Goal: Information Seeking & Learning: Check status

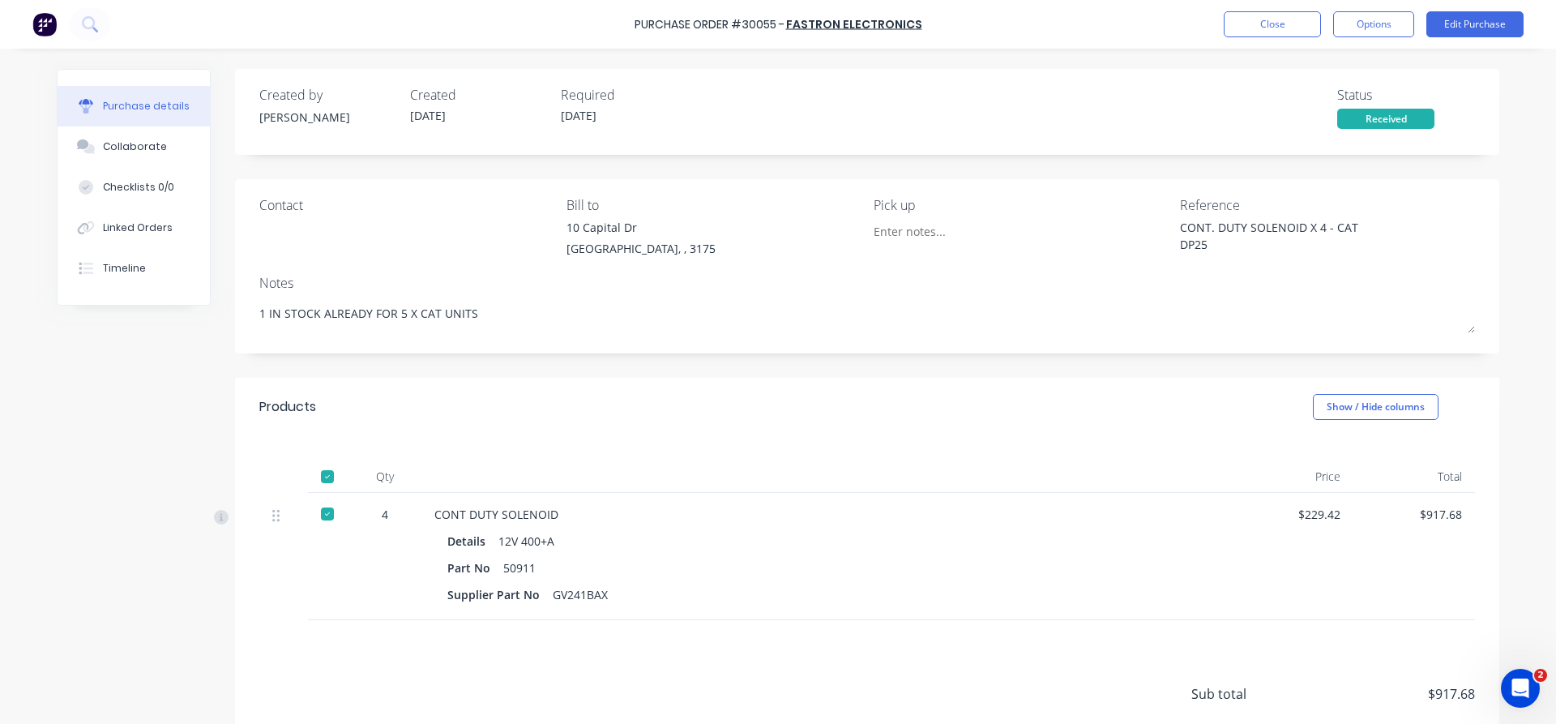
scroll to position [124, 0]
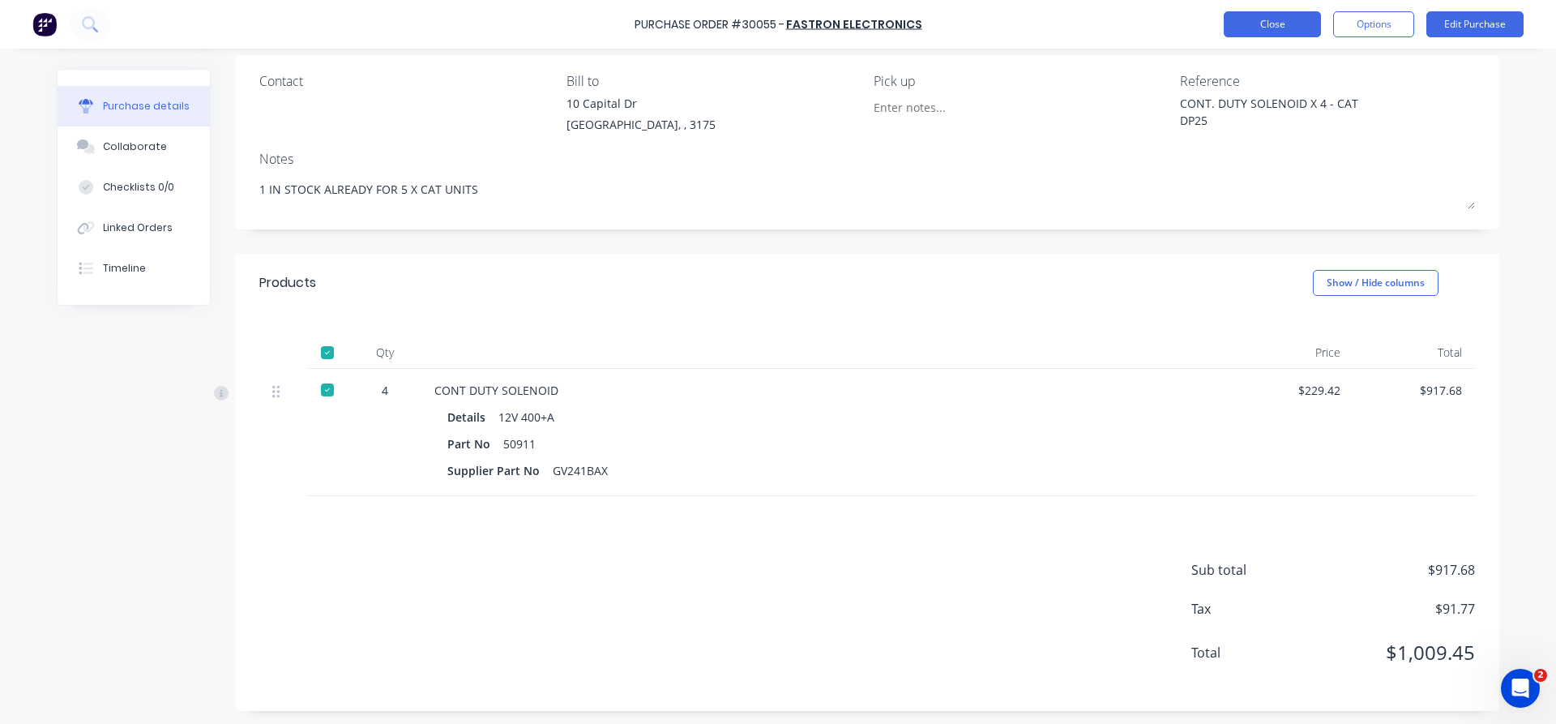
click at [1283, 22] on button "Close" at bounding box center [1272, 24] width 97 height 26
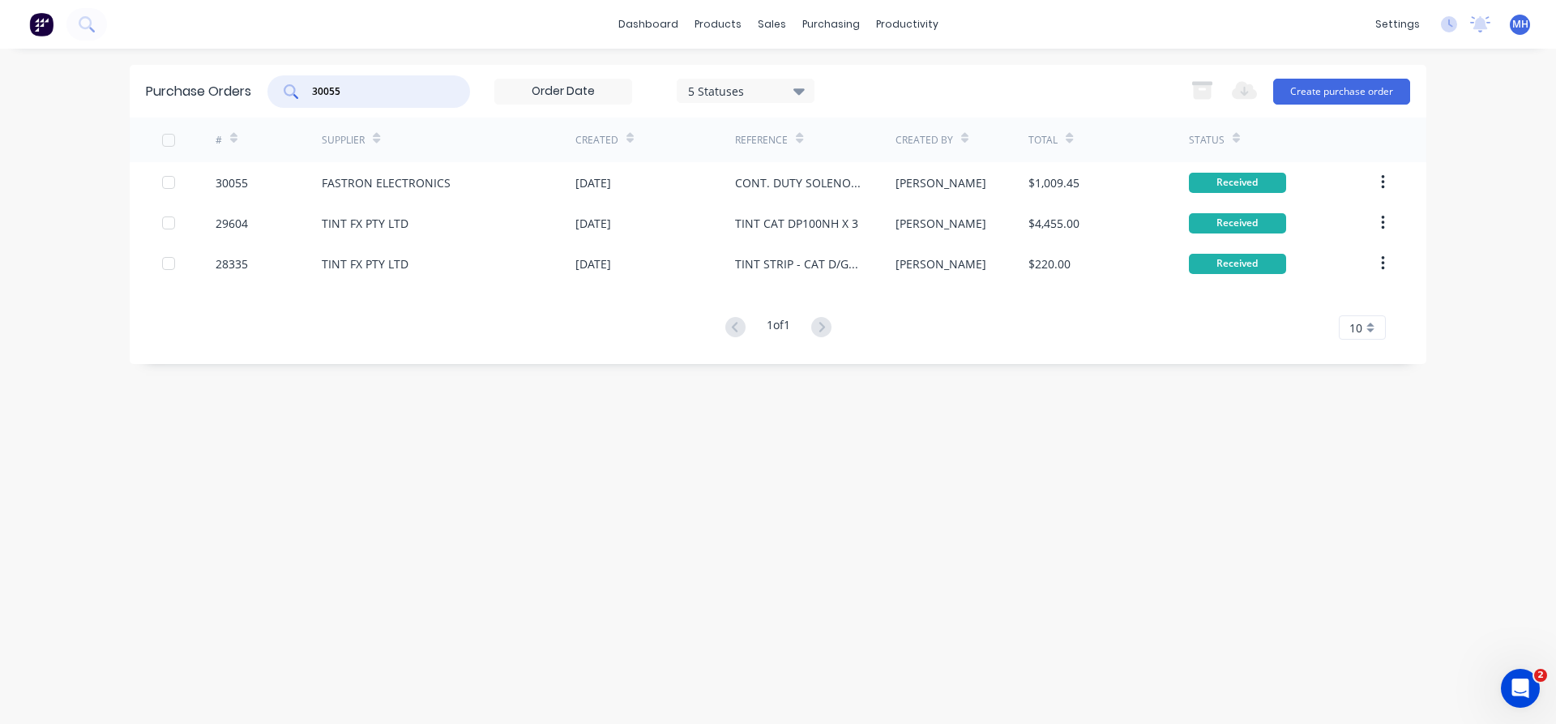
drag, startPoint x: 284, startPoint y: 86, endPoint x: 250, endPoint y: 87, distance: 34.1
click at [310, 87] on input "30055" at bounding box center [377, 91] width 135 height 16
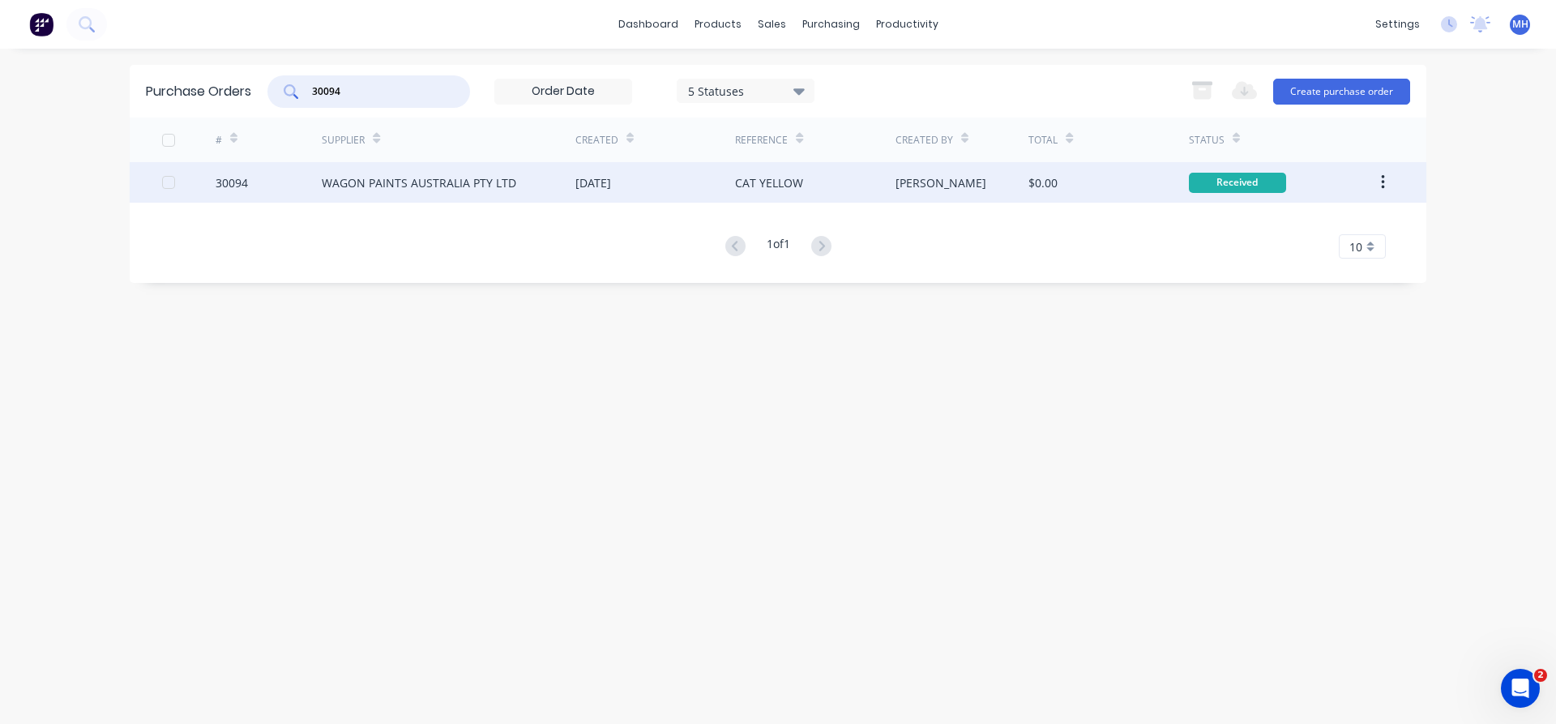
type input "30094"
click at [356, 188] on div "WAGON PAINTS AUSTRALIA PTY LTD" at bounding box center [419, 182] width 195 height 17
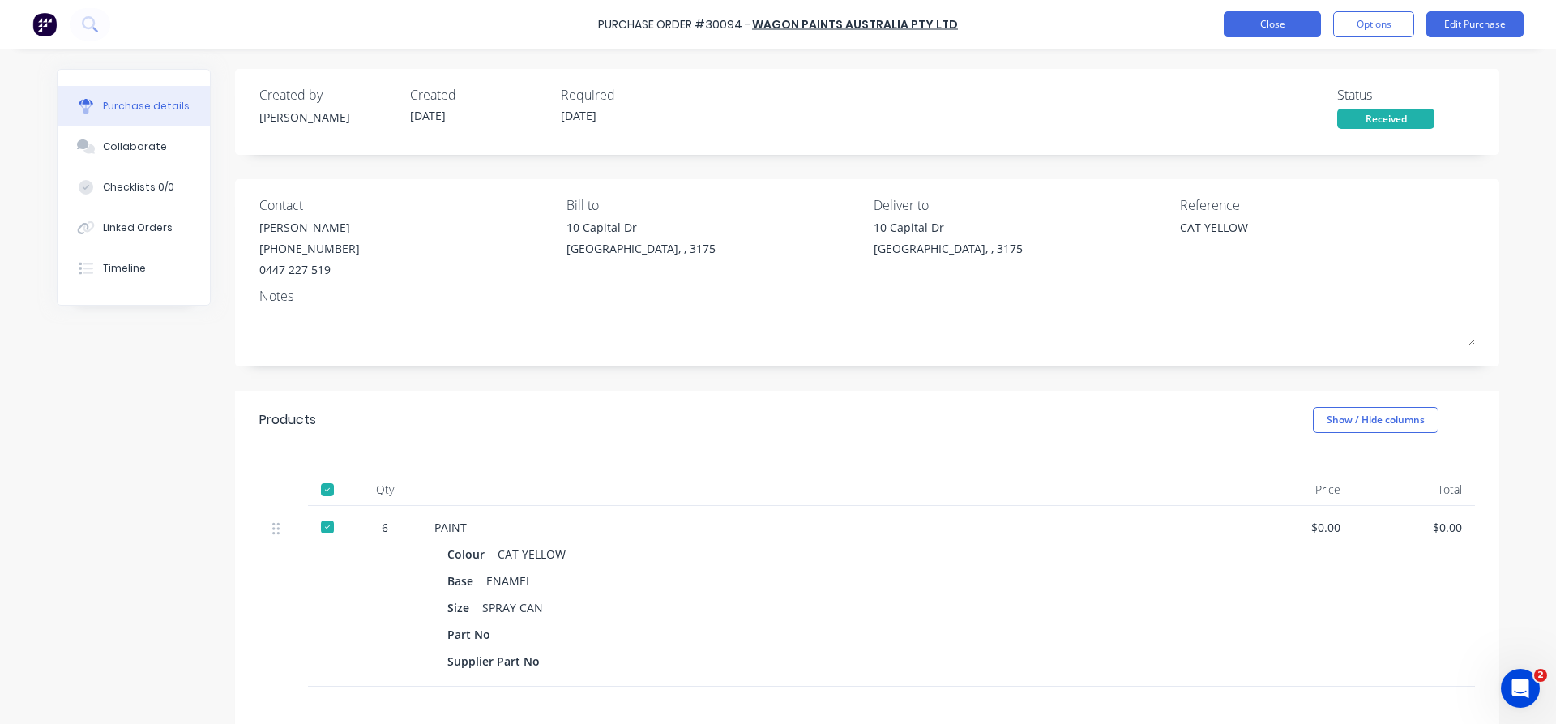
click at [1286, 29] on button "Close" at bounding box center [1272, 24] width 97 height 26
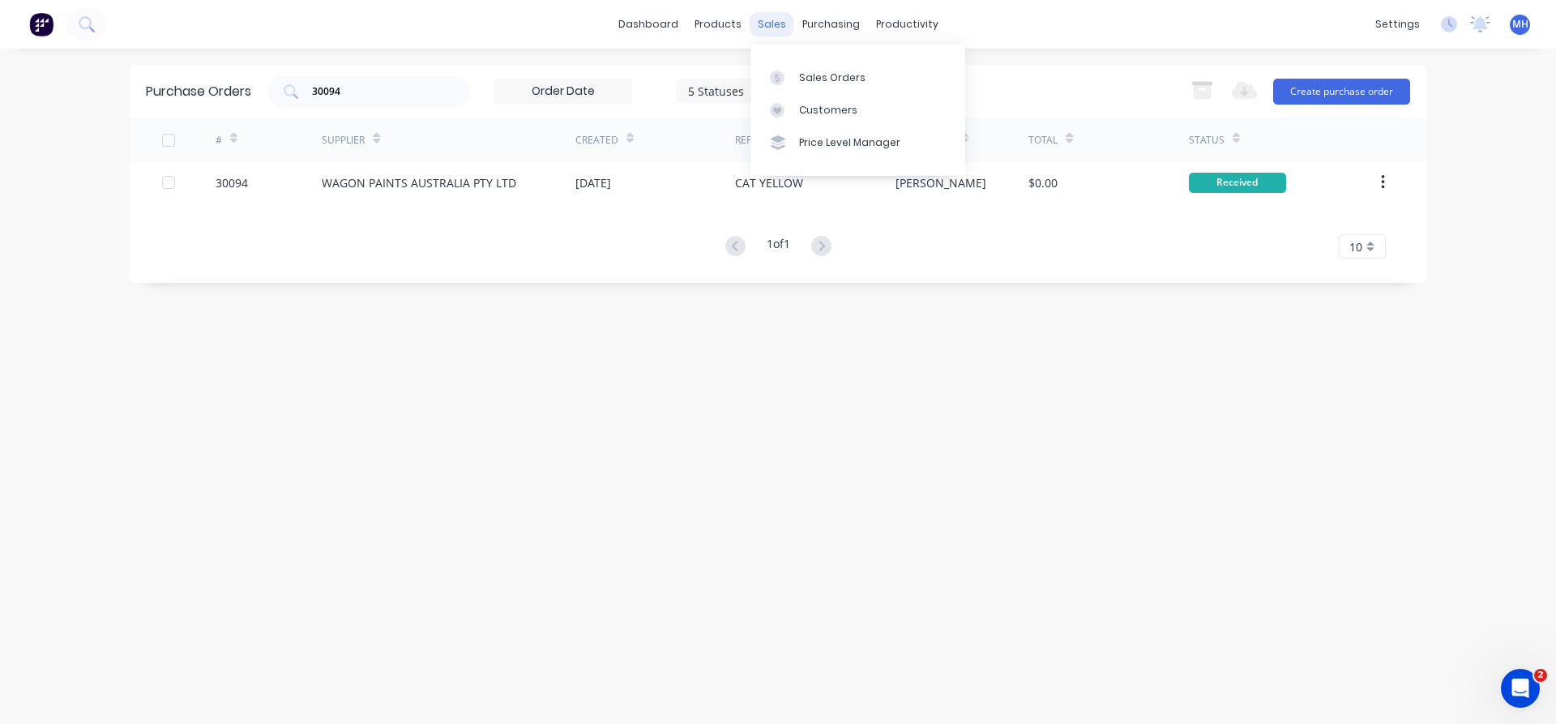
click at [768, 26] on div "sales" at bounding box center [772, 24] width 45 height 24
click at [819, 79] on div "Sales Orders" at bounding box center [832, 78] width 66 height 15
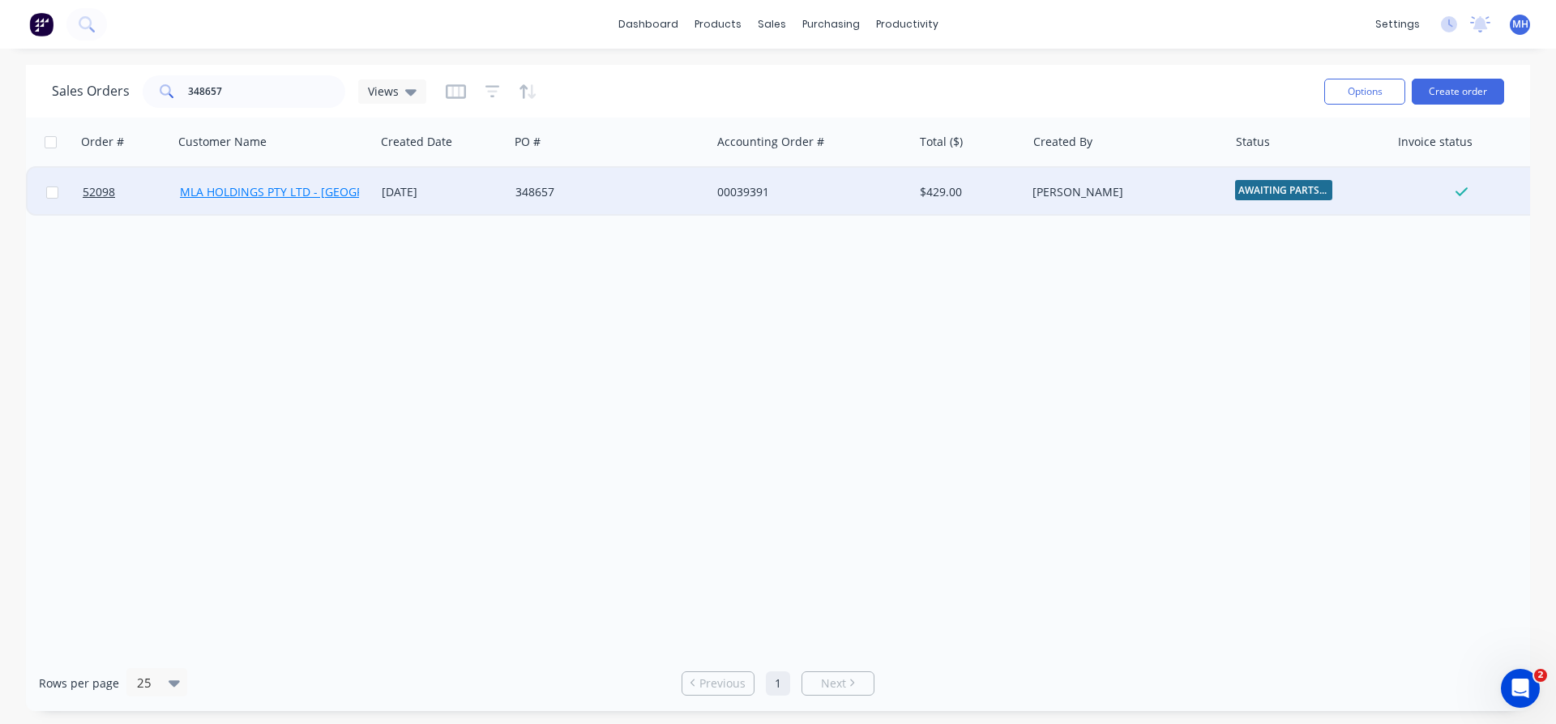
click at [229, 190] on link "MLA HOLDINGS PTY LTD - [GEOGRAPHIC_DATA]" at bounding box center [306, 191] width 253 height 15
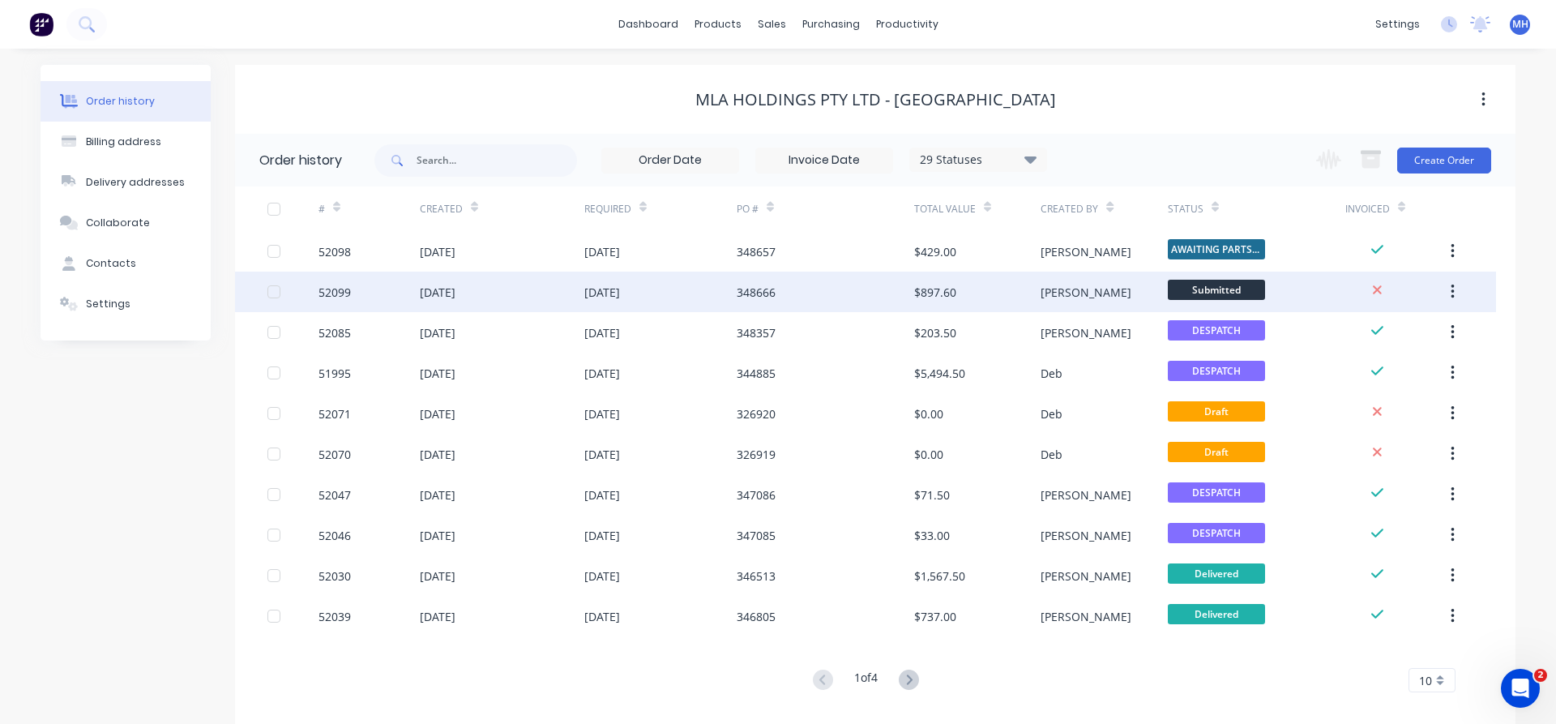
click at [670, 291] on div "[DATE]" at bounding box center [660, 292] width 152 height 41
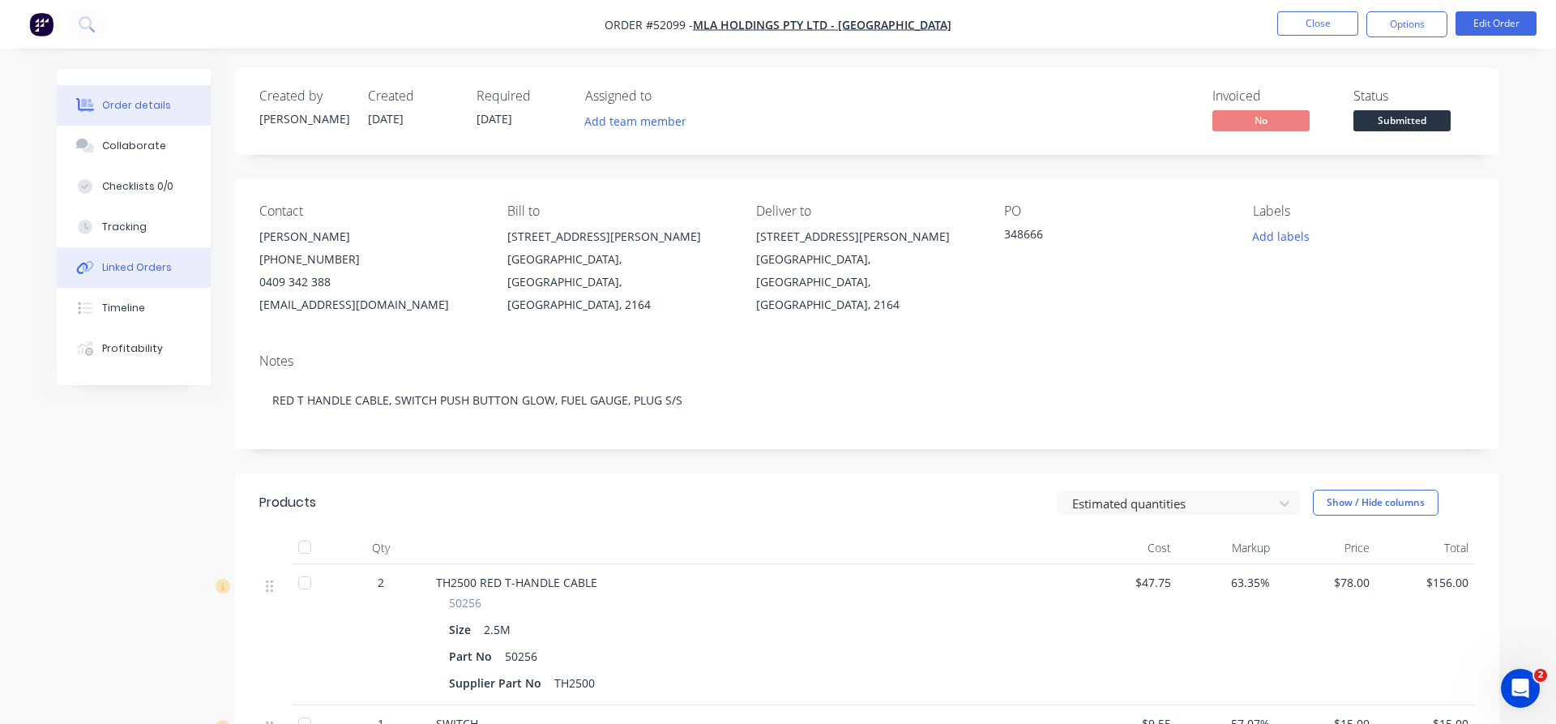
click at [135, 268] on div "Linked Orders" at bounding box center [137, 267] width 70 height 15
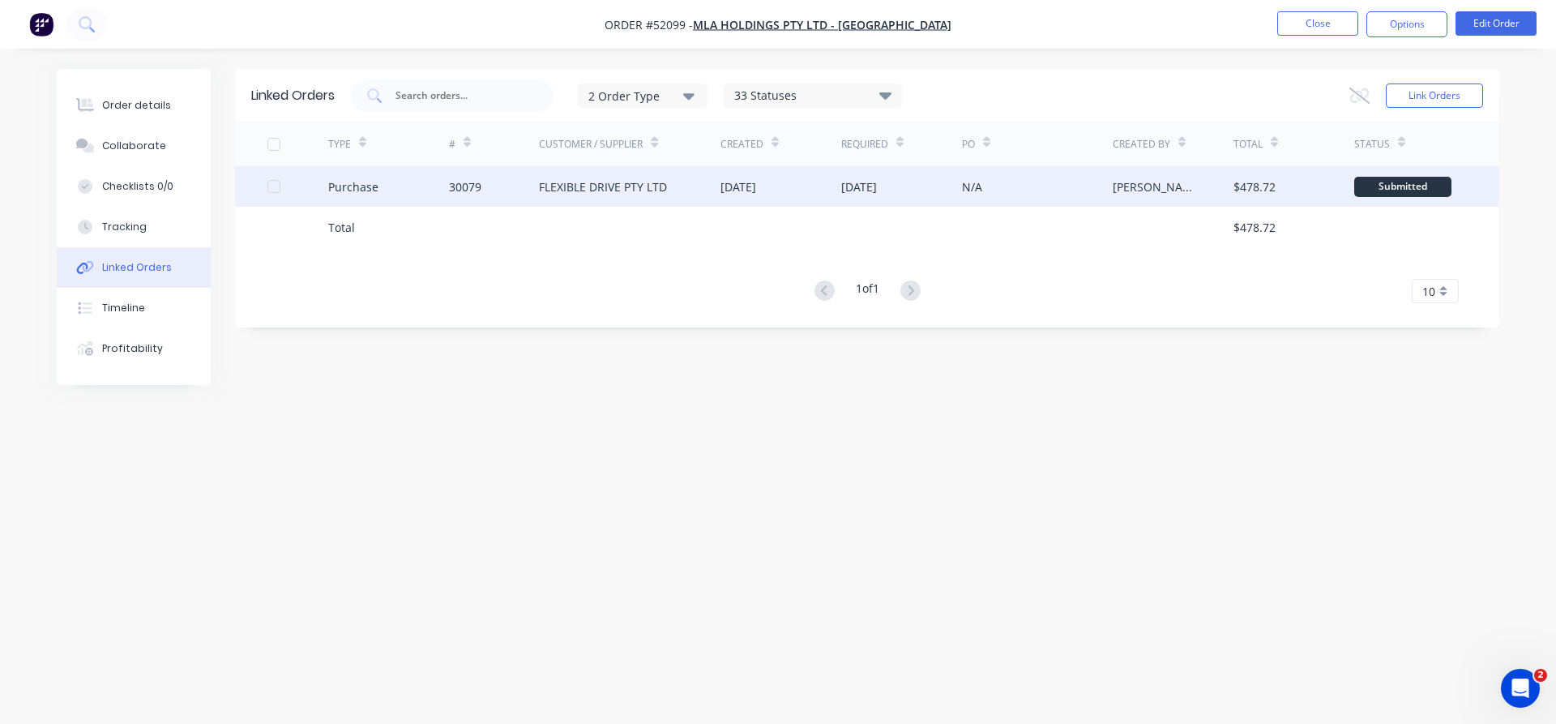
click at [529, 188] on div "30079" at bounding box center [494, 186] width 91 height 41
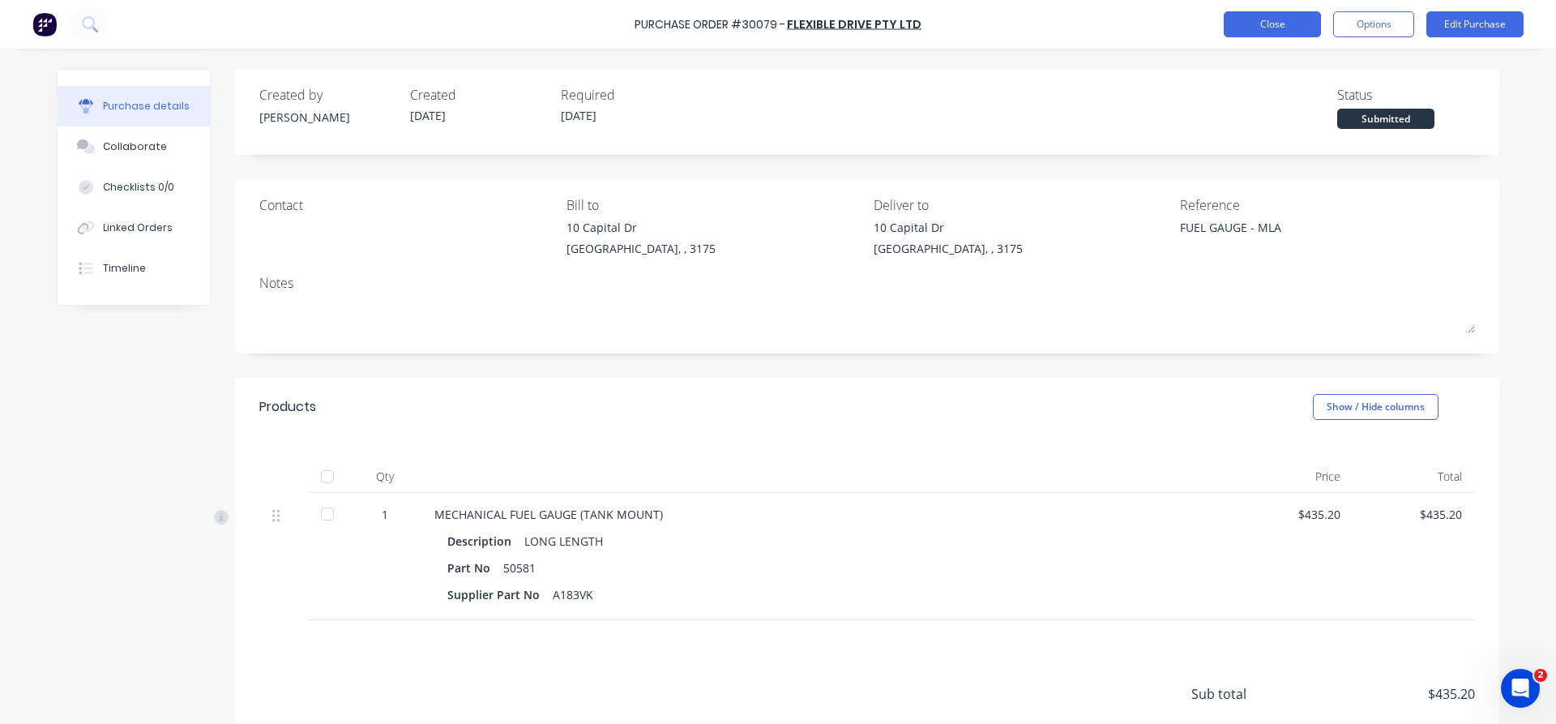
click at [1277, 32] on button "Close" at bounding box center [1272, 24] width 97 height 26
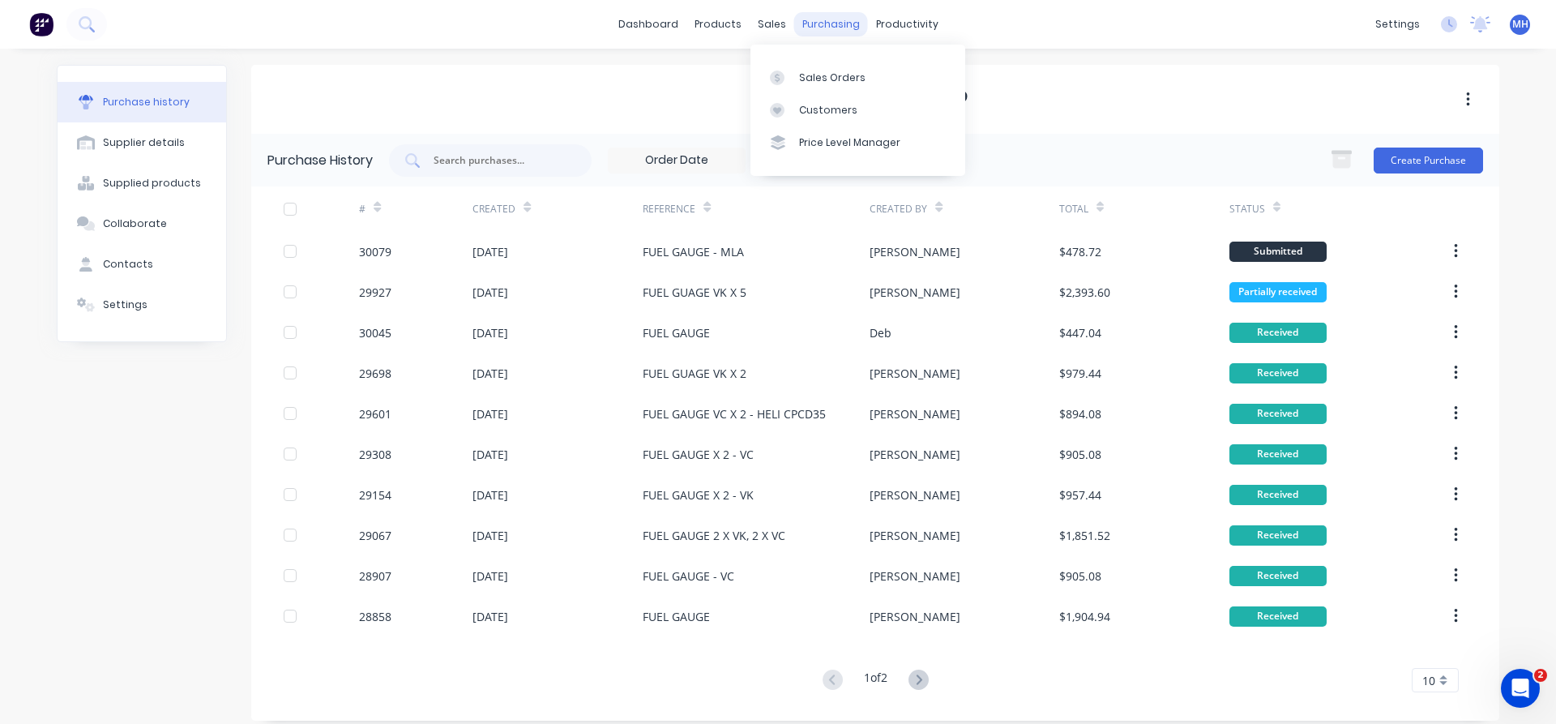
click at [827, 30] on div "purchasing" at bounding box center [831, 24] width 74 height 24
click at [876, 82] on div "Purchase Orders" at bounding box center [884, 78] width 86 height 15
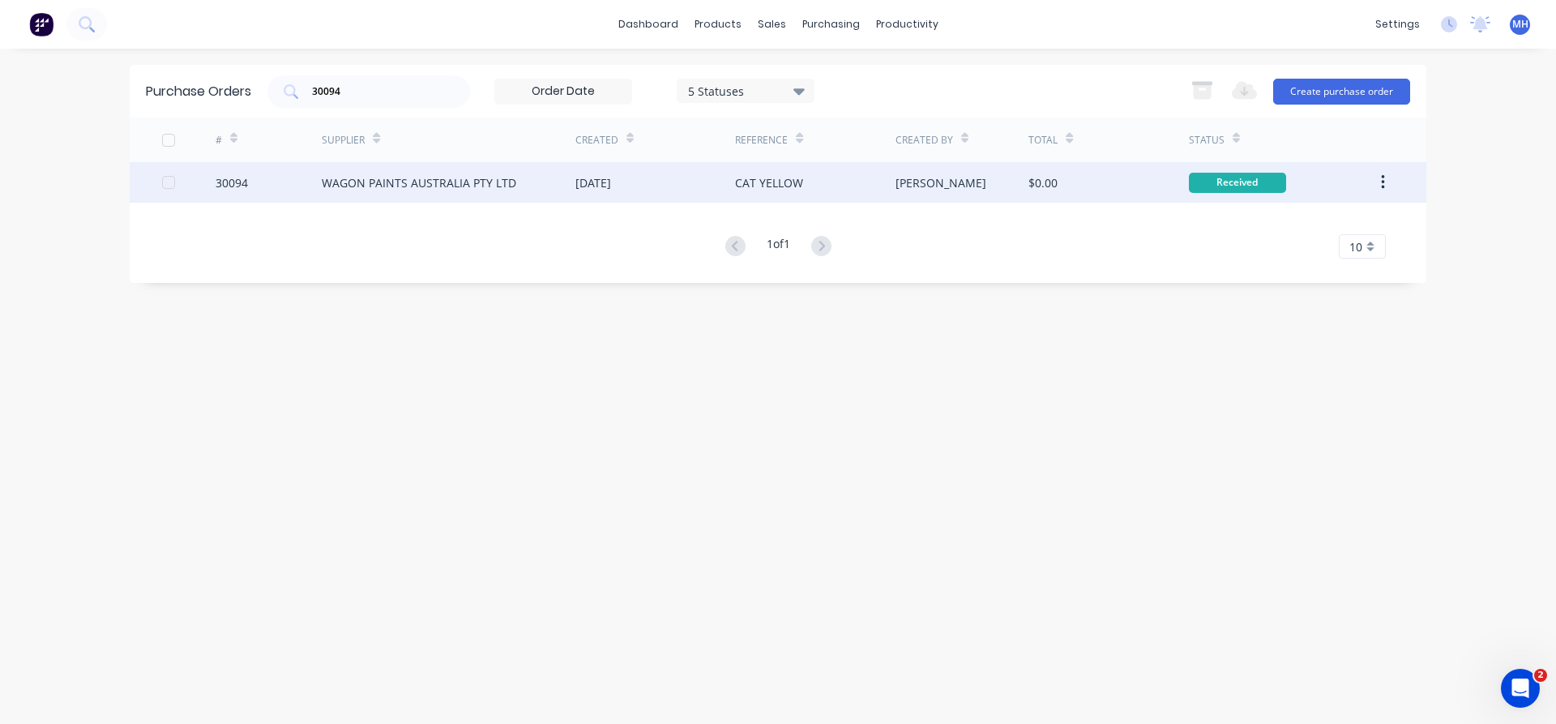
click at [486, 175] on div "WAGON PAINTS AUSTRALIA PTY LTD" at bounding box center [419, 182] width 195 height 17
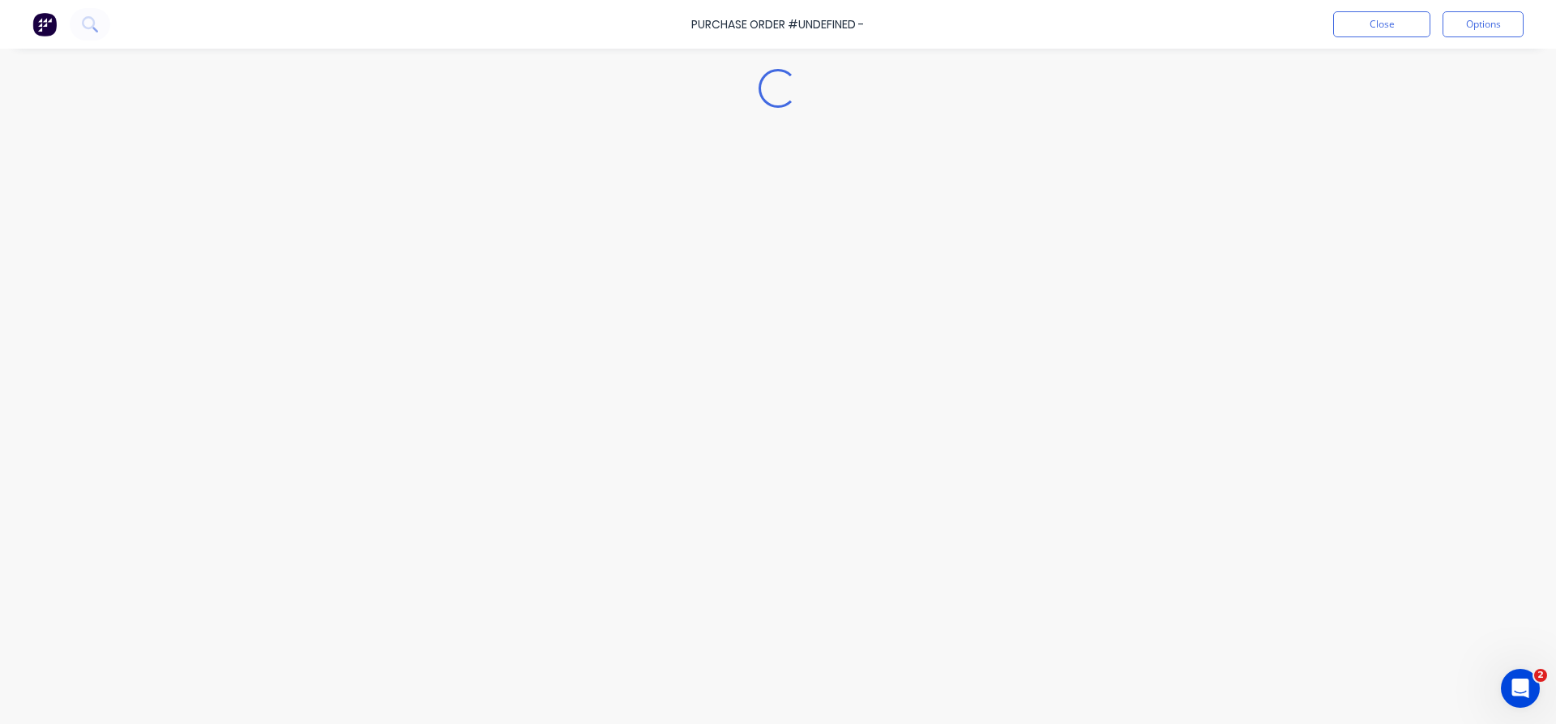
type textarea "x"
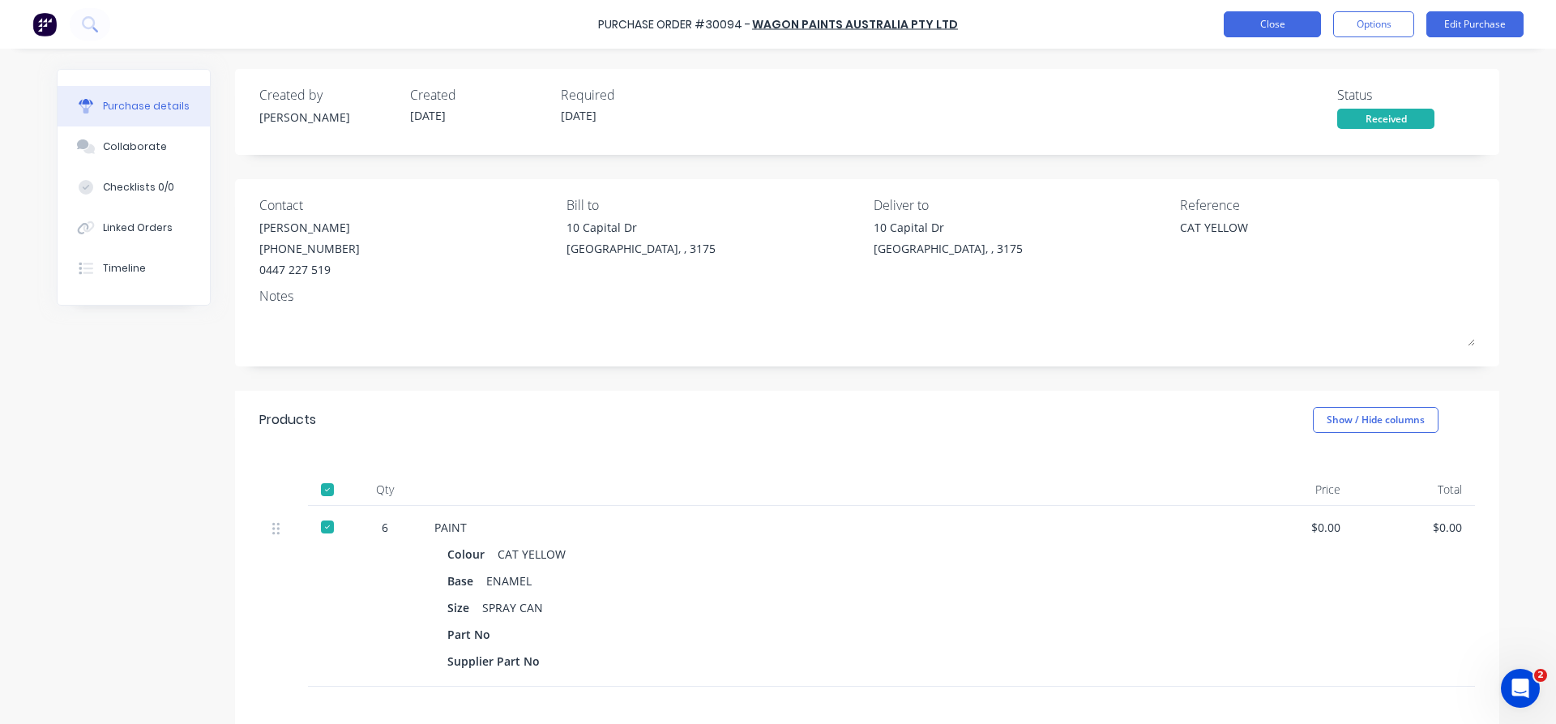
click at [1280, 32] on button "Close" at bounding box center [1272, 24] width 97 height 26
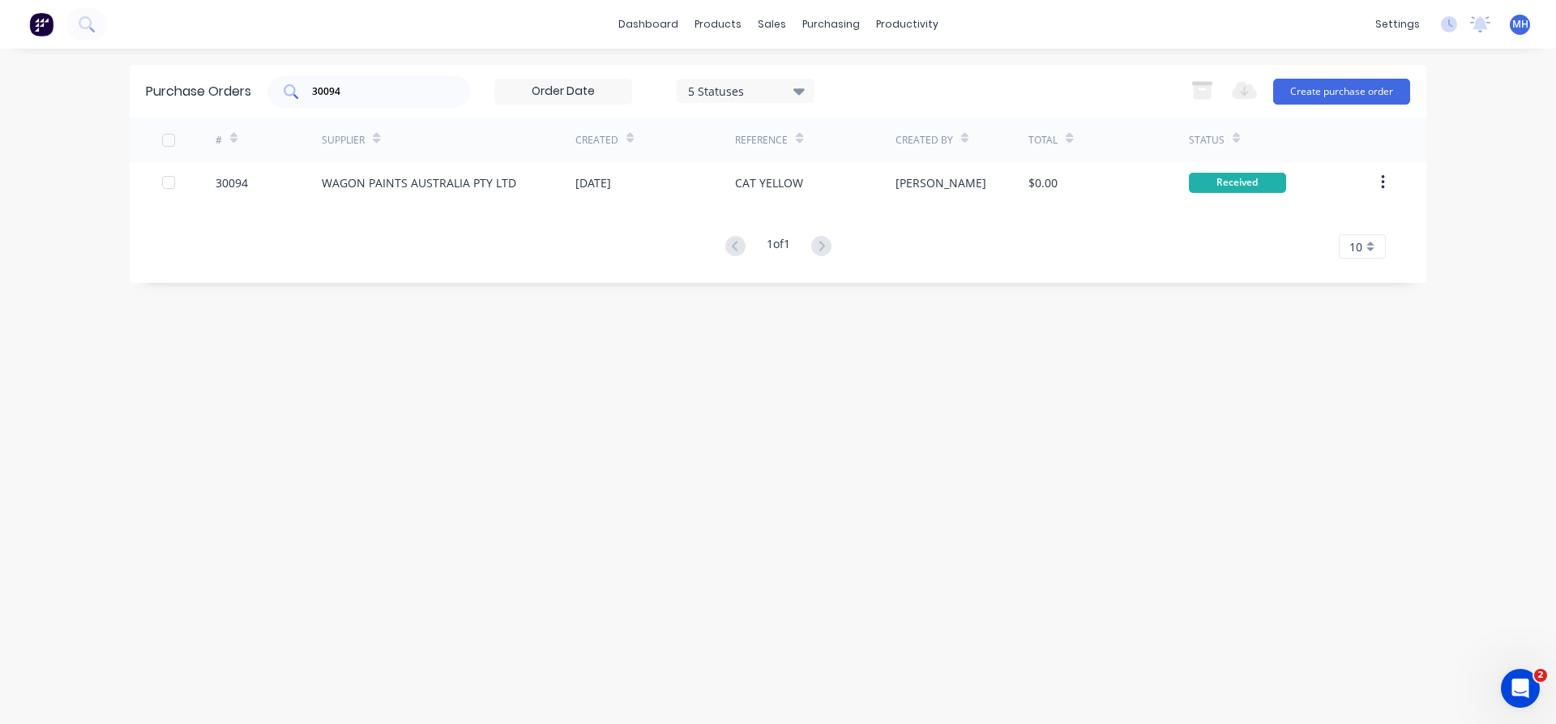
click at [346, 90] on input "30094" at bounding box center [377, 91] width 135 height 16
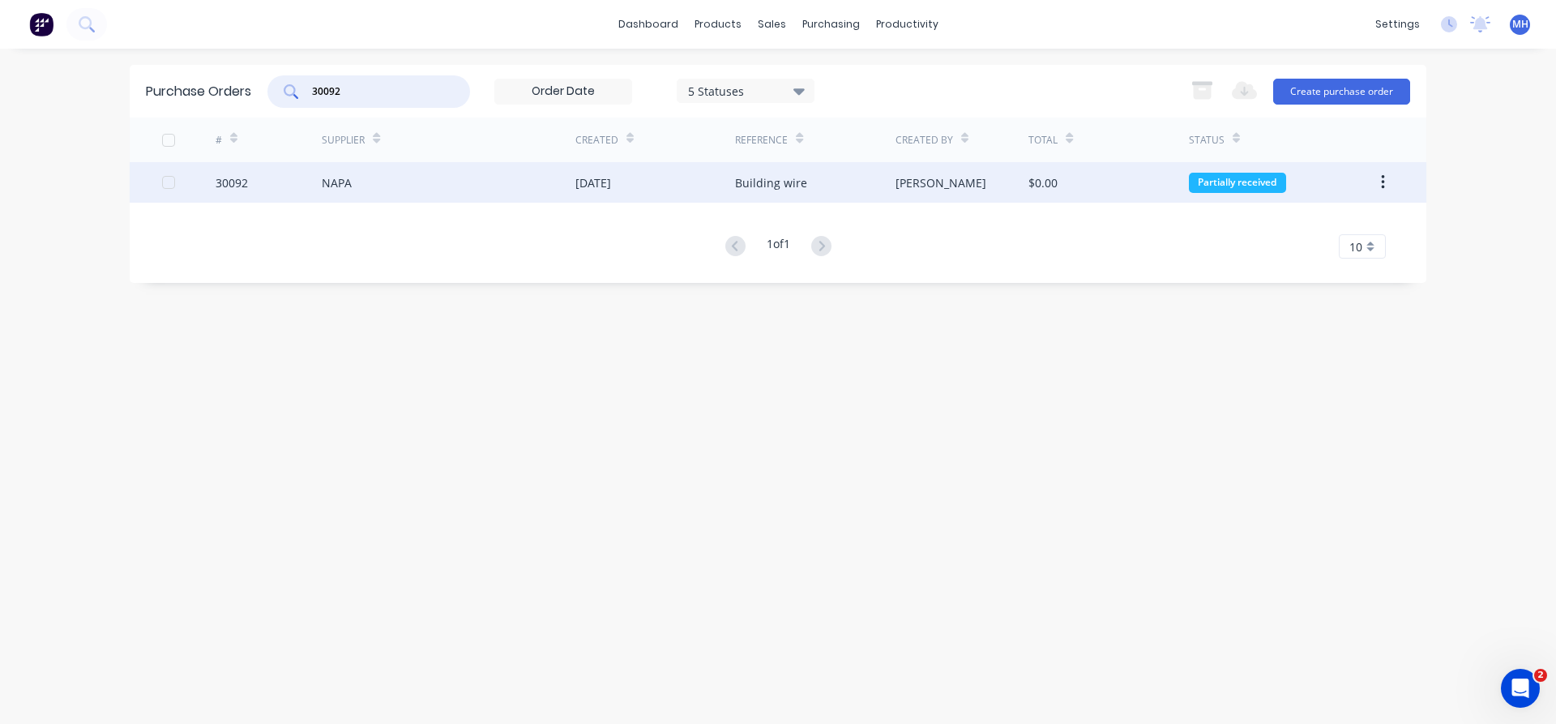
type input "30092"
click at [438, 191] on div "NAPA" at bounding box center [449, 182] width 254 height 41
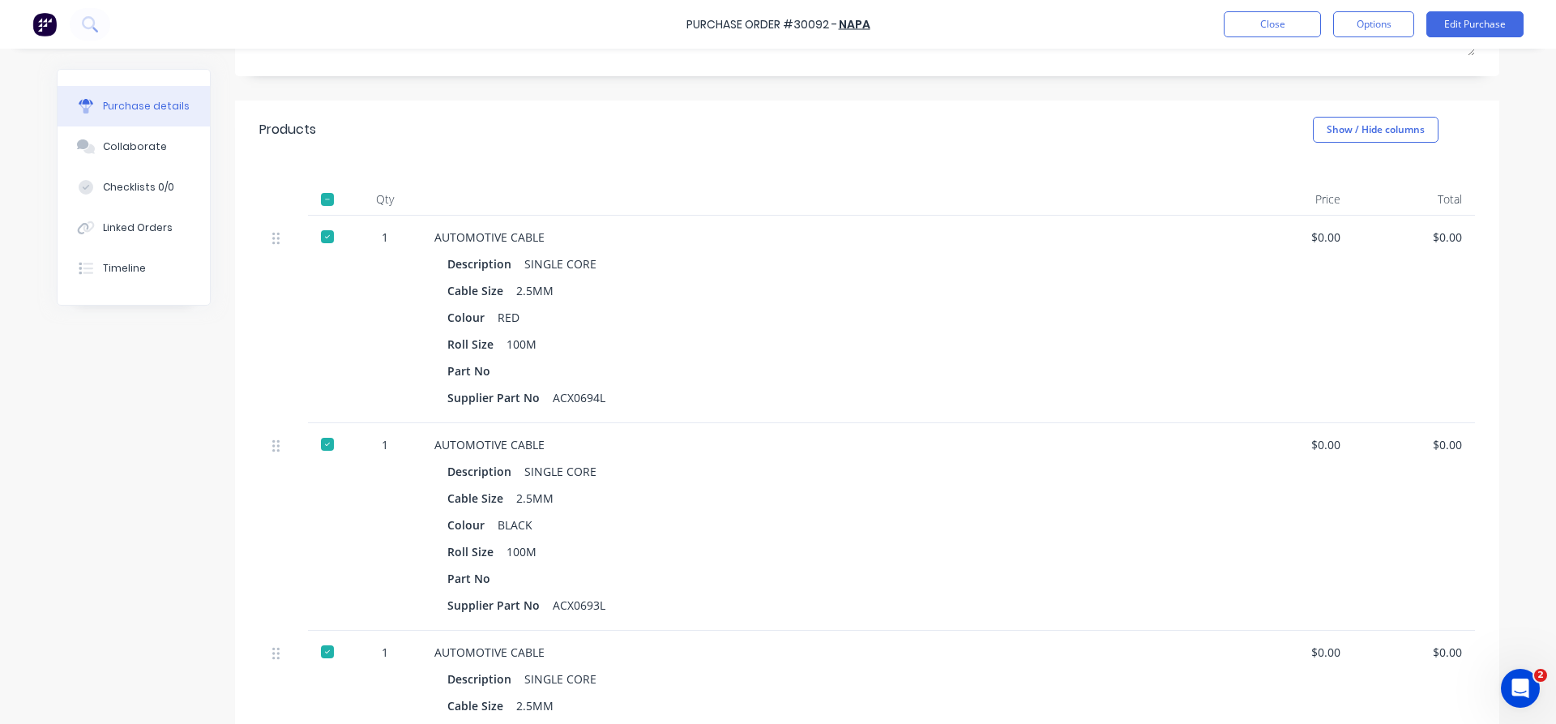
scroll to position [92, 0]
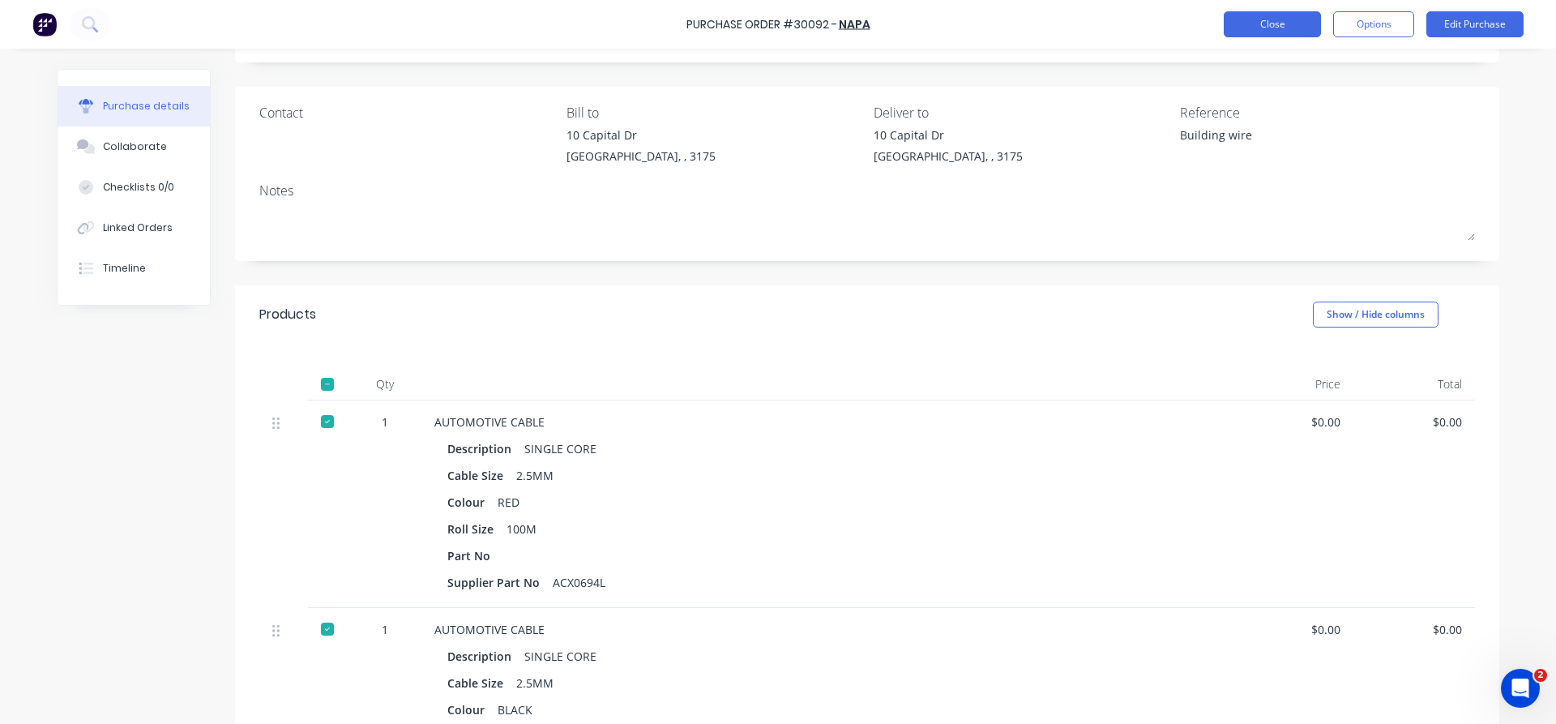
click at [1286, 30] on button "Close" at bounding box center [1272, 24] width 97 height 26
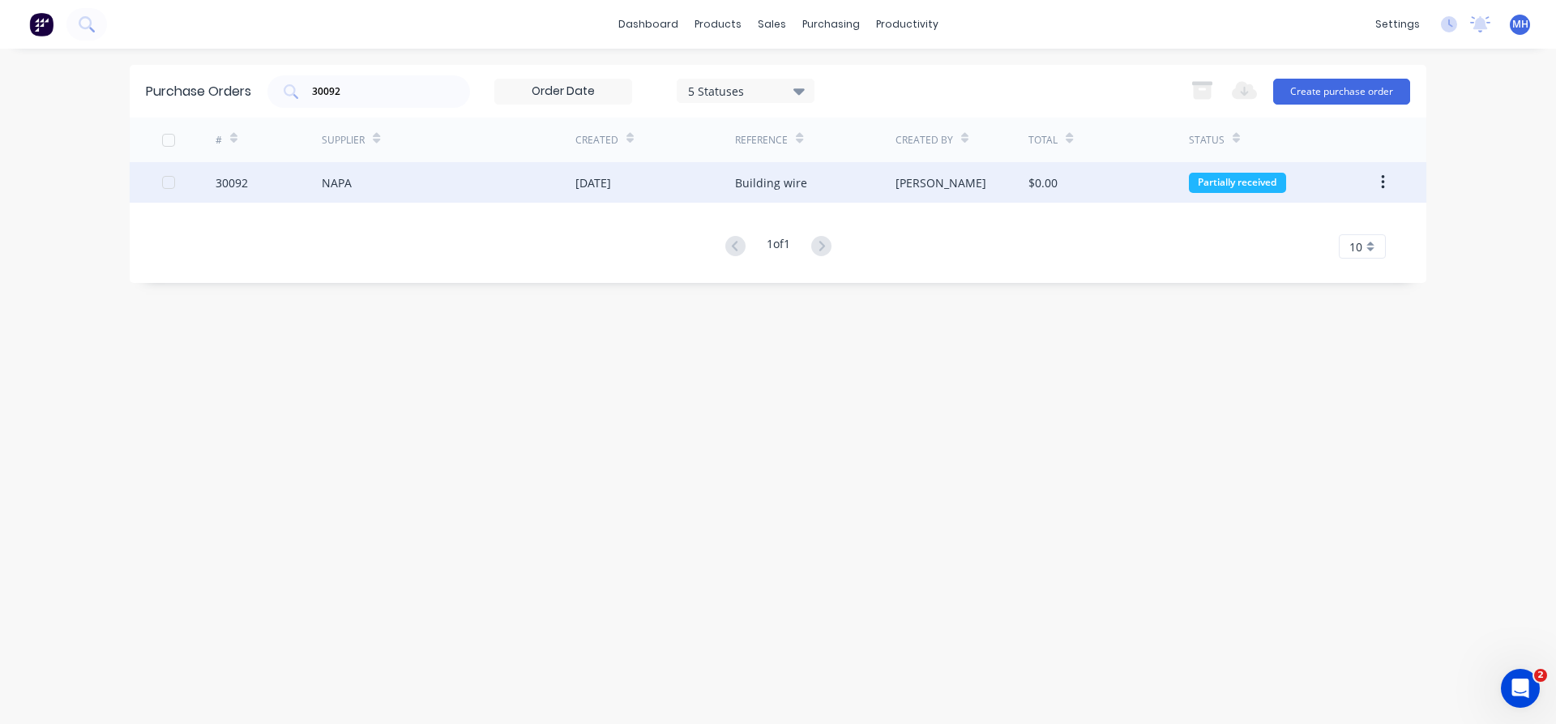
click at [369, 178] on div "NAPA" at bounding box center [449, 182] width 254 height 41
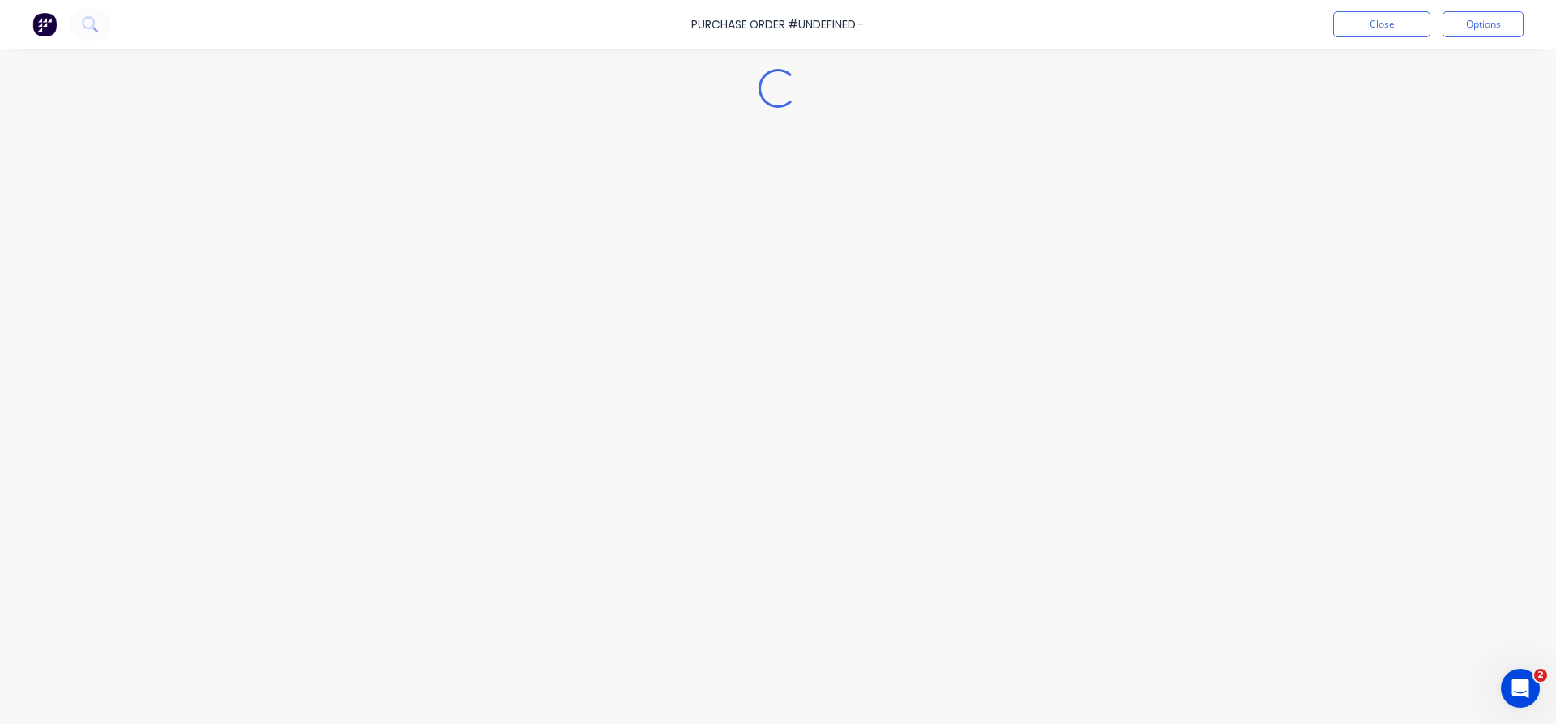
type textarea "x"
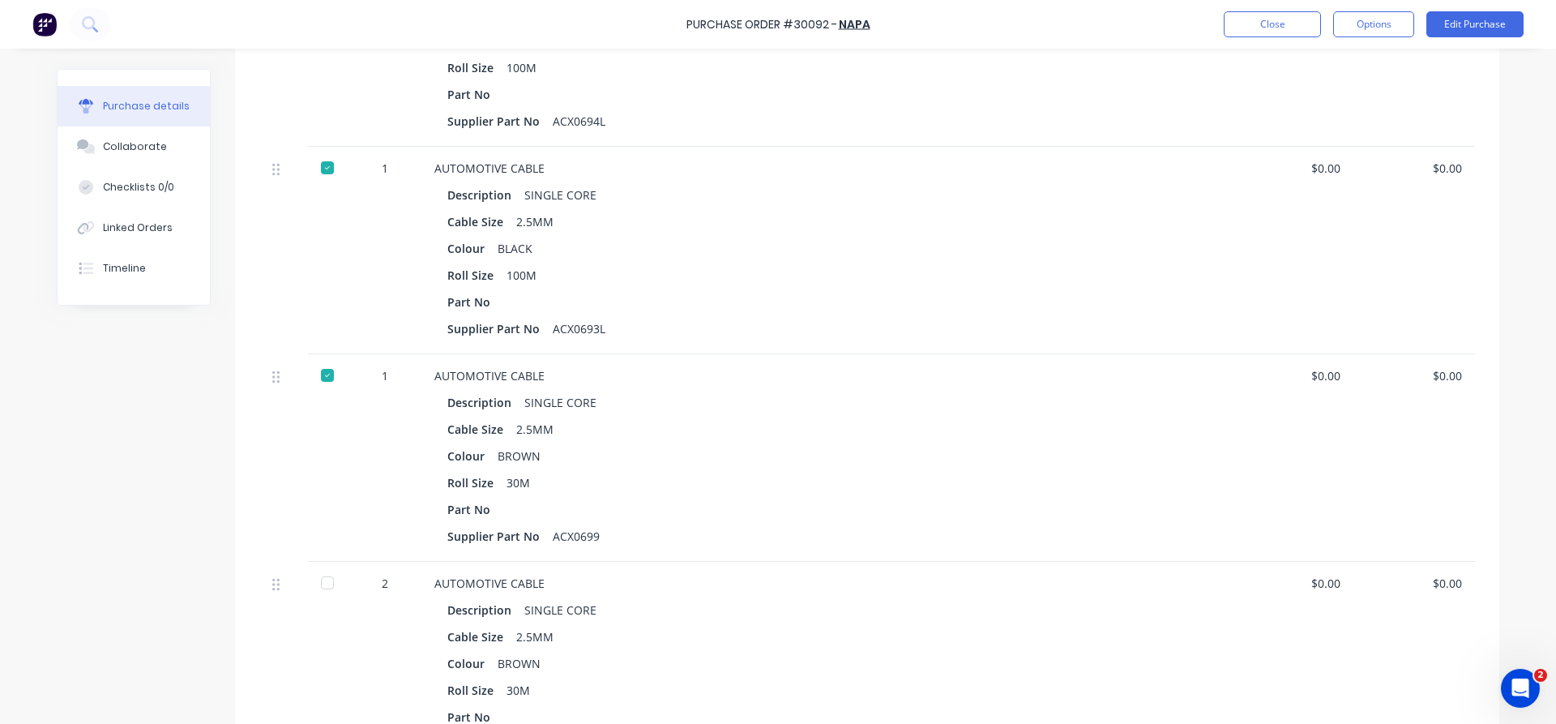
scroll to position [647, 0]
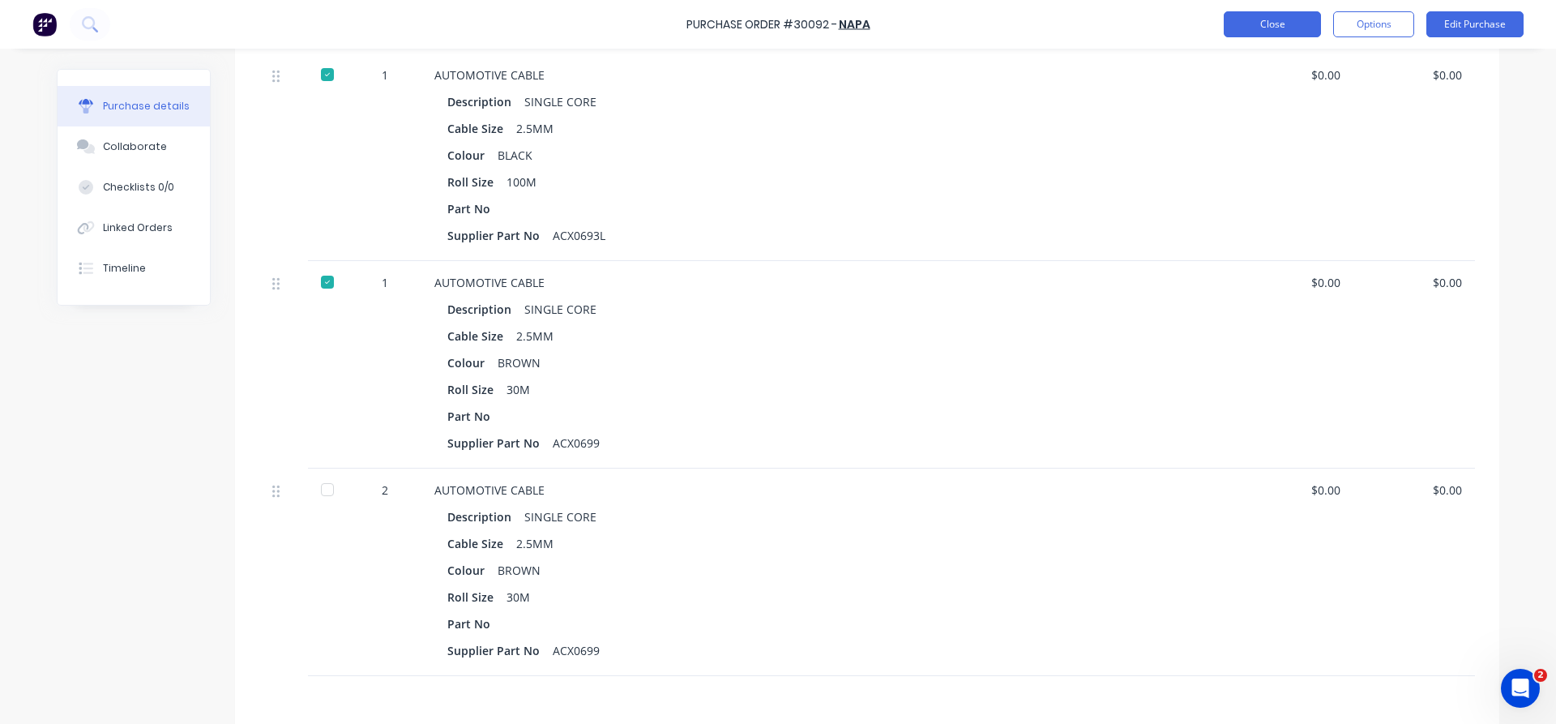
click at [1290, 18] on button "Close" at bounding box center [1272, 24] width 97 height 26
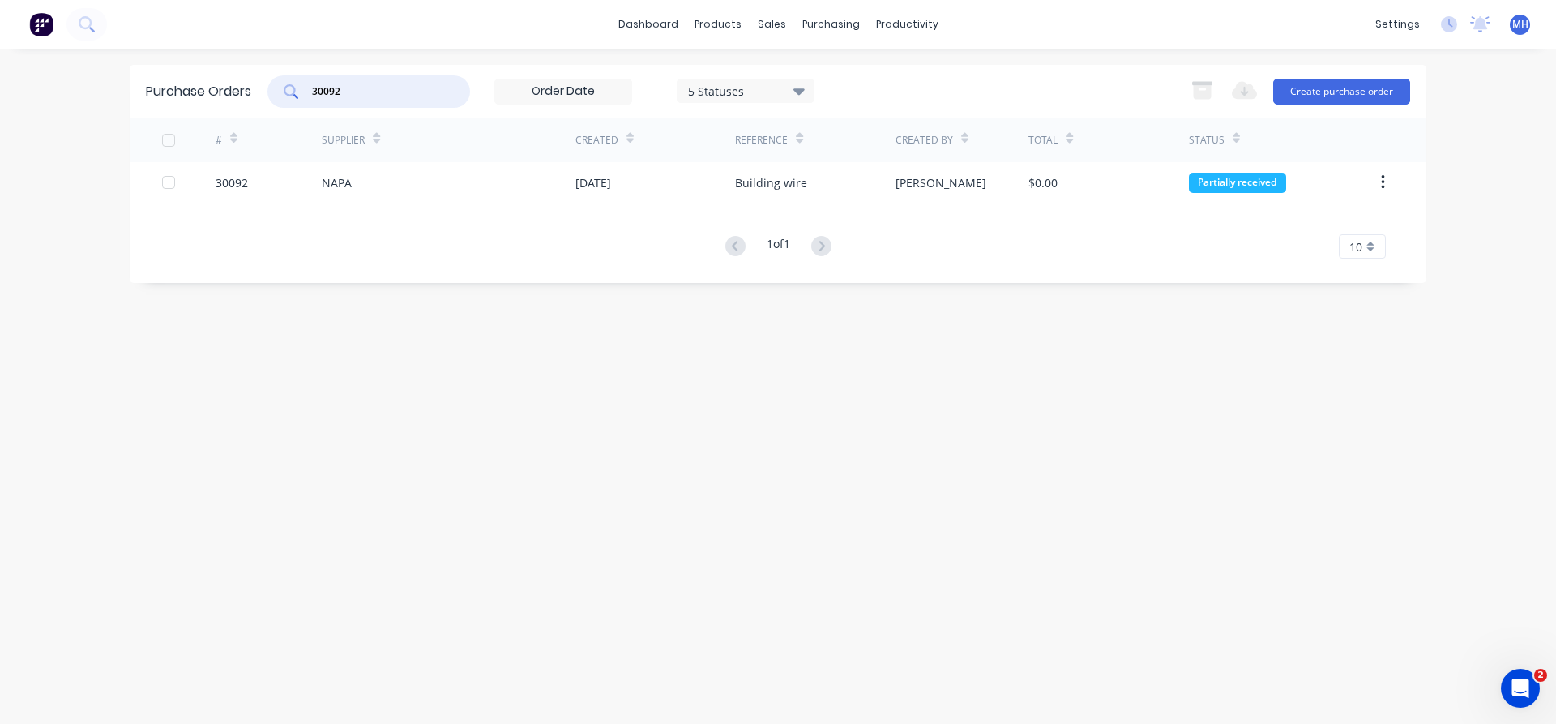
click at [387, 96] on input "30092" at bounding box center [377, 91] width 135 height 16
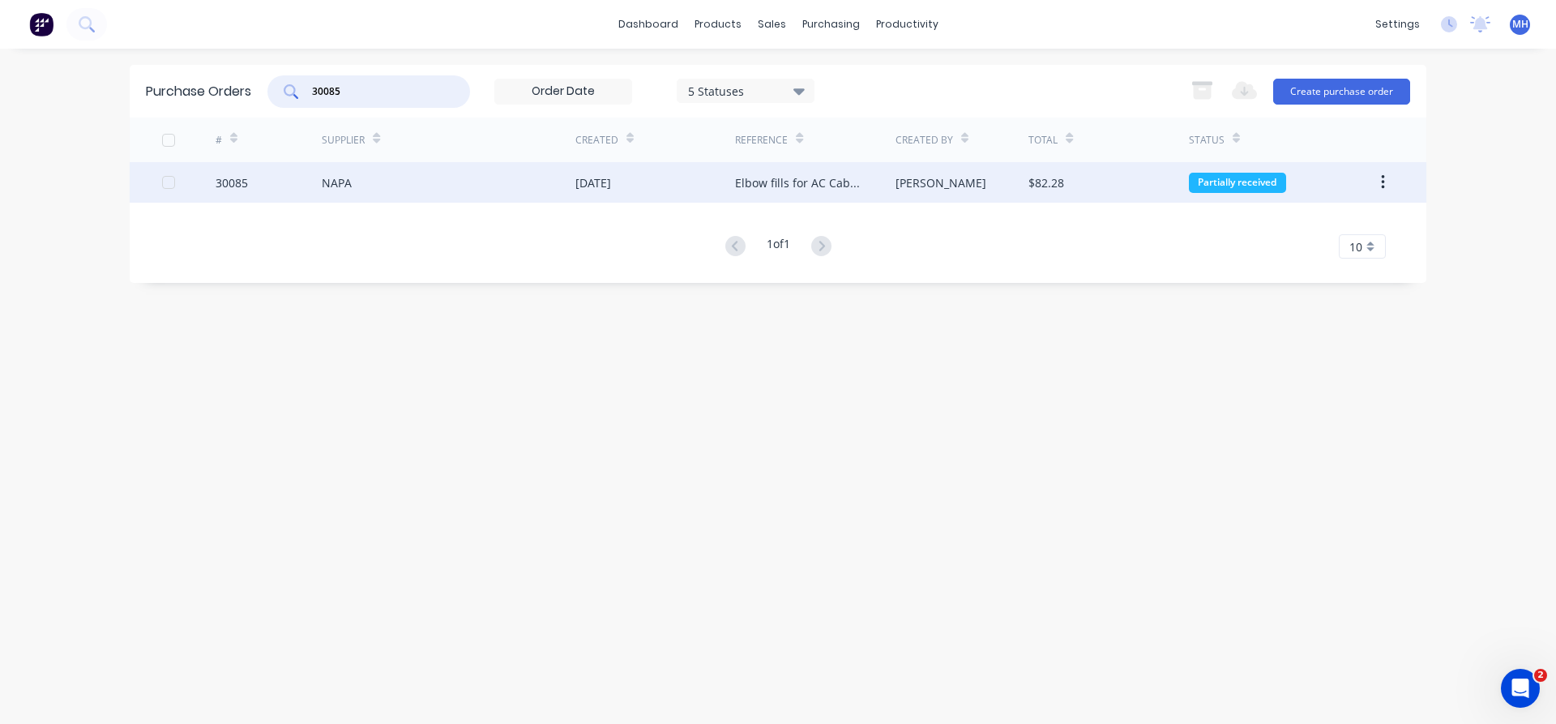
type input "30085"
click at [417, 187] on div "NAPA" at bounding box center [449, 182] width 254 height 41
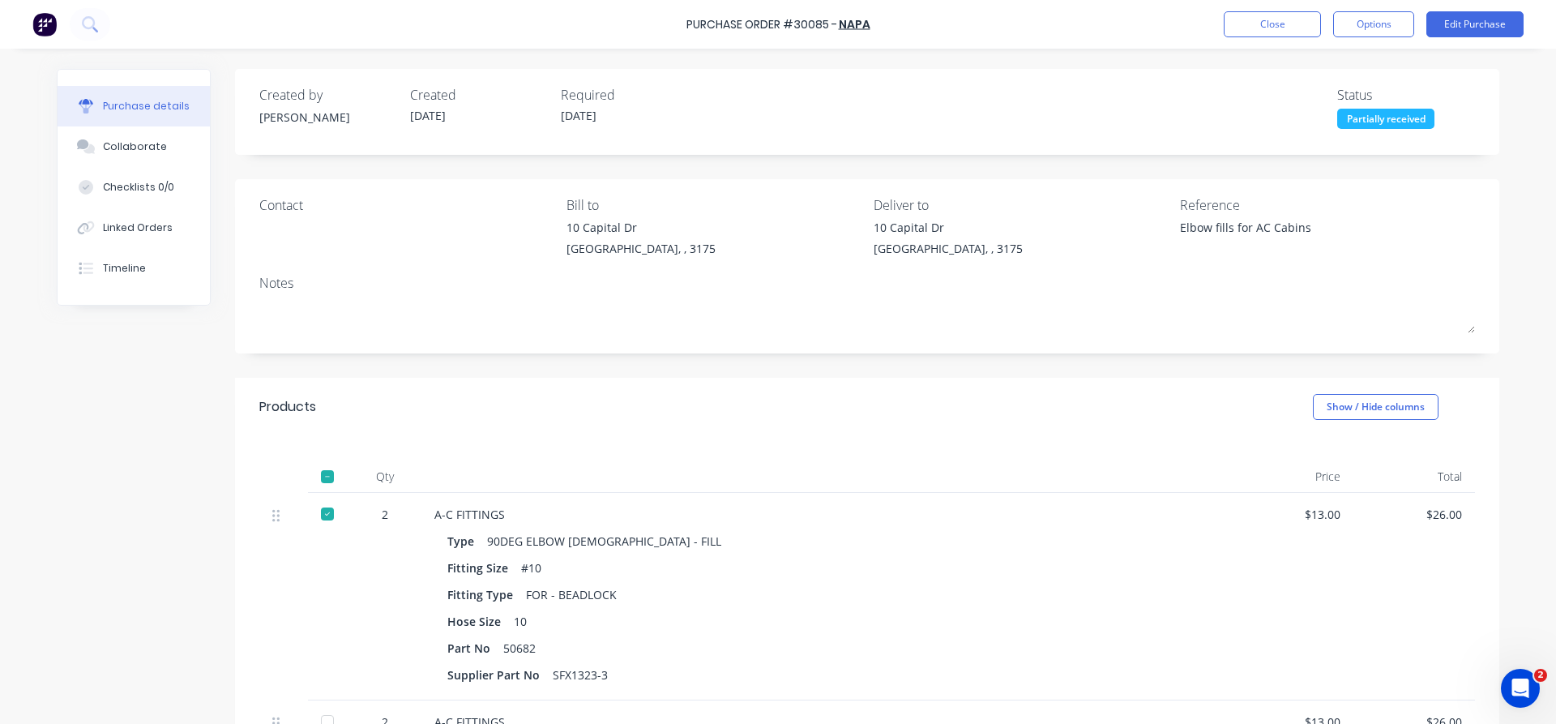
type textarea "x"
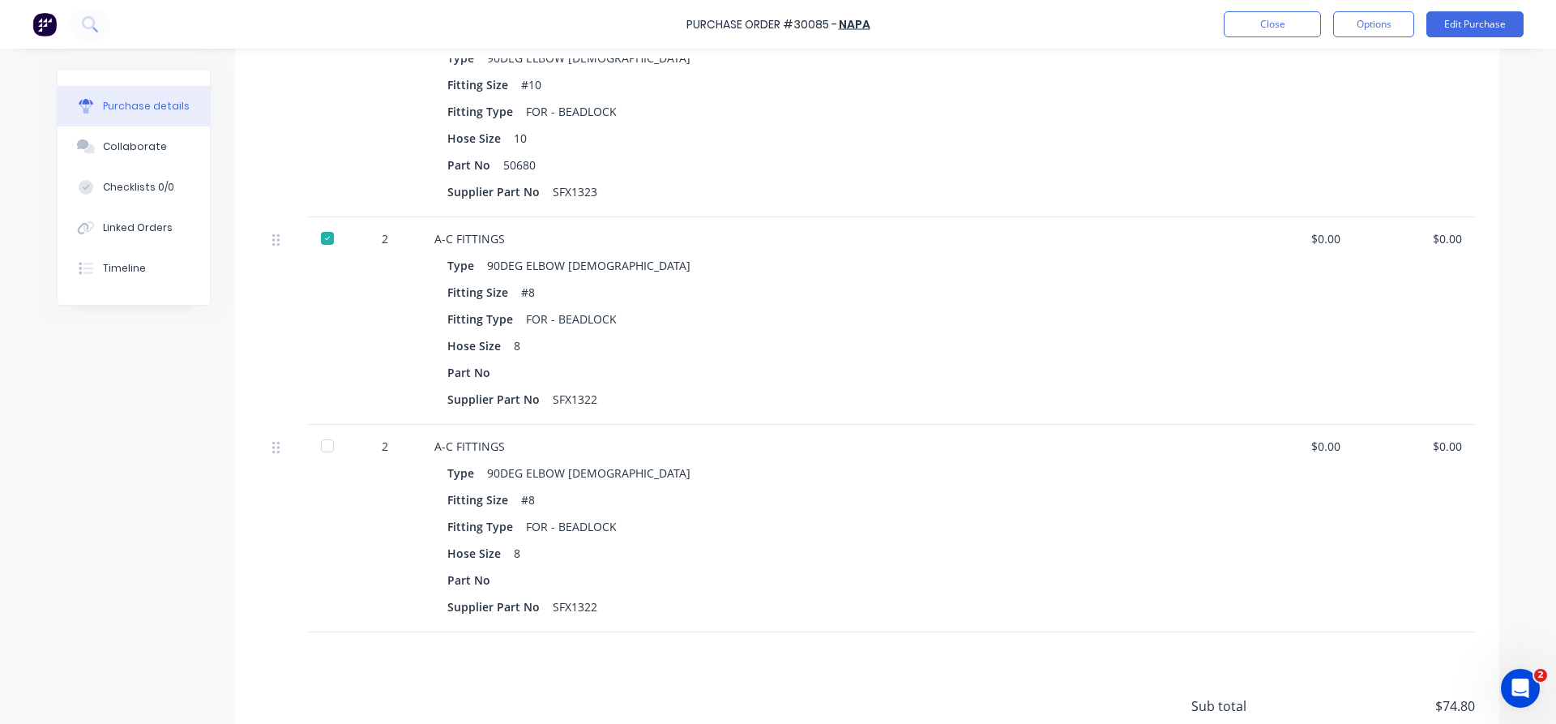
scroll to position [1571, 0]
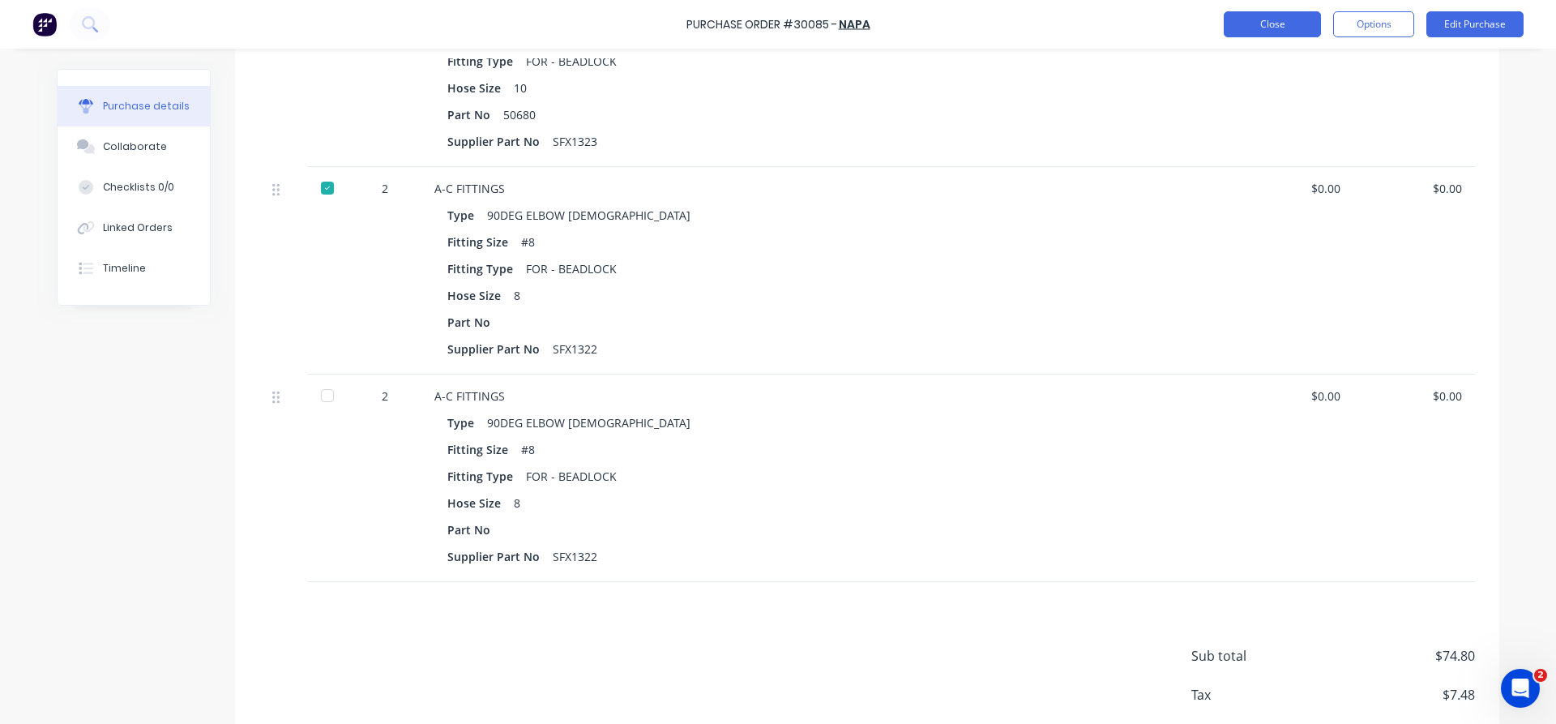
click at [1276, 26] on button "Close" at bounding box center [1272, 24] width 97 height 26
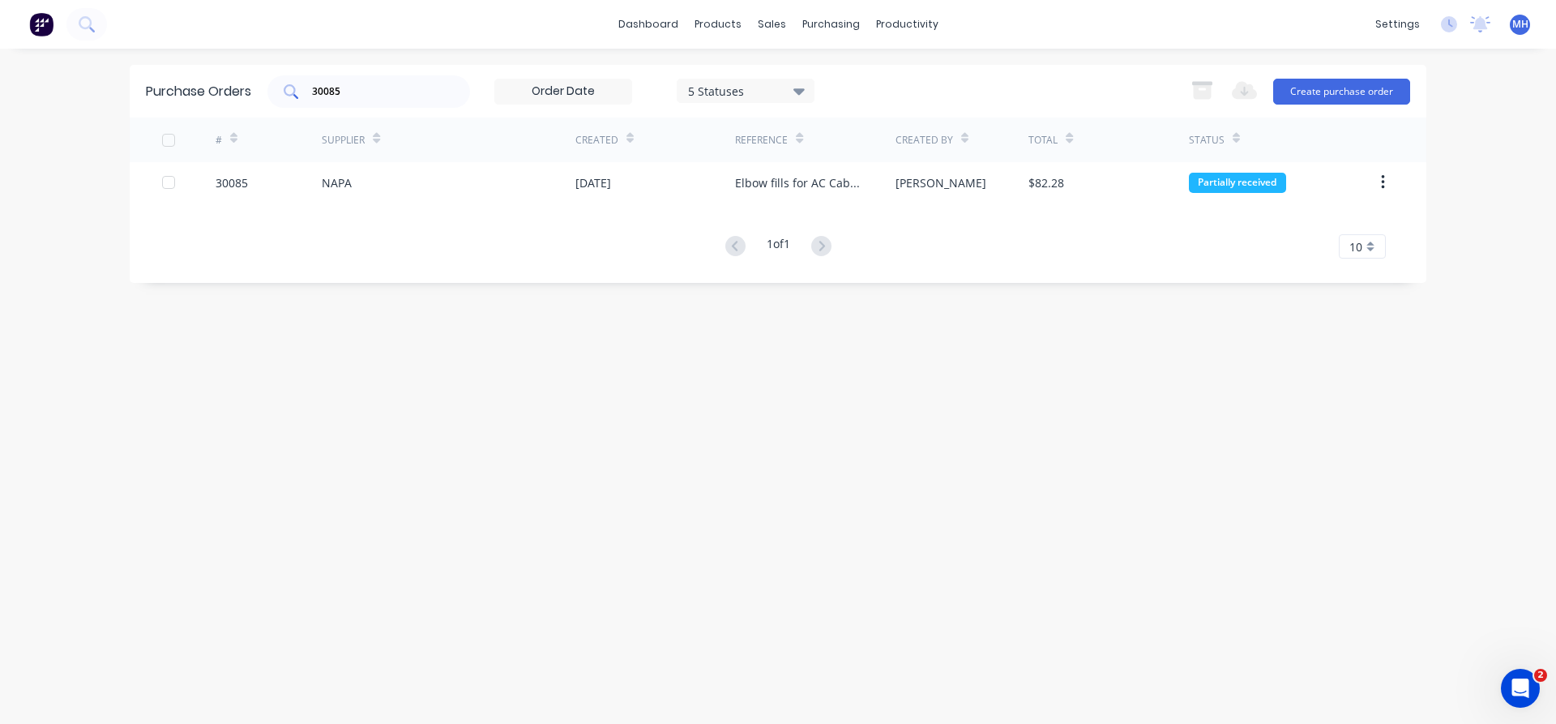
click at [352, 86] on div "30085" at bounding box center [368, 91] width 203 height 32
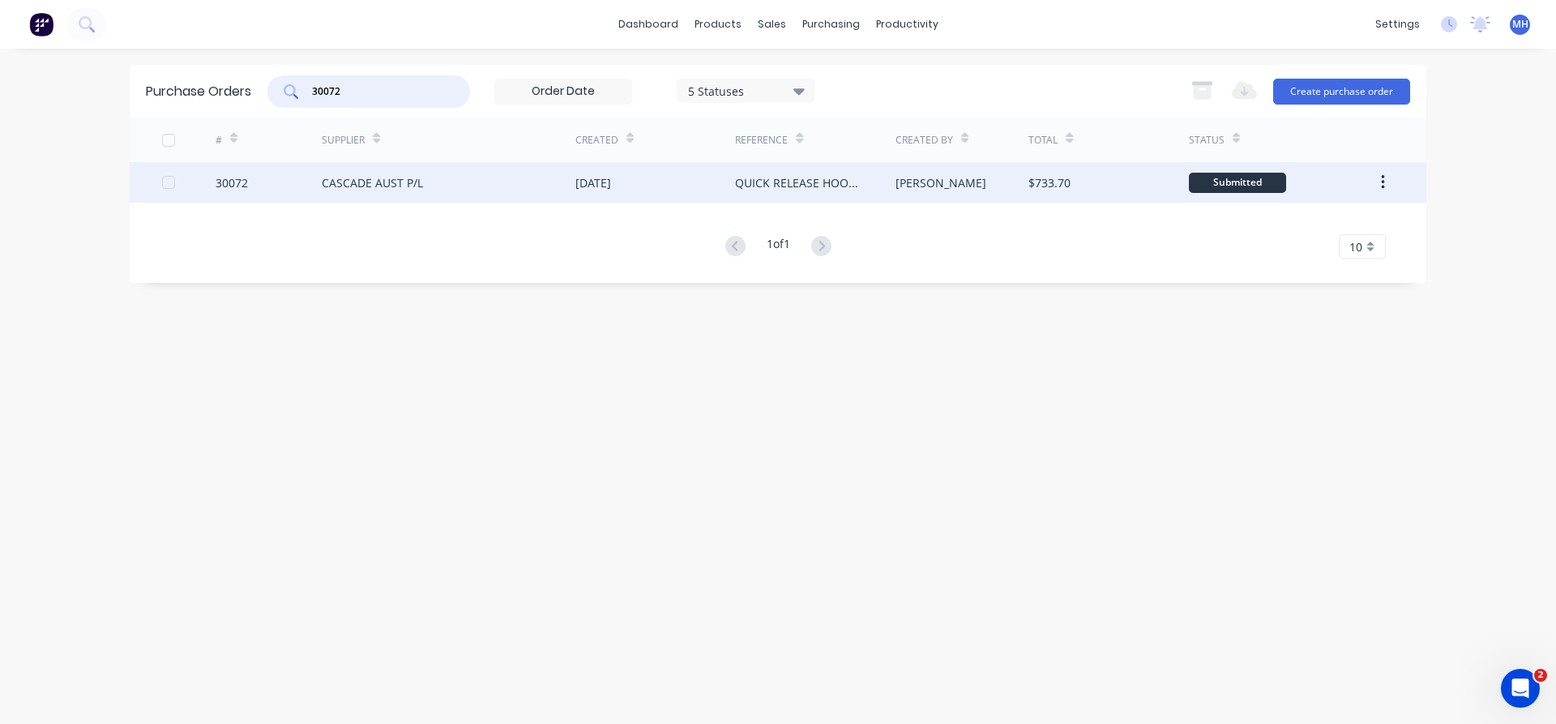
type input "30072"
click at [377, 181] on div "CASCADE AUST P/L" at bounding box center [372, 182] width 101 height 17
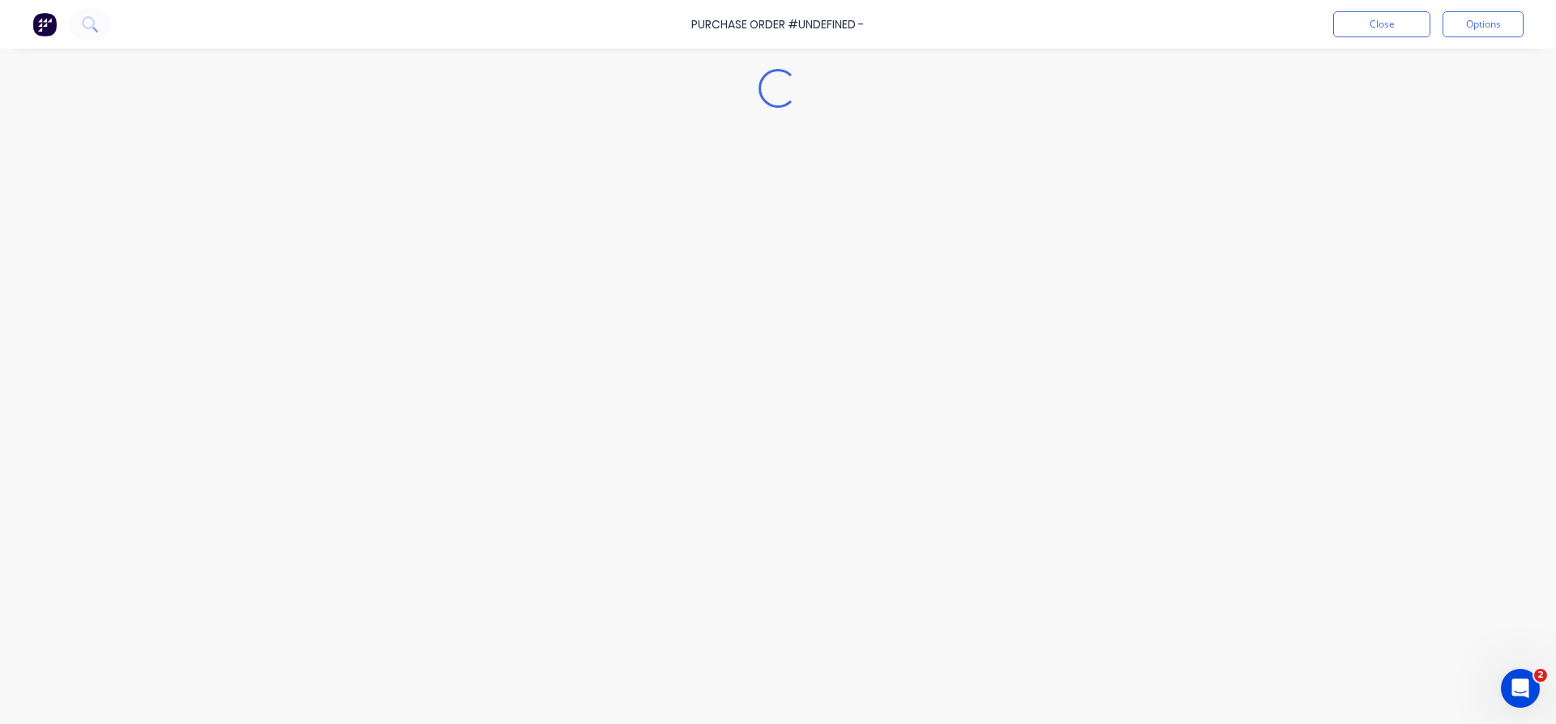
type textarea "x"
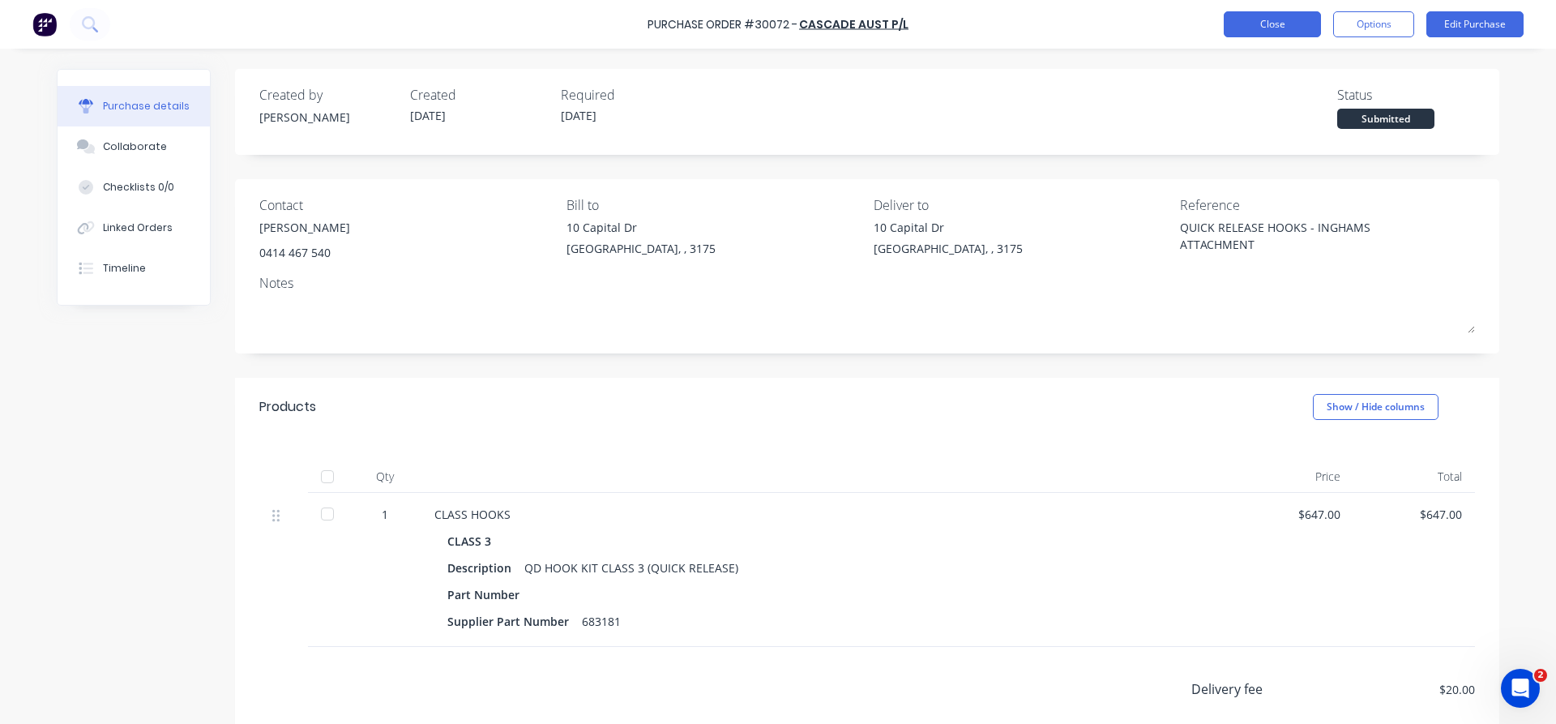
click at [1286, 31] on button "Close" at bounding box center [1272, 24] width 97 height 26
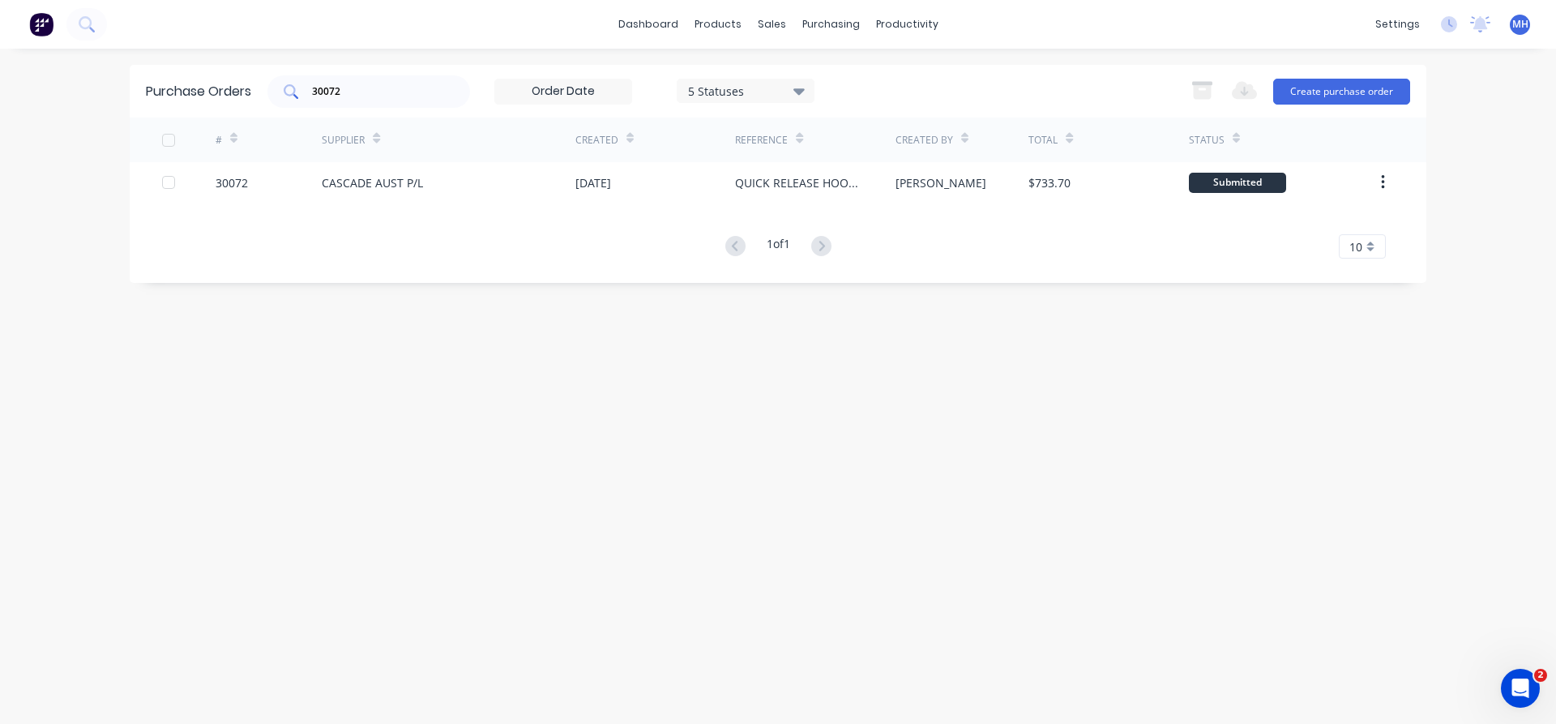
click at [381, 106] on div "30072" at bounding box center [368, 91] width 203 height 32
click at [377, 99] on input "30072" at bounding box center [377, 91] width 135 height 16
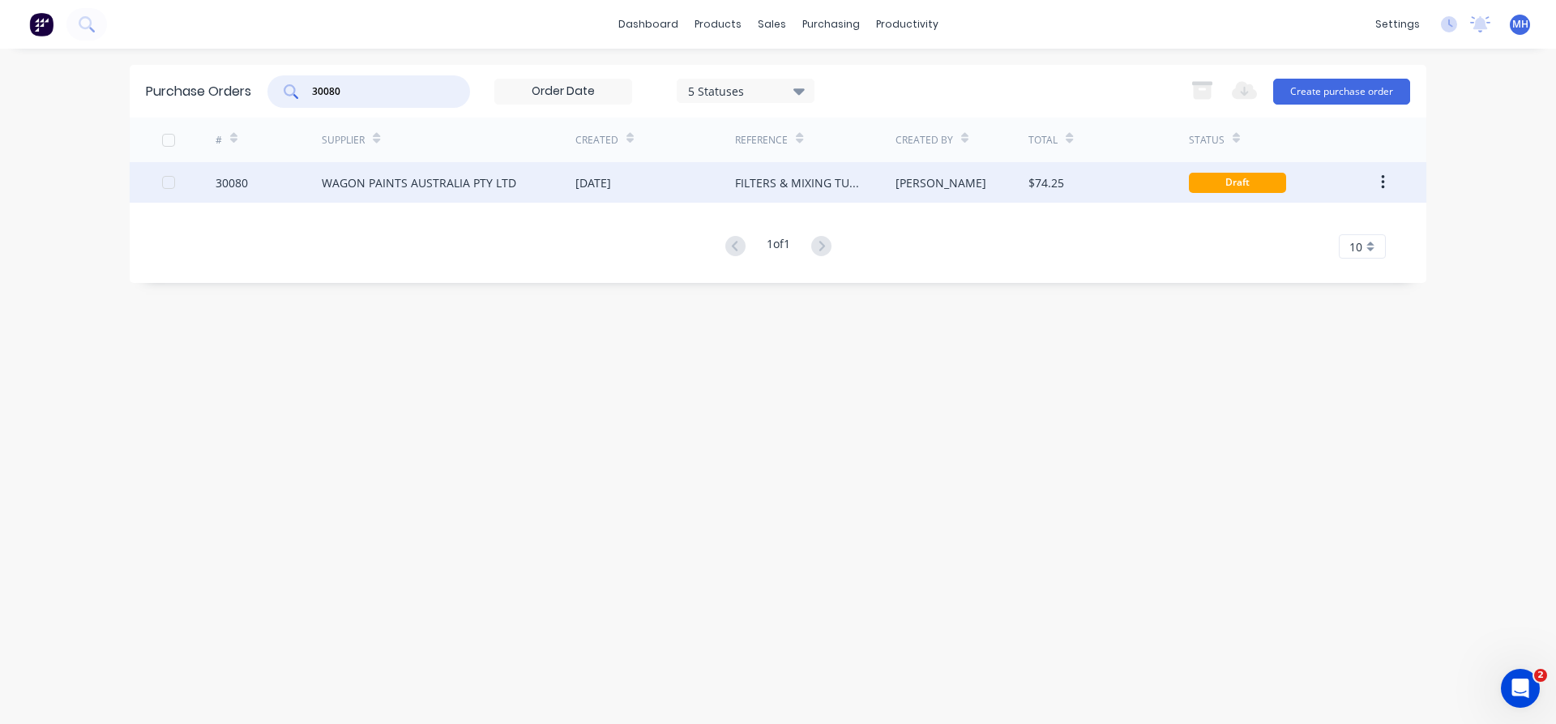
type input "30080"
click at [355, 182] on div "WAGON PAINTS AUSTRALIA PTY LTD" at bounding box center [419, 182] width 195 height 17
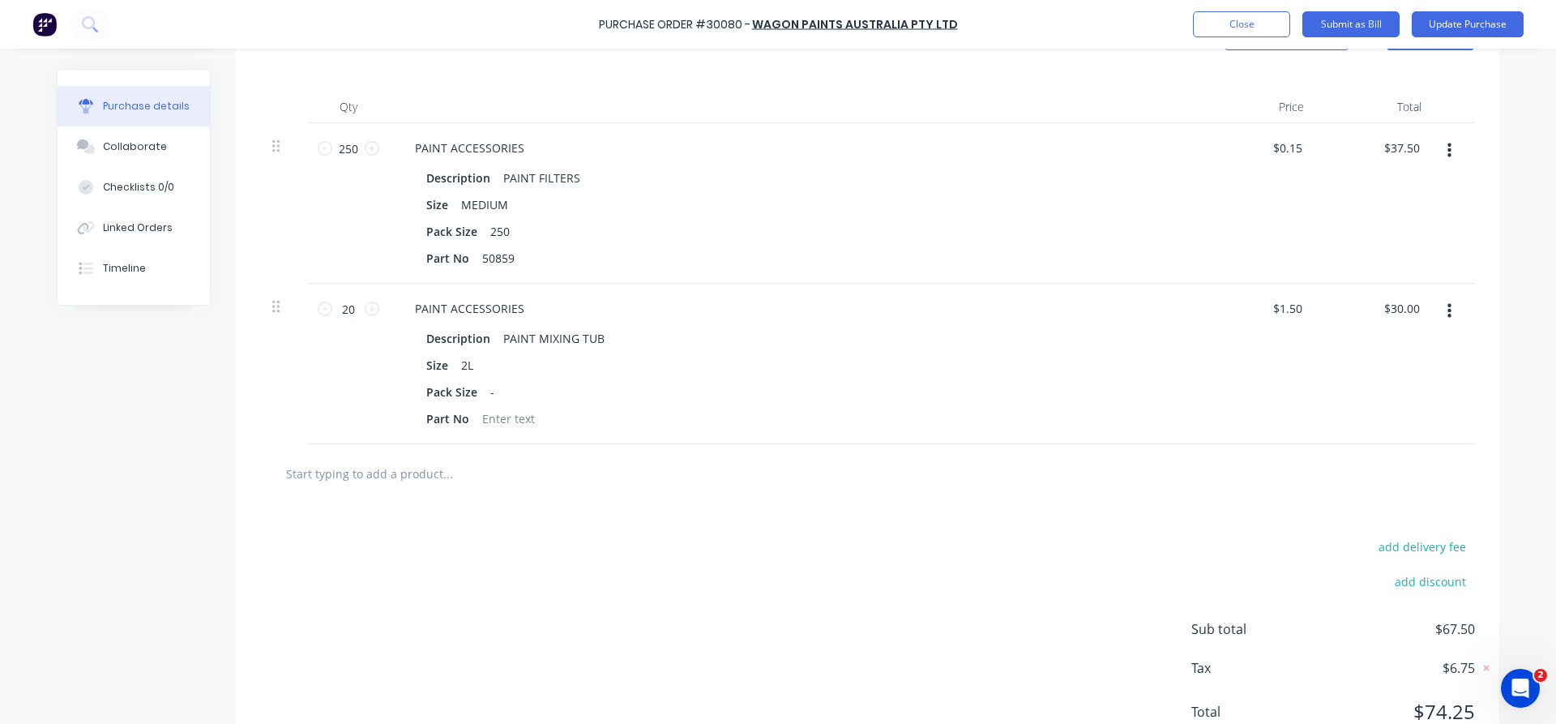
scroll to position [362, 0]
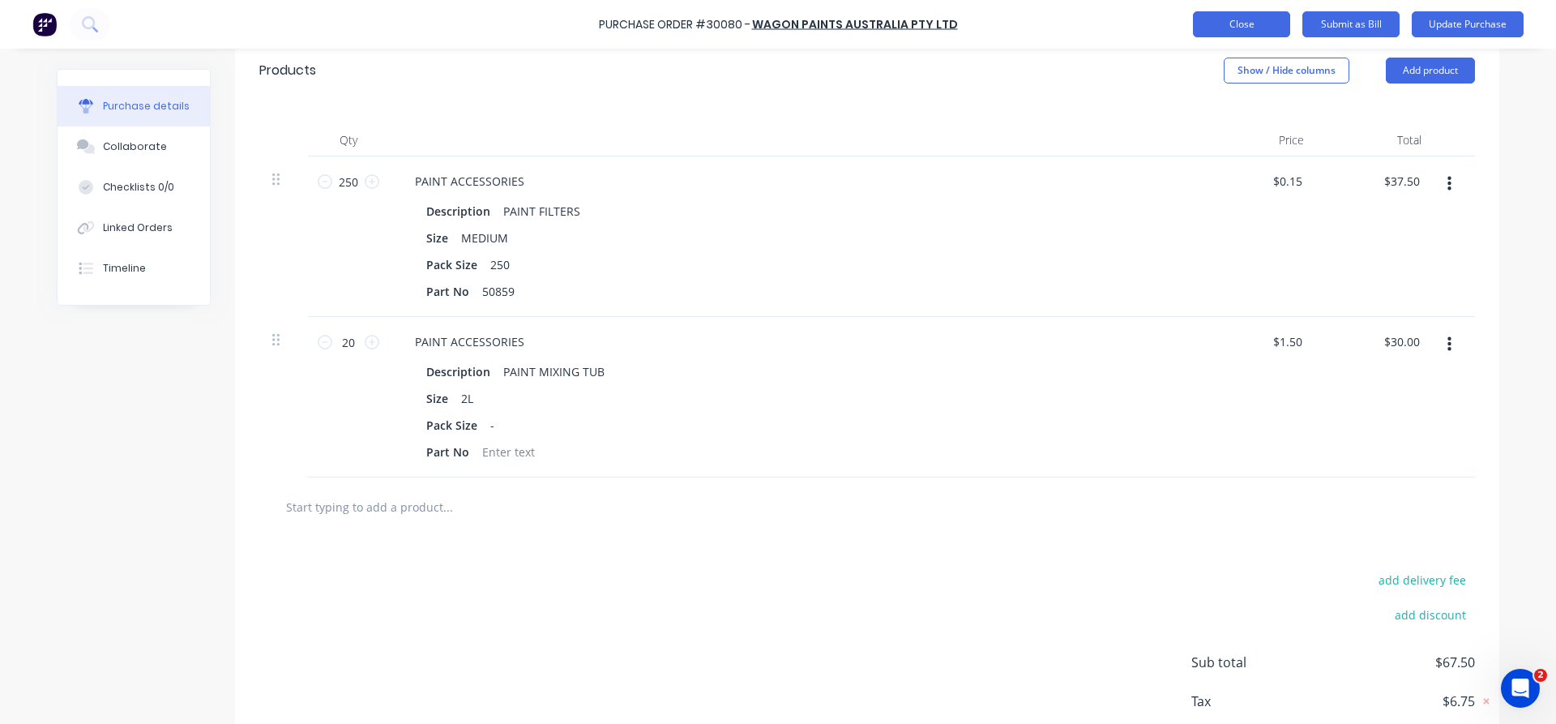
type textarea "x"
click at [1253, 21] on button "Close" at bounding box center [1241, 24] width 97 height 26
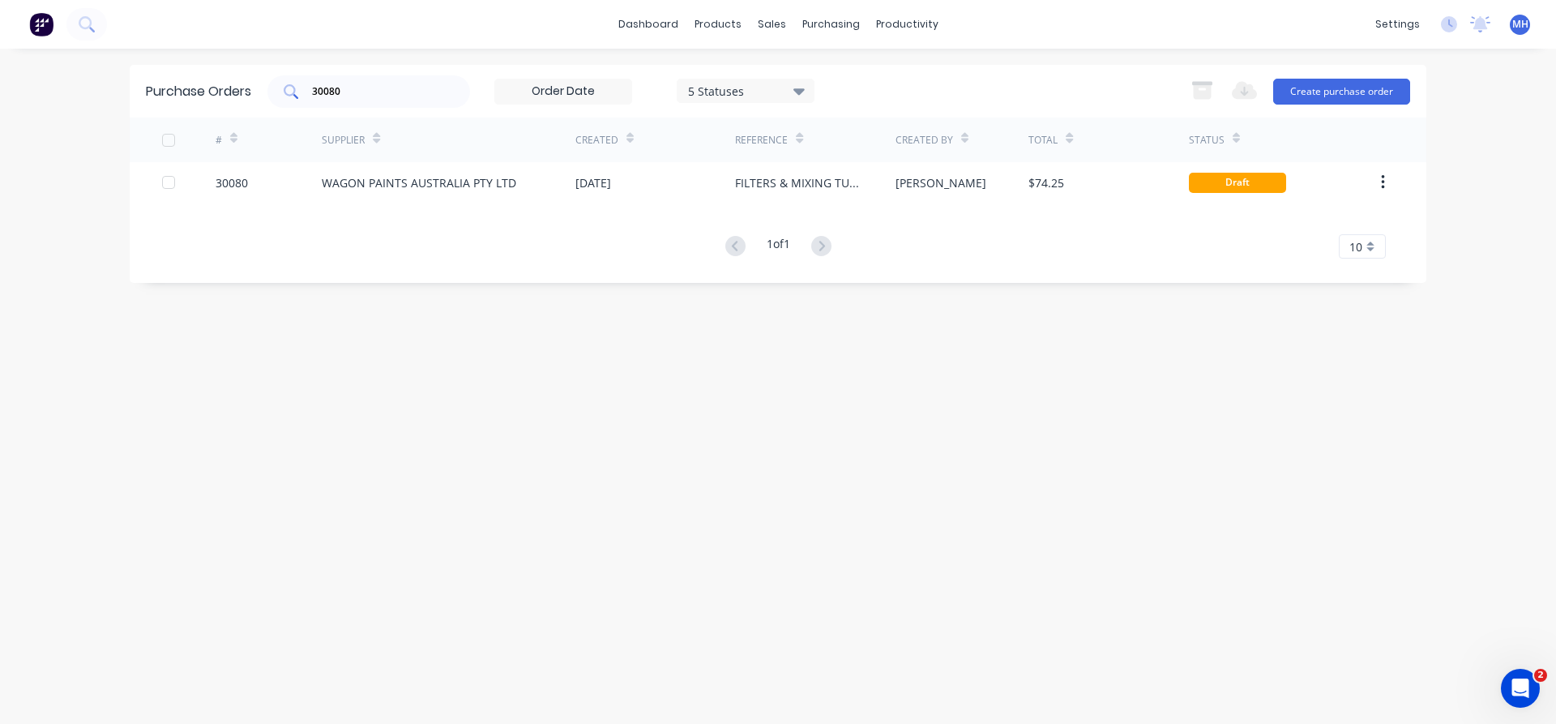
click at [370, 101] on div "30080" at bounding box center [368, 91] width 203 height 32
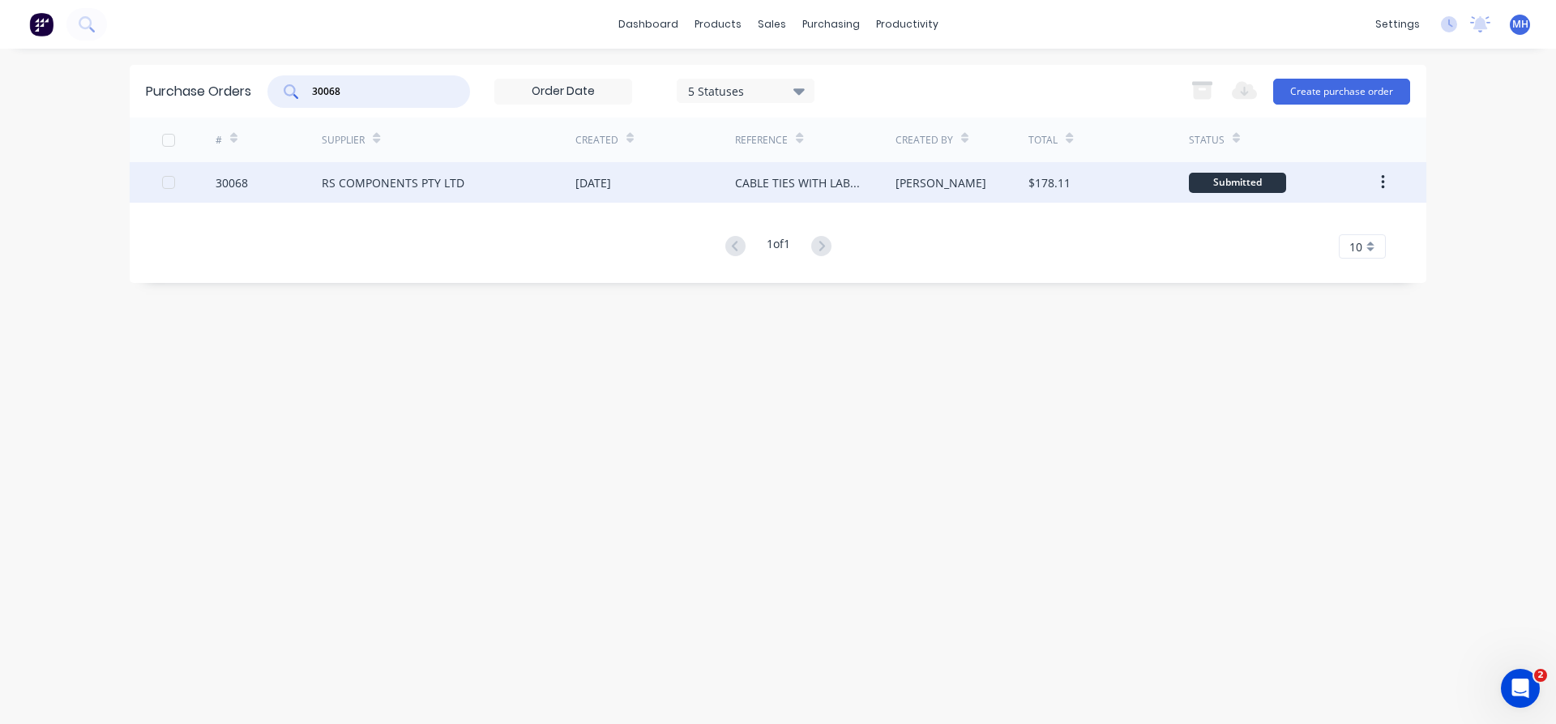
type input "30068"
click at [456, 185] on div "RS COMPONENTS PTY LTD" at bounding box center [393, 182] width 143 height 17
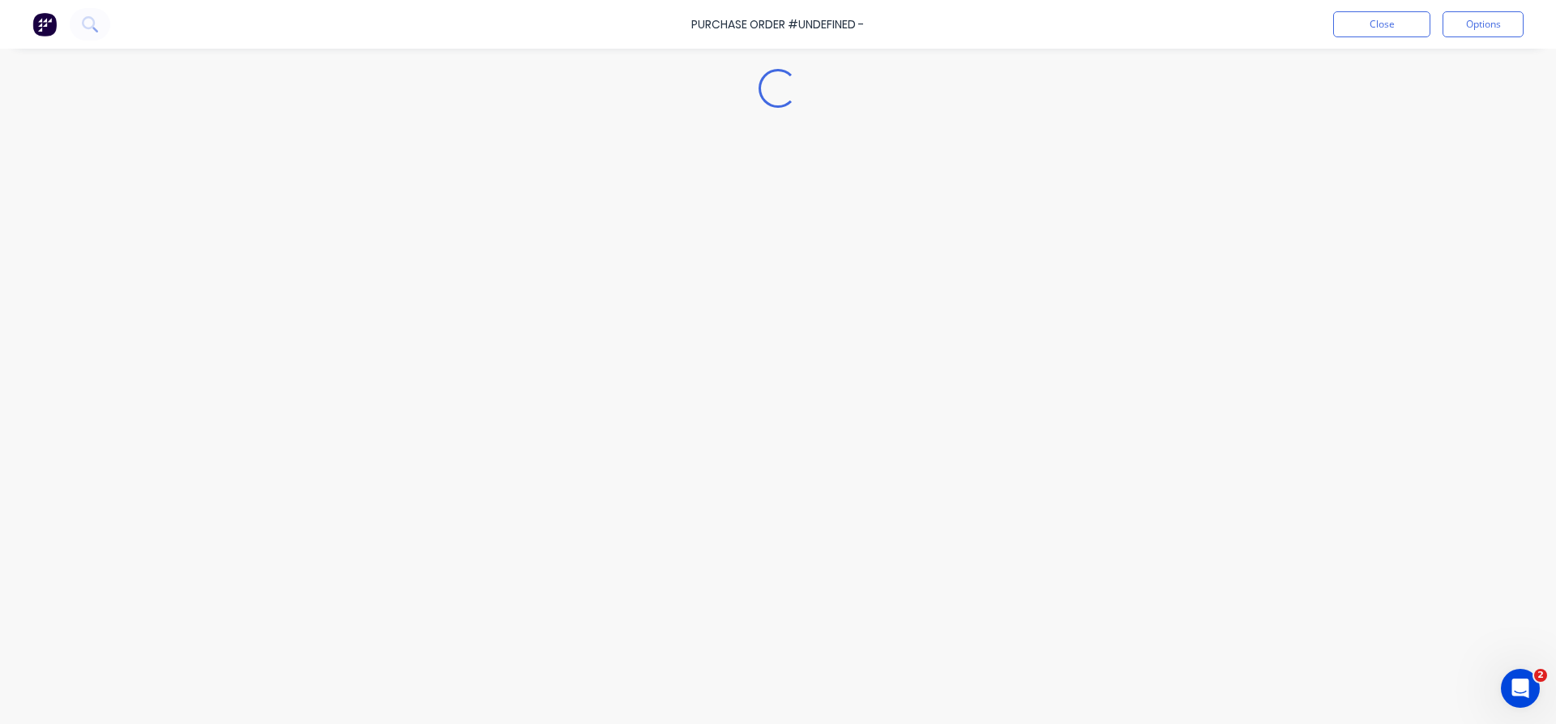
type textarea "x"
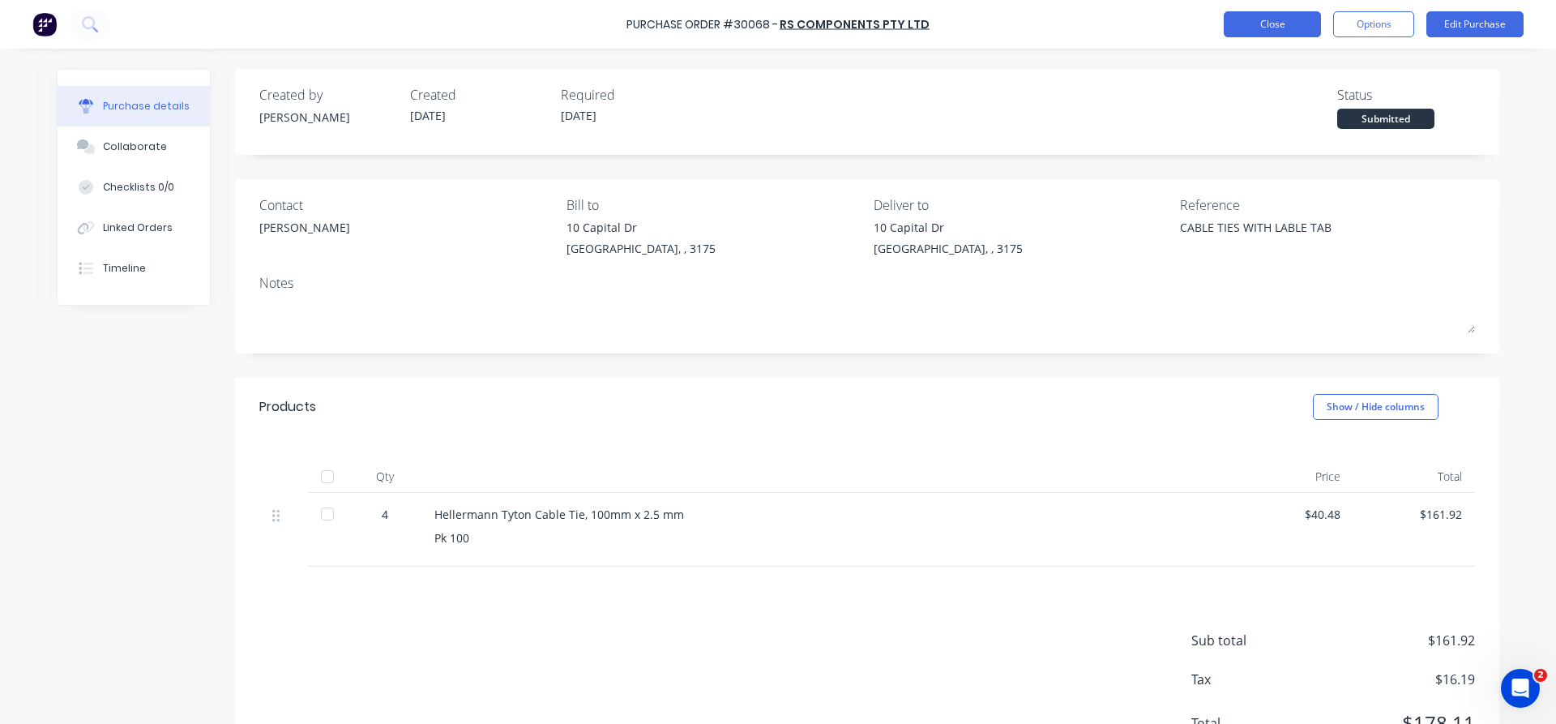
click at [1262, 24] on button "Close" at bounding box center [1272, 24] width 97 height 26
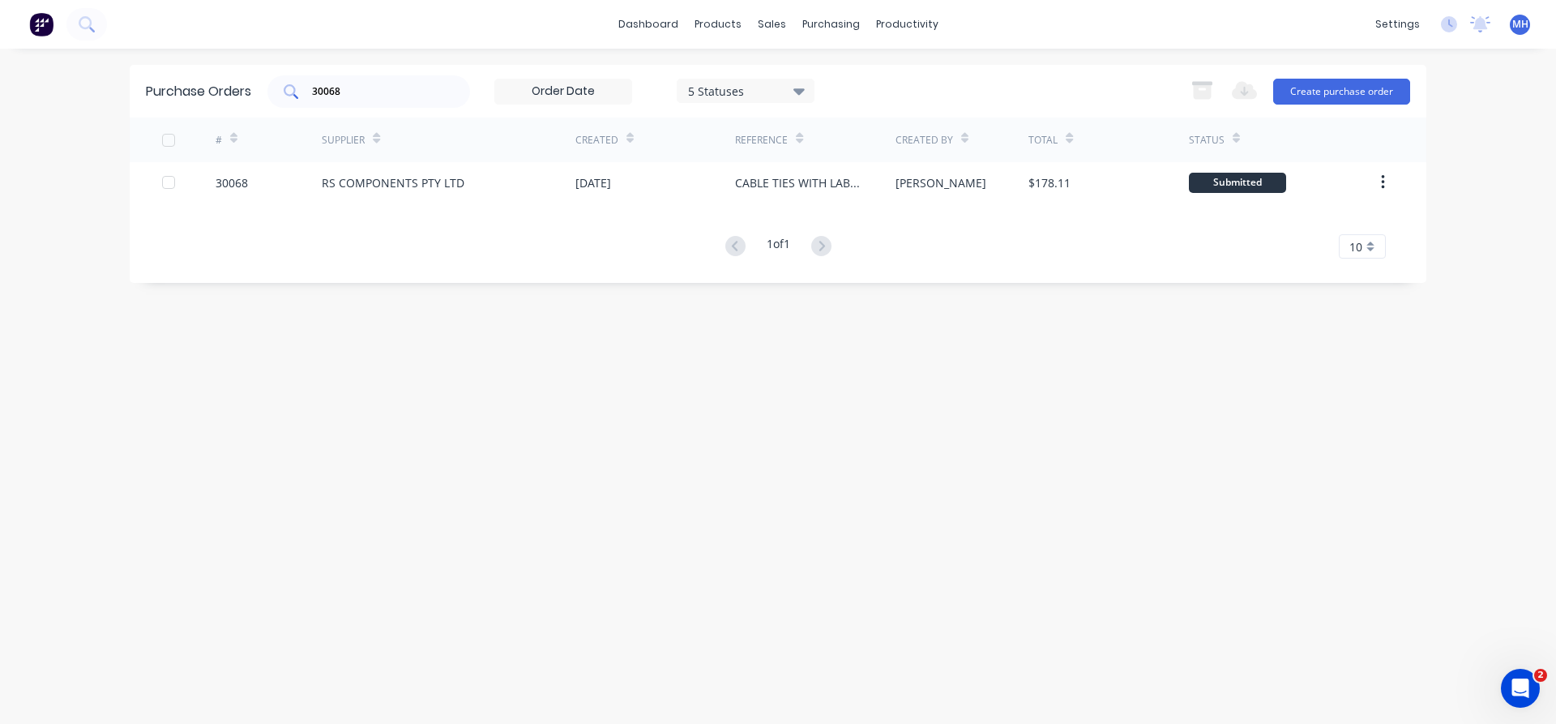
click at [363, 93] on input "30068" at bounding box center [377, 91] width 135 height 16
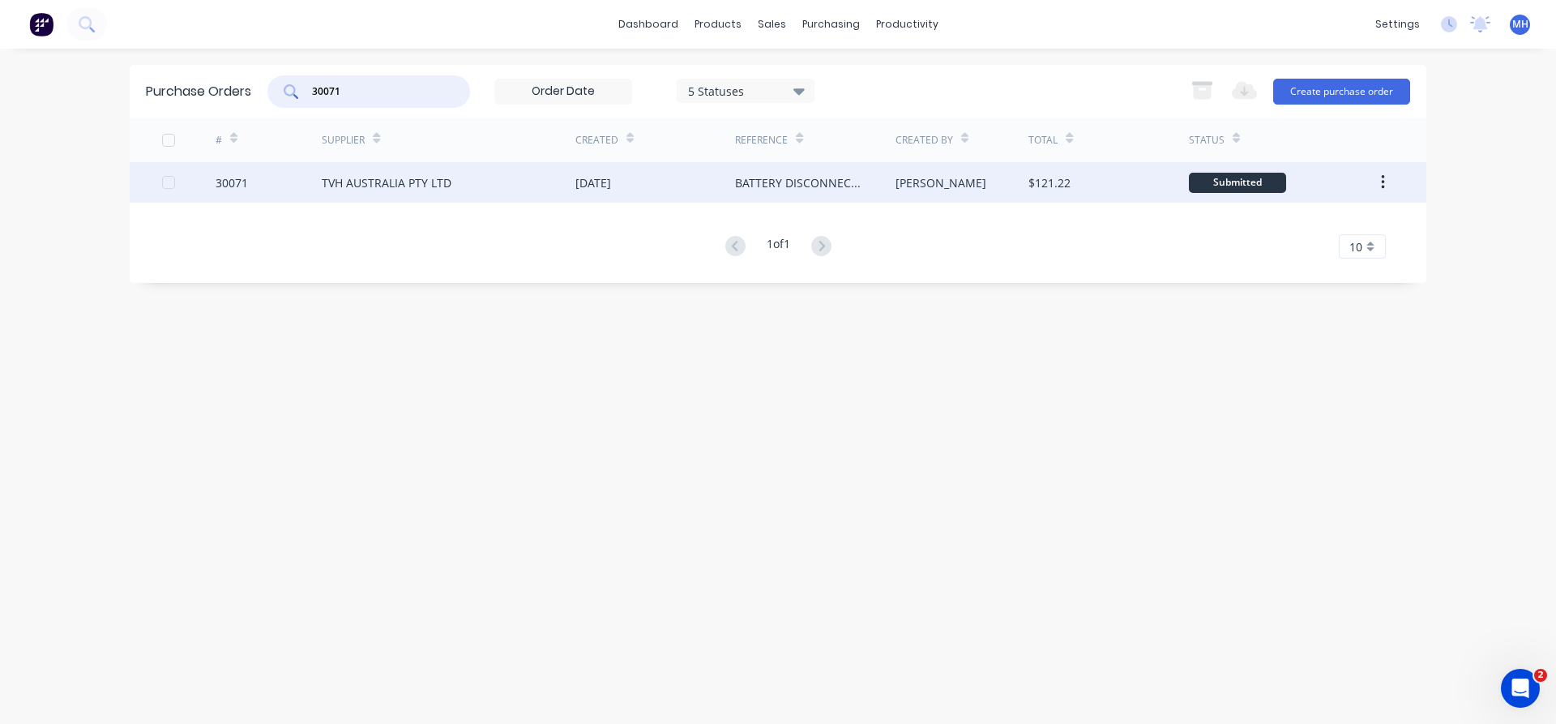
type input "30071"
click at [422, 188] on div "TVH AUSTRALIA PTY LTD" at bounding box center [387, 182] width 130 height 17
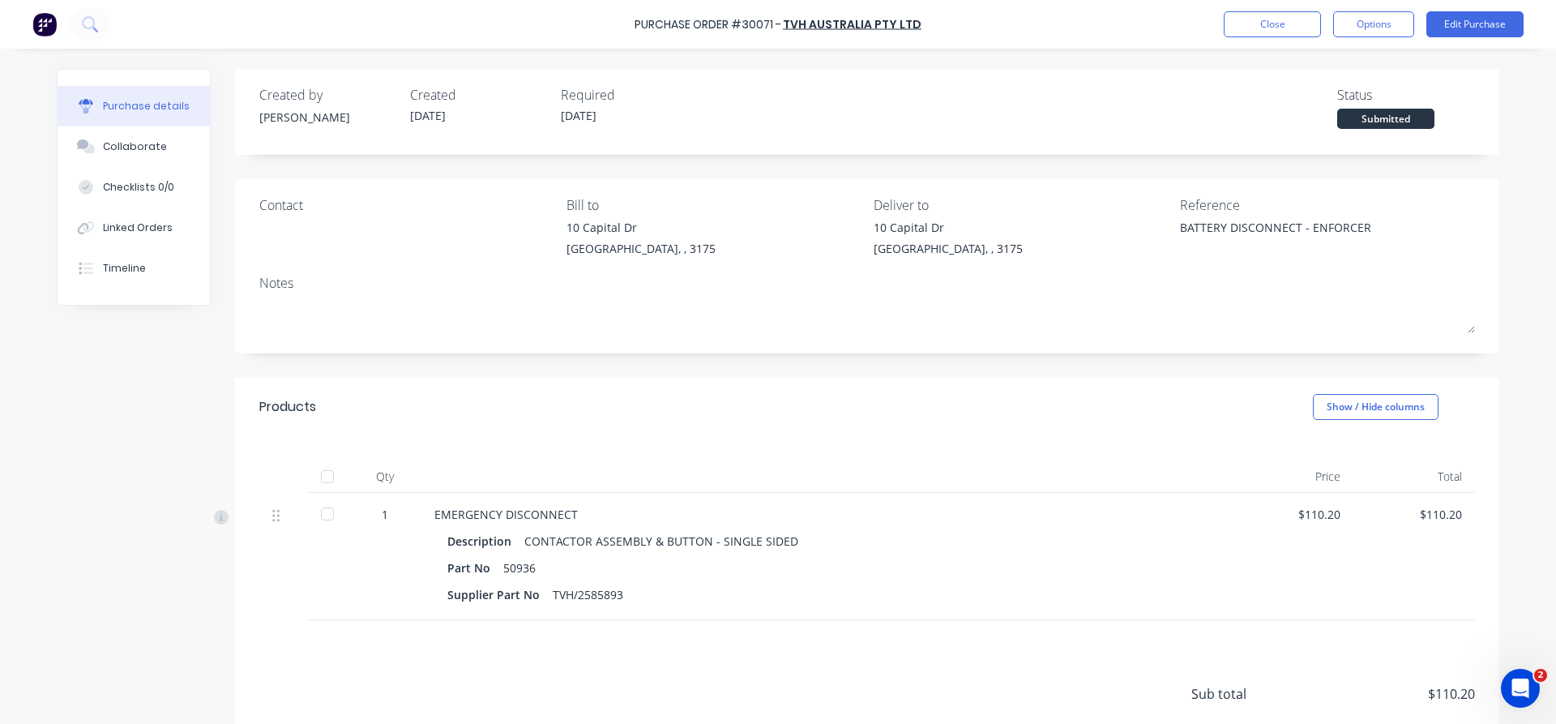
type textarea "x"
click at [1290, 28] on button "Close" at bounding box center [1272, 24] width 97 height 26
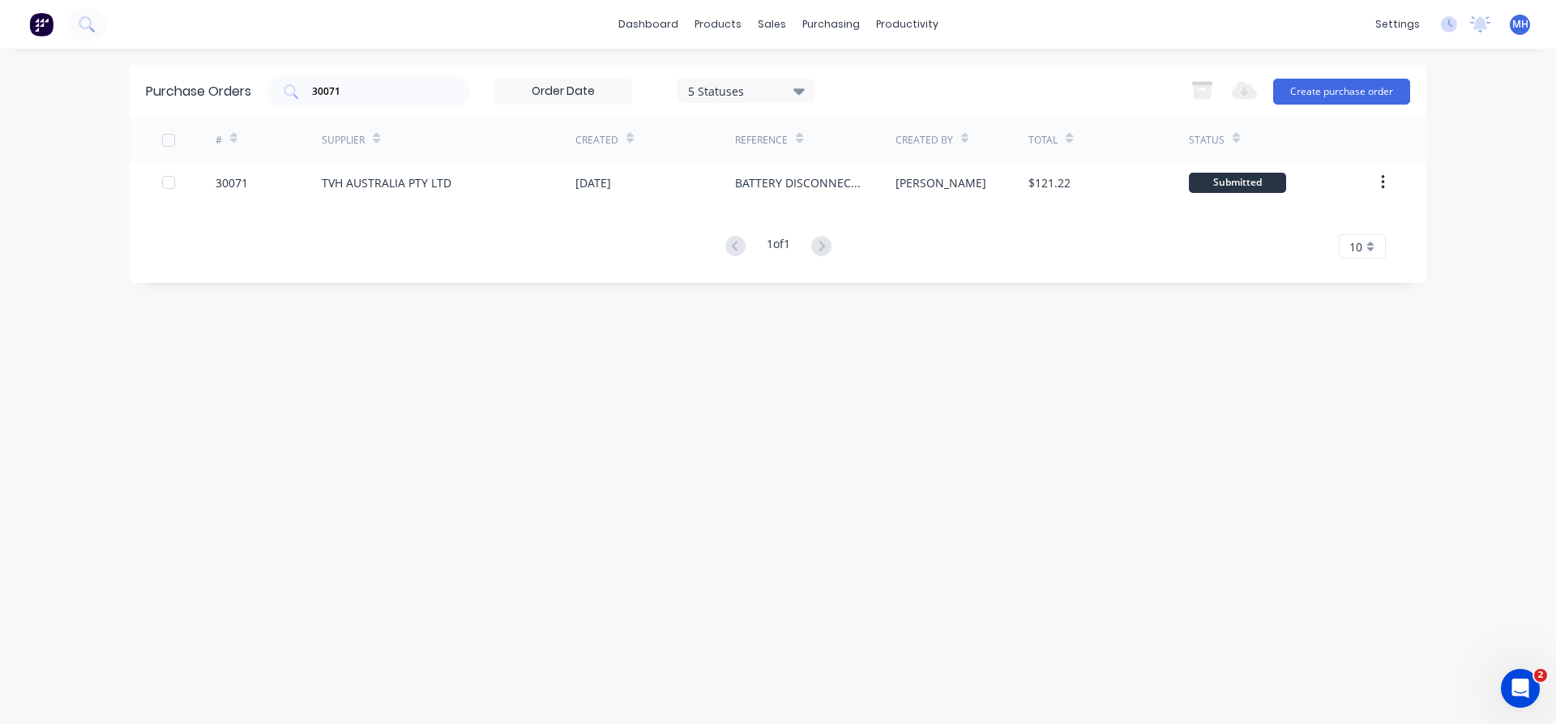
drag, startPoint x: 366, startPoint y: 83, endPoint x: 237, endPoint y: 75, distance: 129.1
click at [234, 75] on div "Purchase Orders 30071 5 Statuses 5 Statuses Export to Excel (XLSX) Create purch…" at bounding box center [778, 91] width 1297 height 53
drag, startPoint x: 350, startPoint y: 86, endPoint x: 270, endPoint y: 88, distance: 80.3
click at [310, 88] on input "30071" at bounding box center [377, 91] width 135 height 16
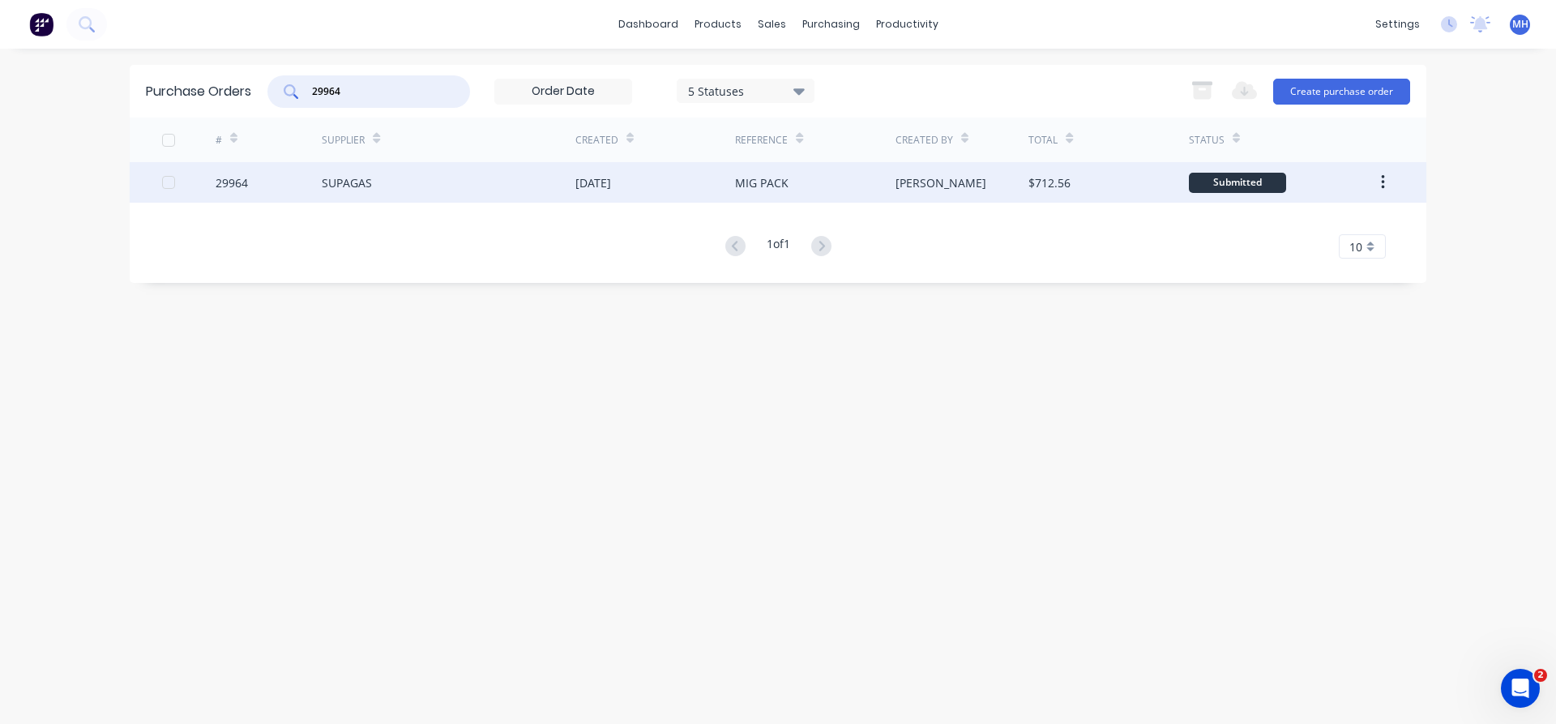
type input "29964"
click at [353, 186] on div "SUPAGAS" at bounding box center [347, 182] width 50 height 17
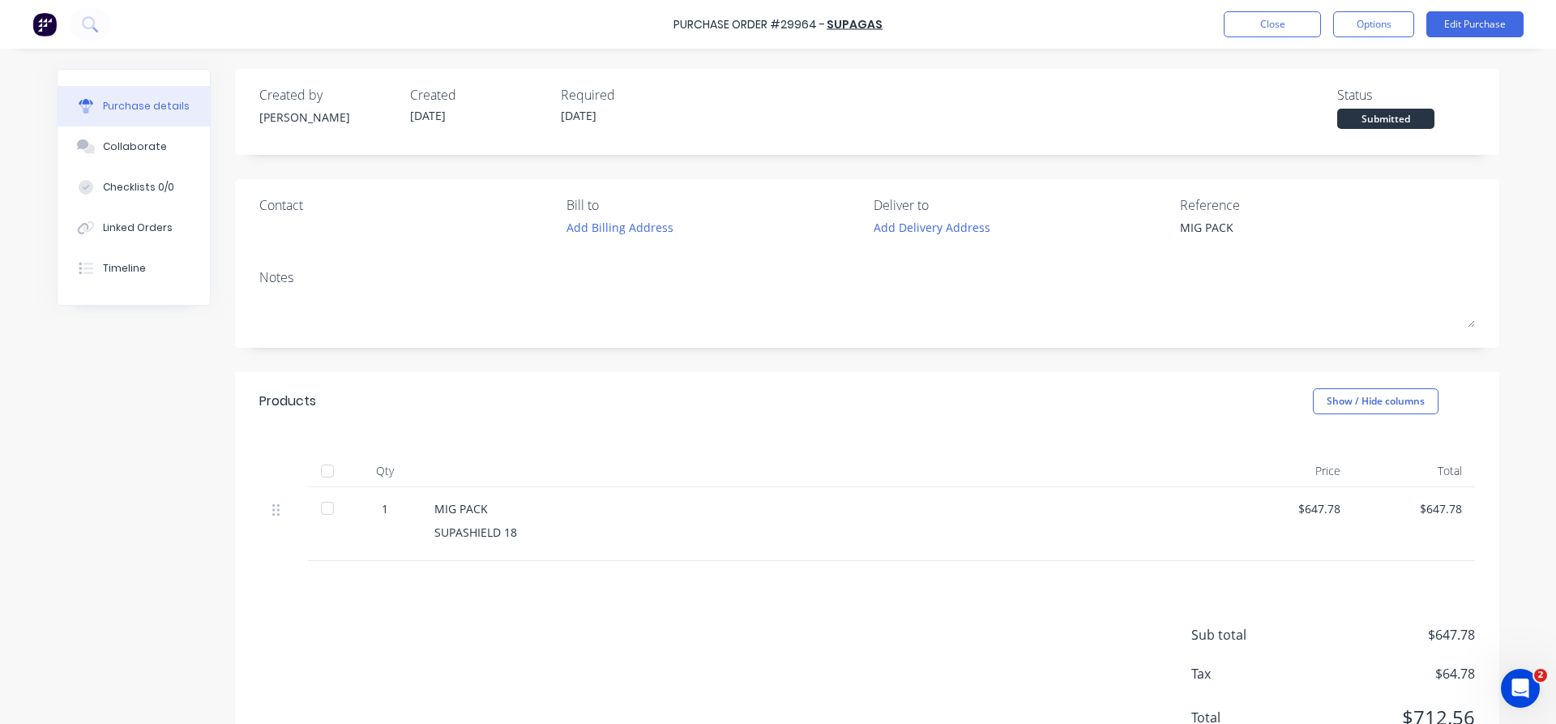
type textarea "x"
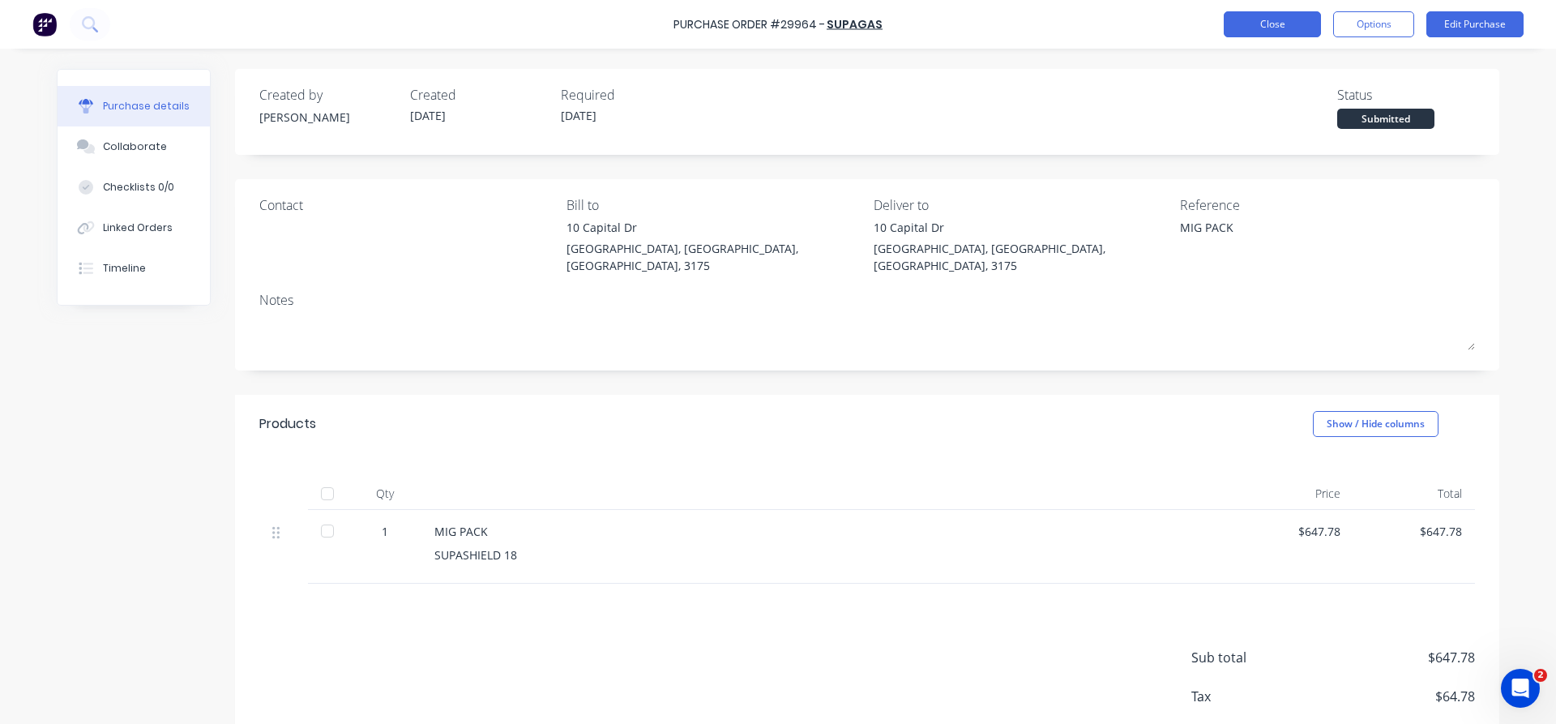
click at [1270, 24] on button "Close" at bounding box center [1272, 24] width 97 height 26
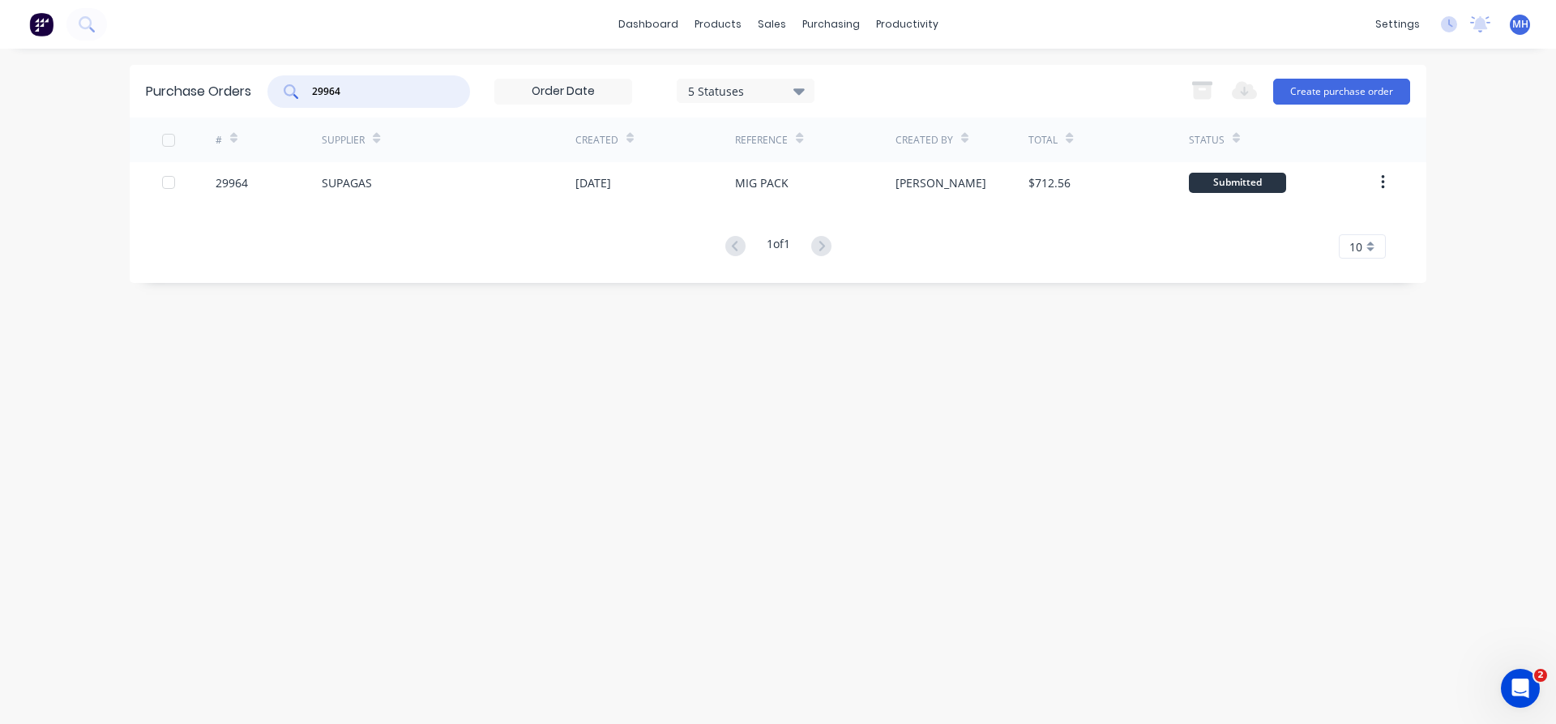
click at [357, 91] on input "29964" at bounding box center [377, 91] width 135 height 16
type input "29958"
click at [417, 187] on div "RS COMPONENTS PTY LTD" at bounding box center [393, 182] width 143 height 17
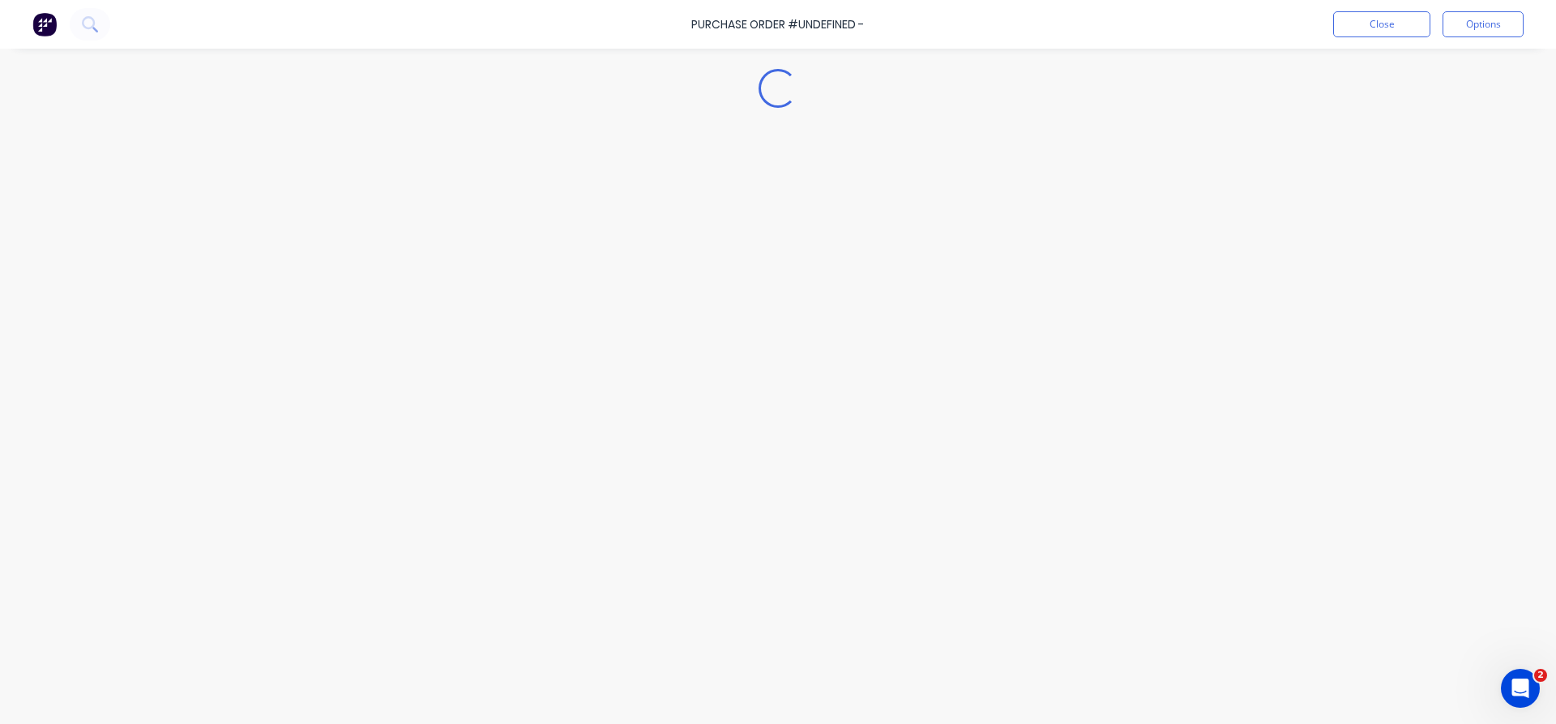
type textarea "x"
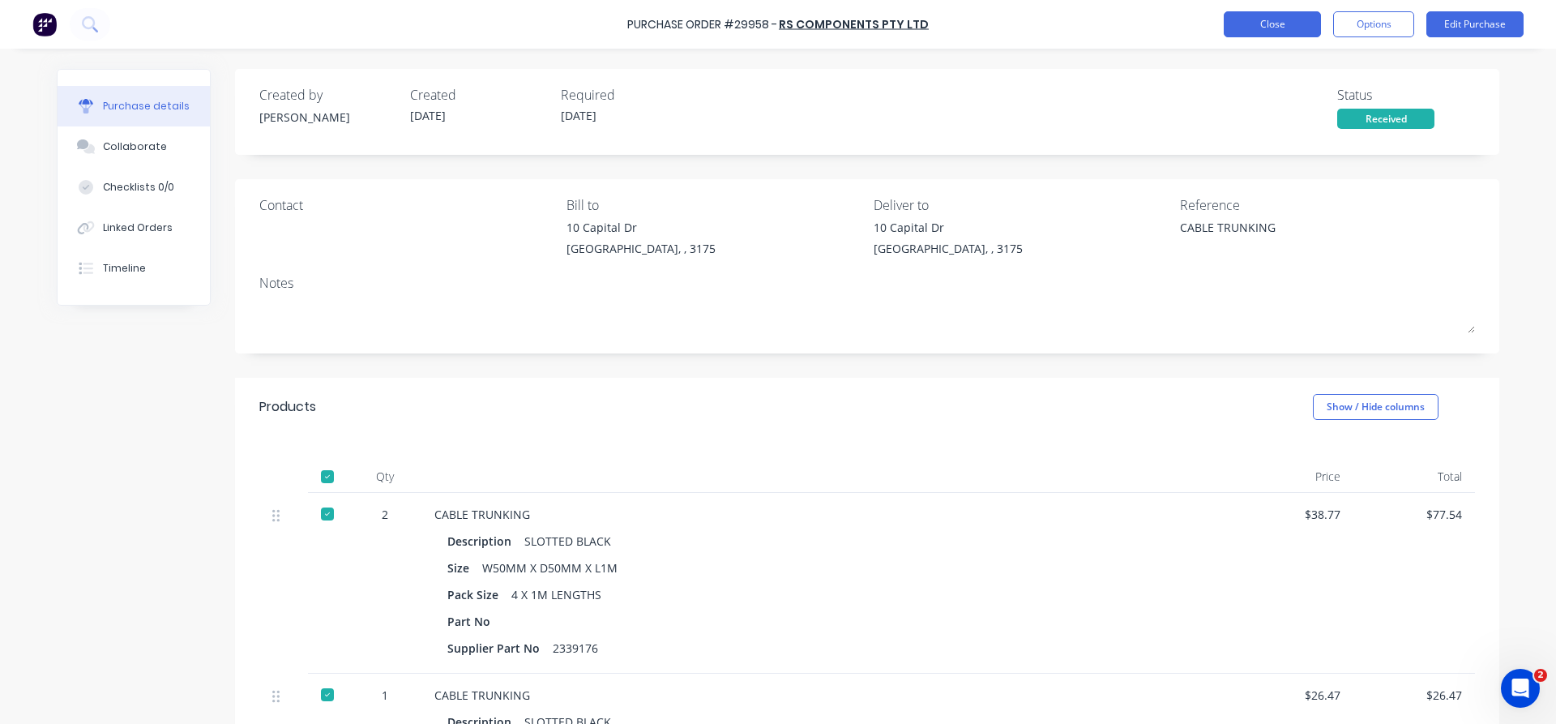
click at [1255, 30] on button "Close" at bounding box center [1272, 24] width 97 height 26
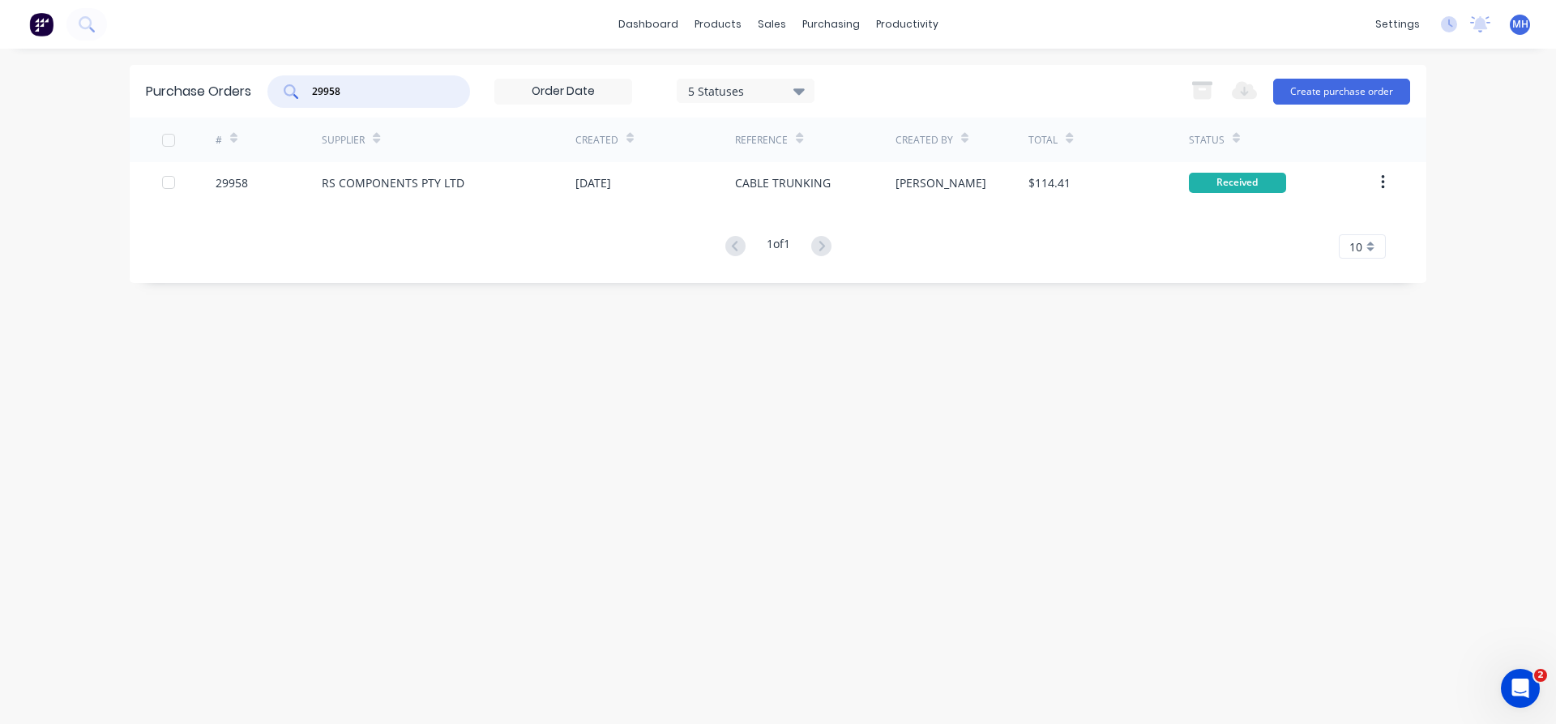
drag, startPoint x: 356, startPoint y: 91, endPoint x: 249, endPoint y: 82, distance: 107.4
click at [310, 83] on input "29958" at bounding box center [377, 91] width 135 height 16
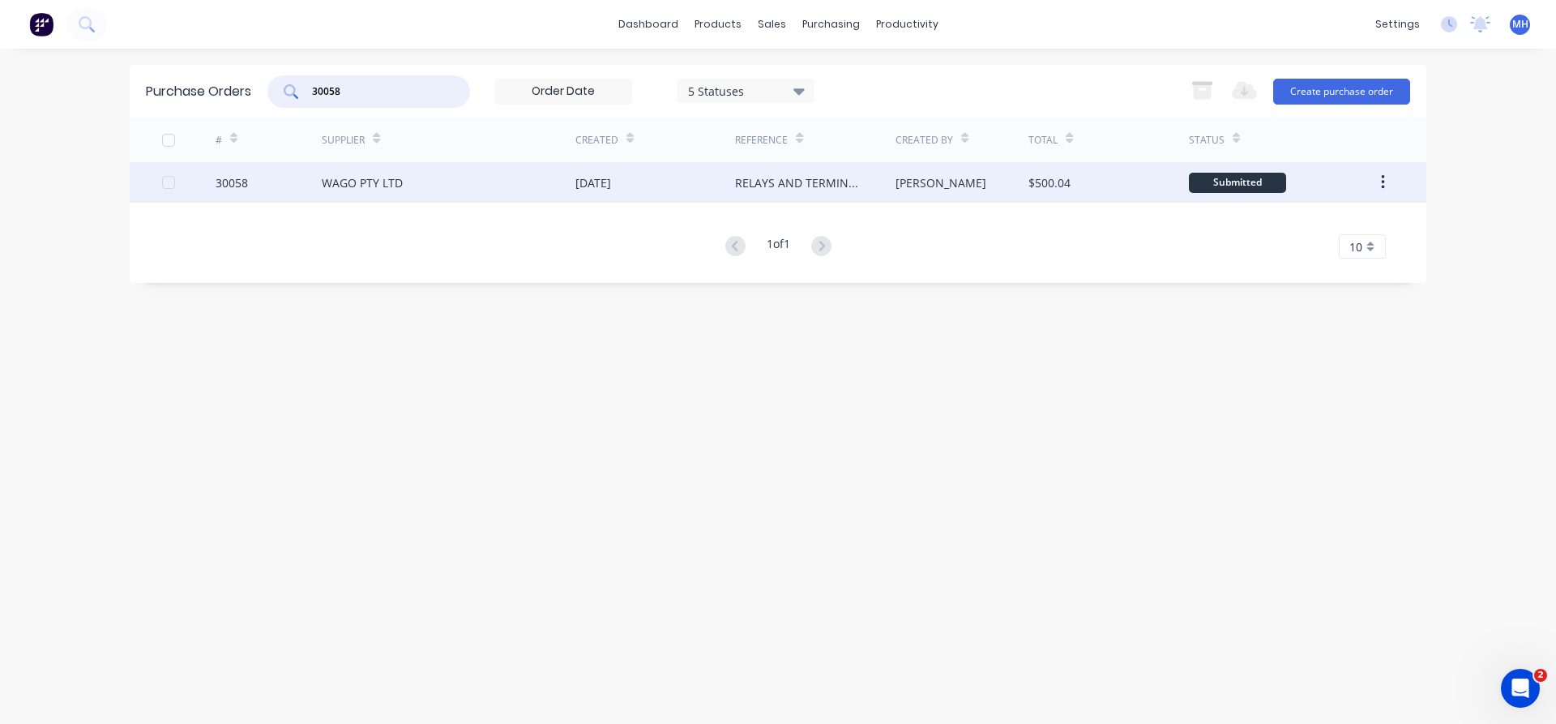
type input "30058"
click at [409, 195] on div "WAGO PTY LTD" at bounding box center [449, 182] width 254 height 41
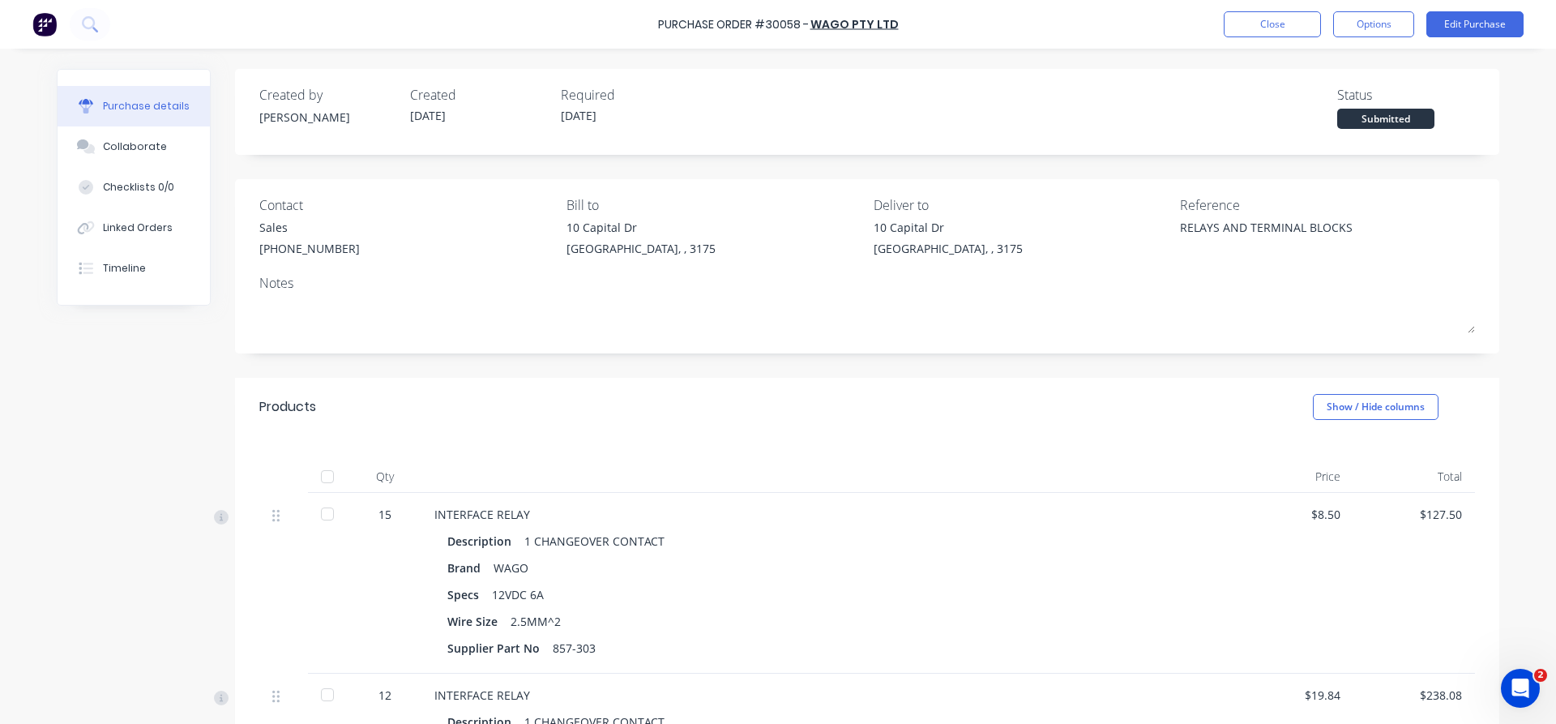
type textarea "x"
click at [1257, 33] on button "Close" at bounding box center [1272, 24] width 97 height 26
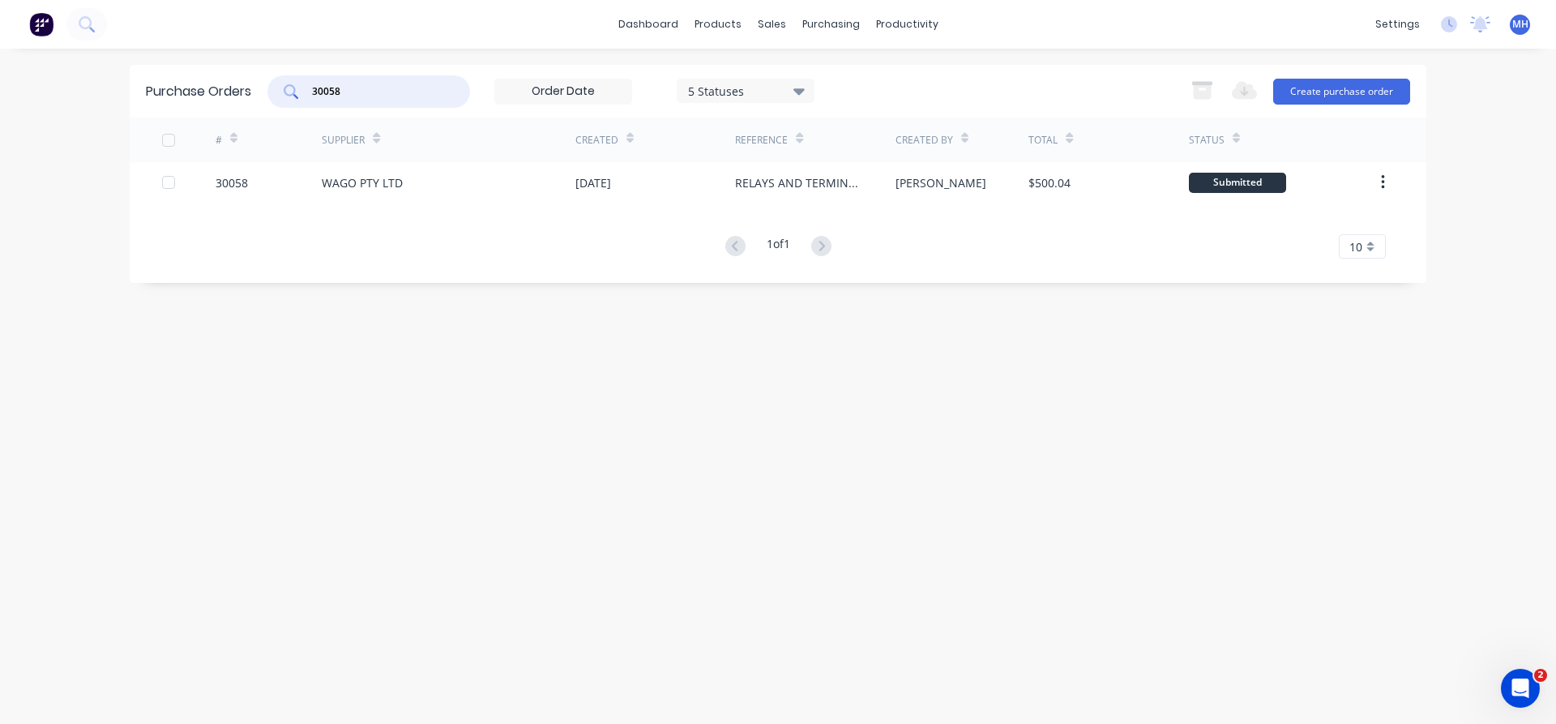
drag, startPoint x: 346, startPoint y: 92, endPoint x: 247, endPoint y: 91, distance: 98.9
click at [310, 91] on input "30058" at bounding box center [377, 91] width 135 height 16
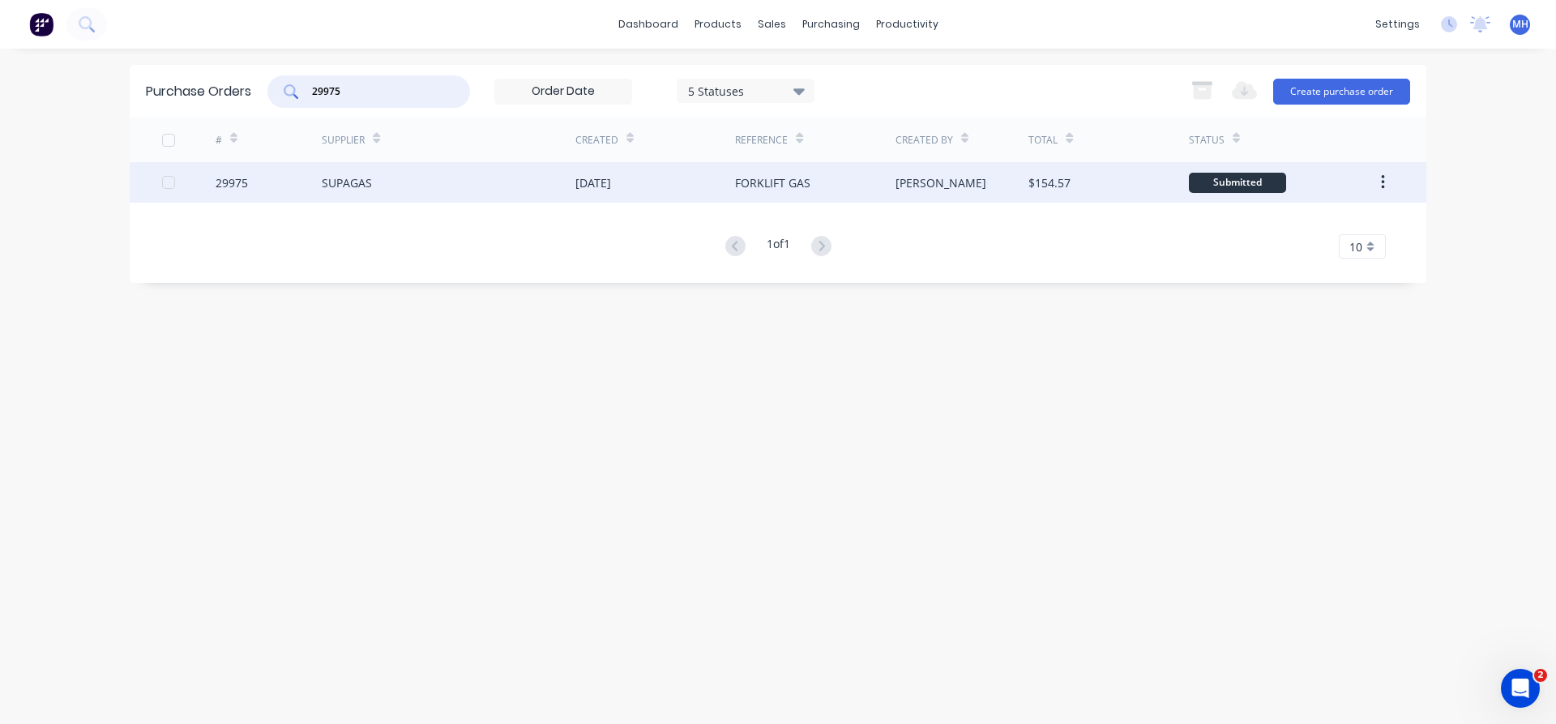
type input "29975"
click at [357, 188] on div "SUPAGAS" at bounding box center [347, 182] width 50 height 17
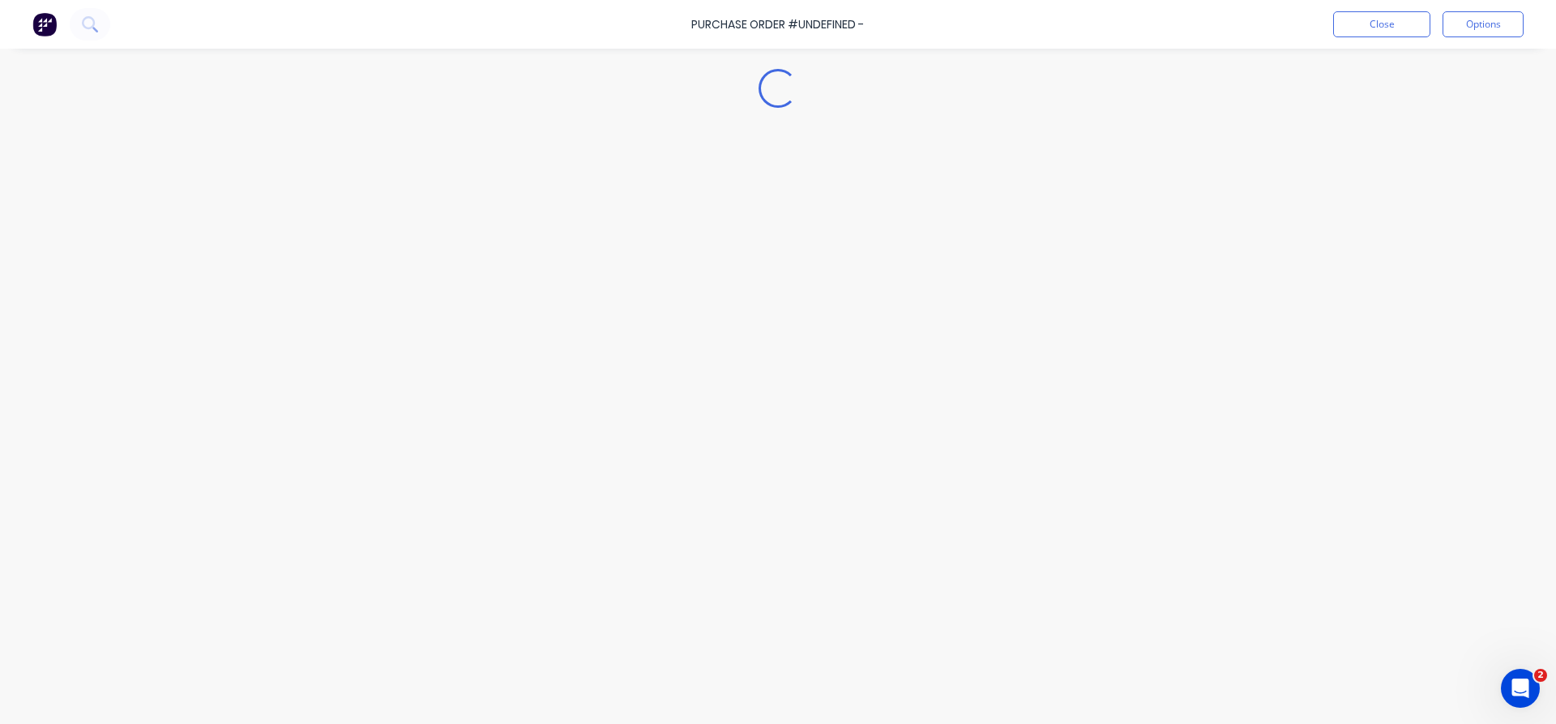
type textarea "x"
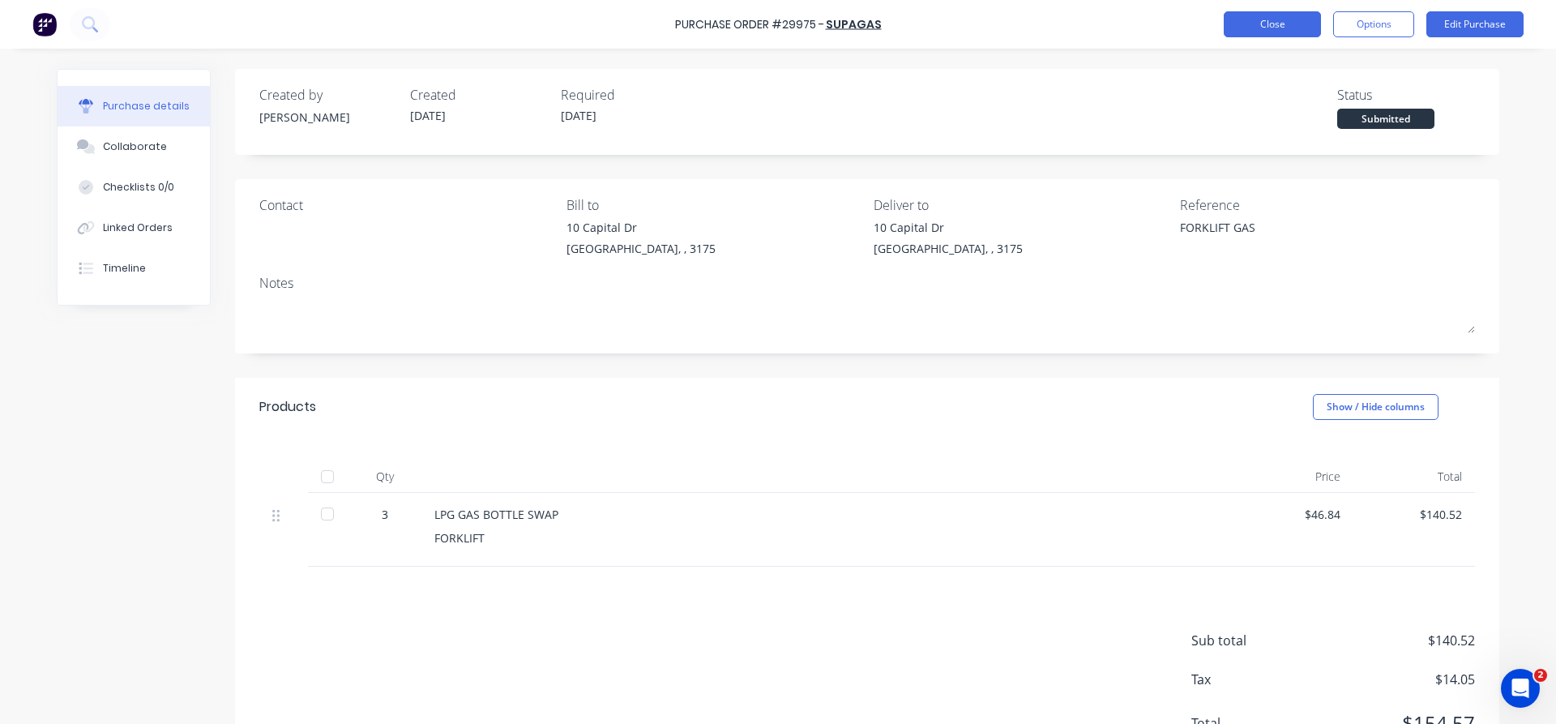
click at [1279, 33] on button "Close" at bounding box center [1272, 24] width 97 height 26
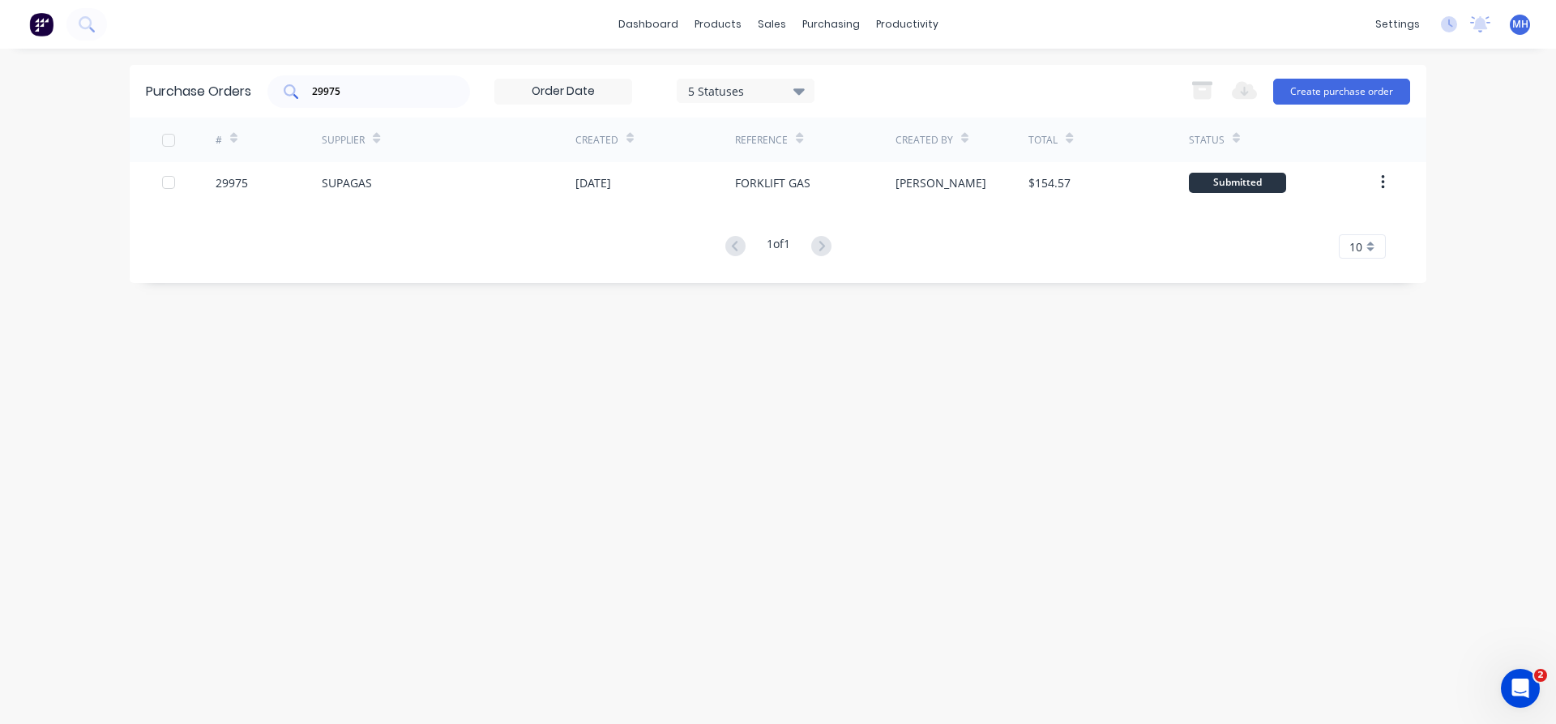
click at [359, 95] on input "29975" at bounding box center [377, 91] width 135 height 16
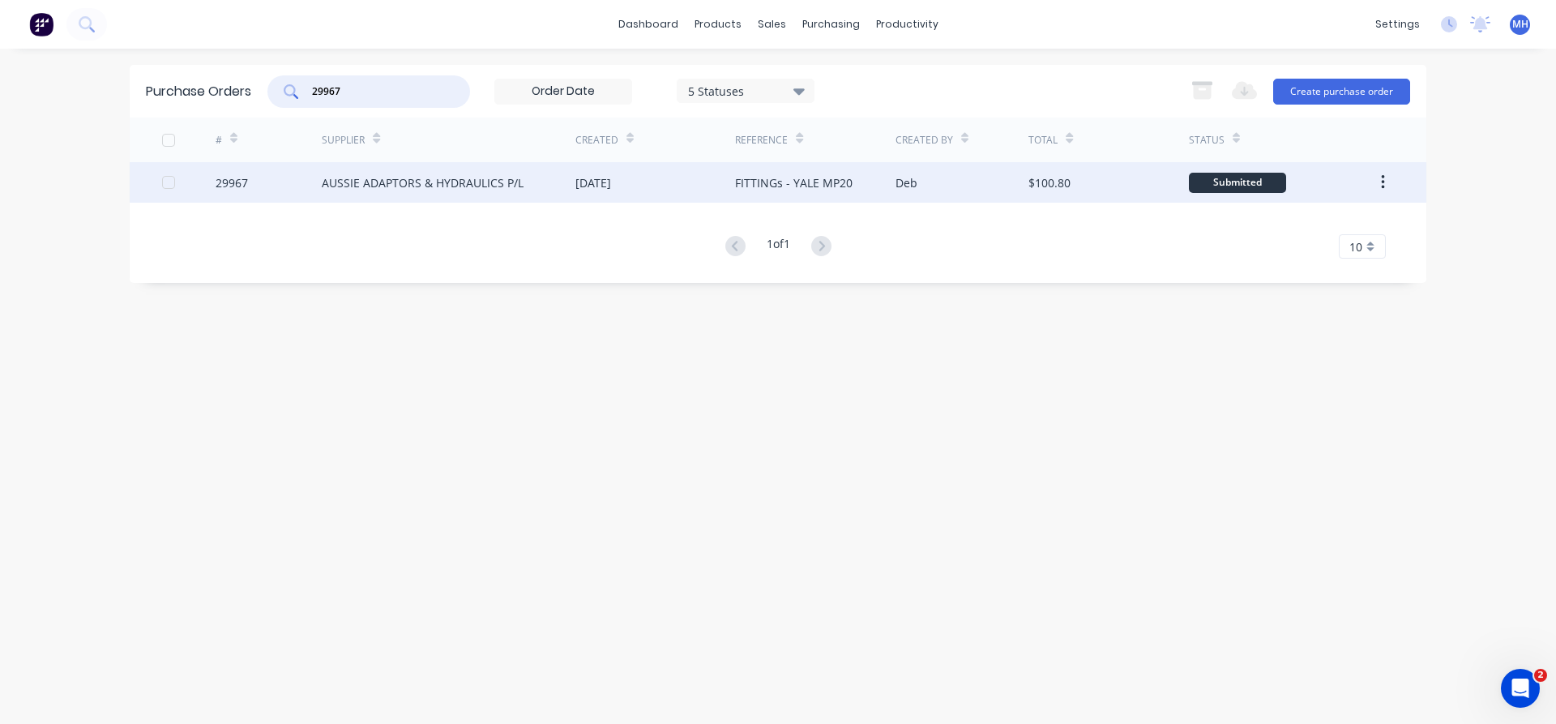
type input "29967"
click at [448, 178] on div "AUSSIE ADAPTORS & HYDRAULICS P/L" at bounding box center [423, 182] width 202 height 17
type textarea "x"
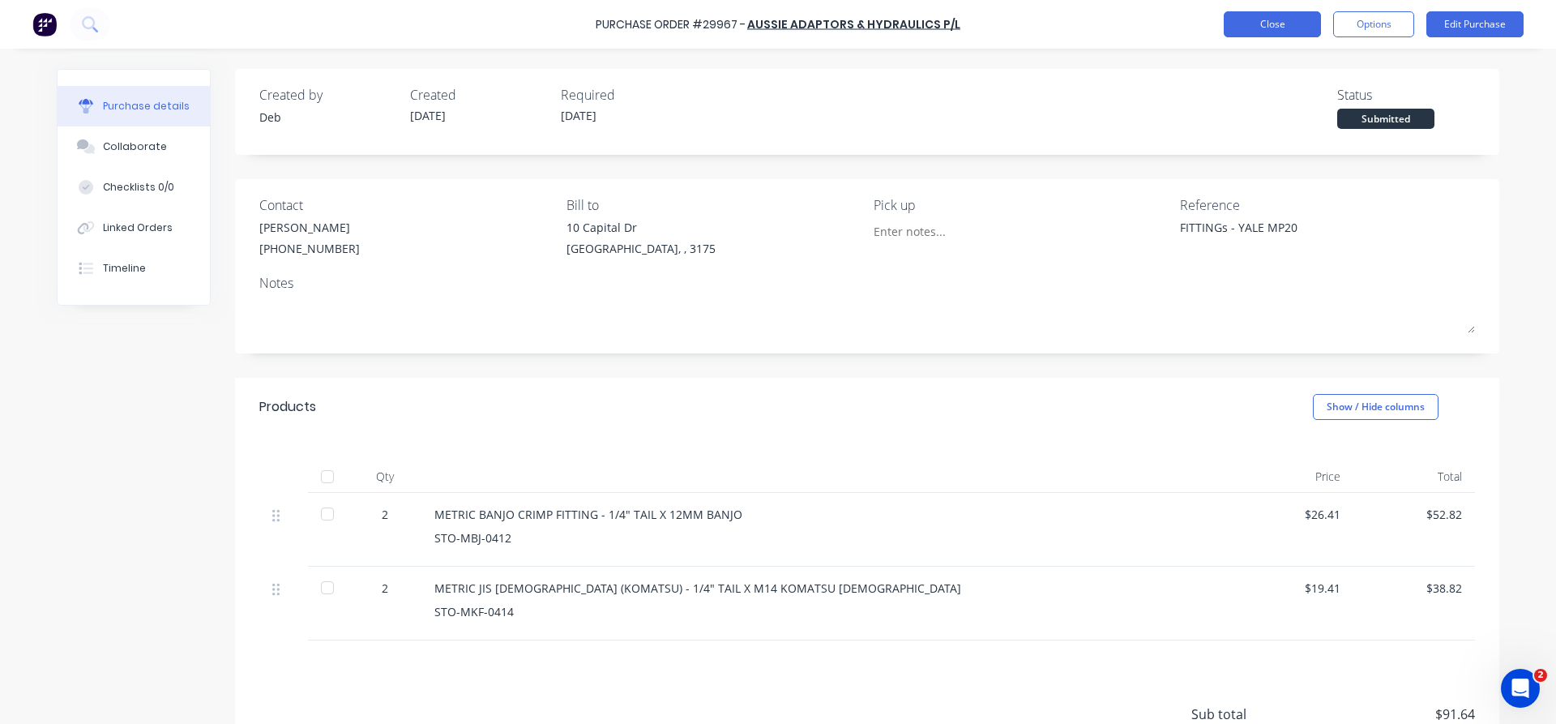
click at [1294, 24] on button "Close" at bounding box center [1272, 24] width 97 height 26
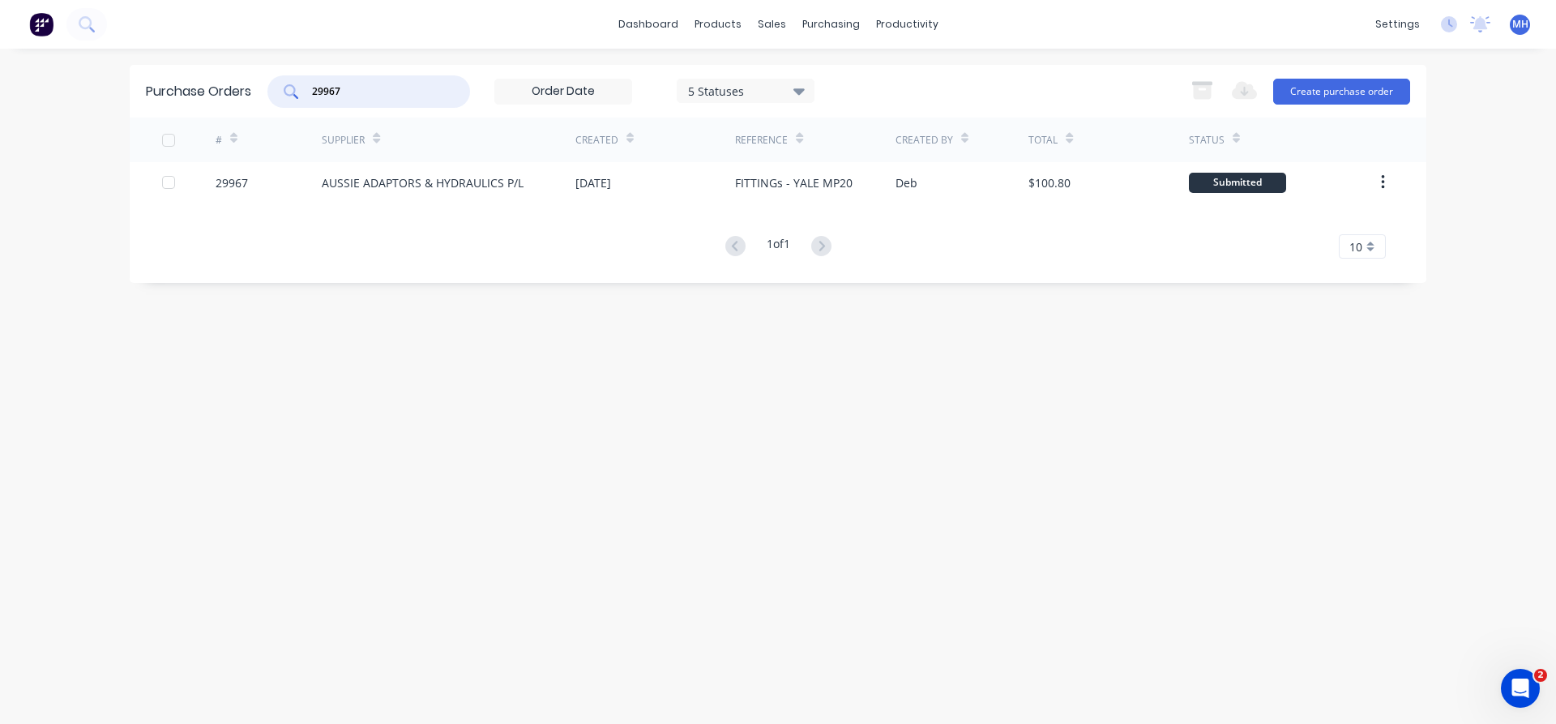
drag, startPoint x: 353, startPoint y: 95, endPoint x: 259, endPoint y: 105, distance: 95.4
click at [310, 100] on input "29967" at bounding box center [377, 91] width 135 height 16
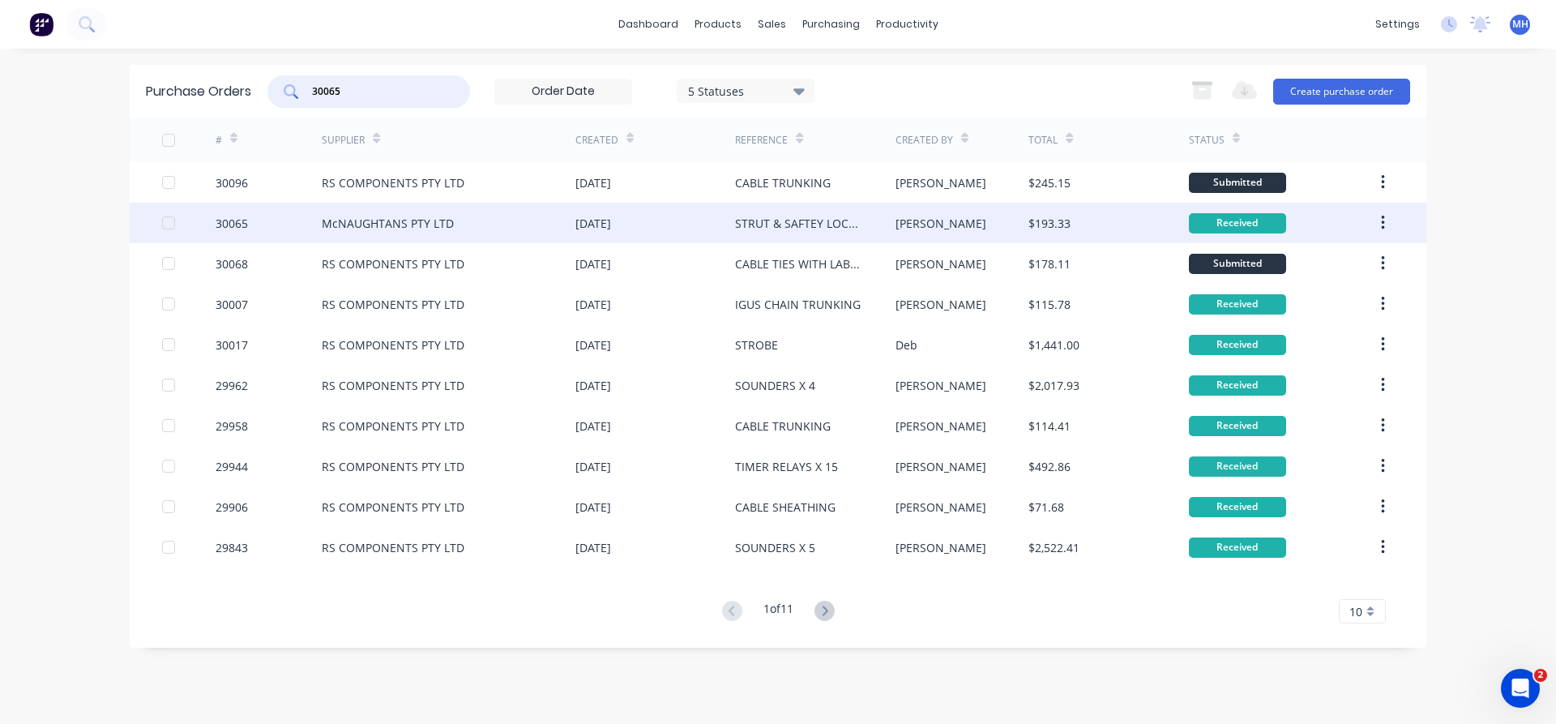
type input "30065"
click at [367, 230] on div "McNAUGHTANS PTY LTD" at bounding box center [388, 223] width 132 height 17
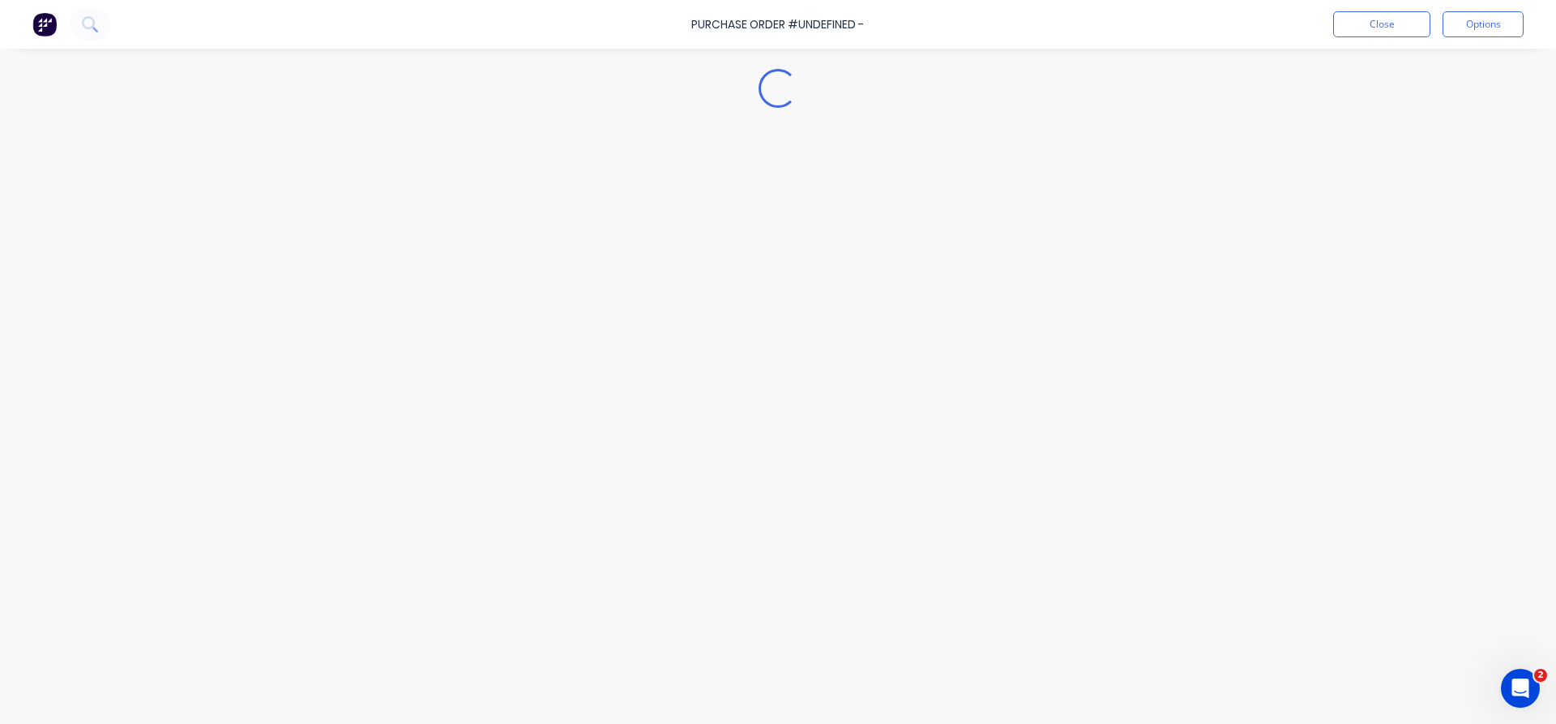
type textarea "x"
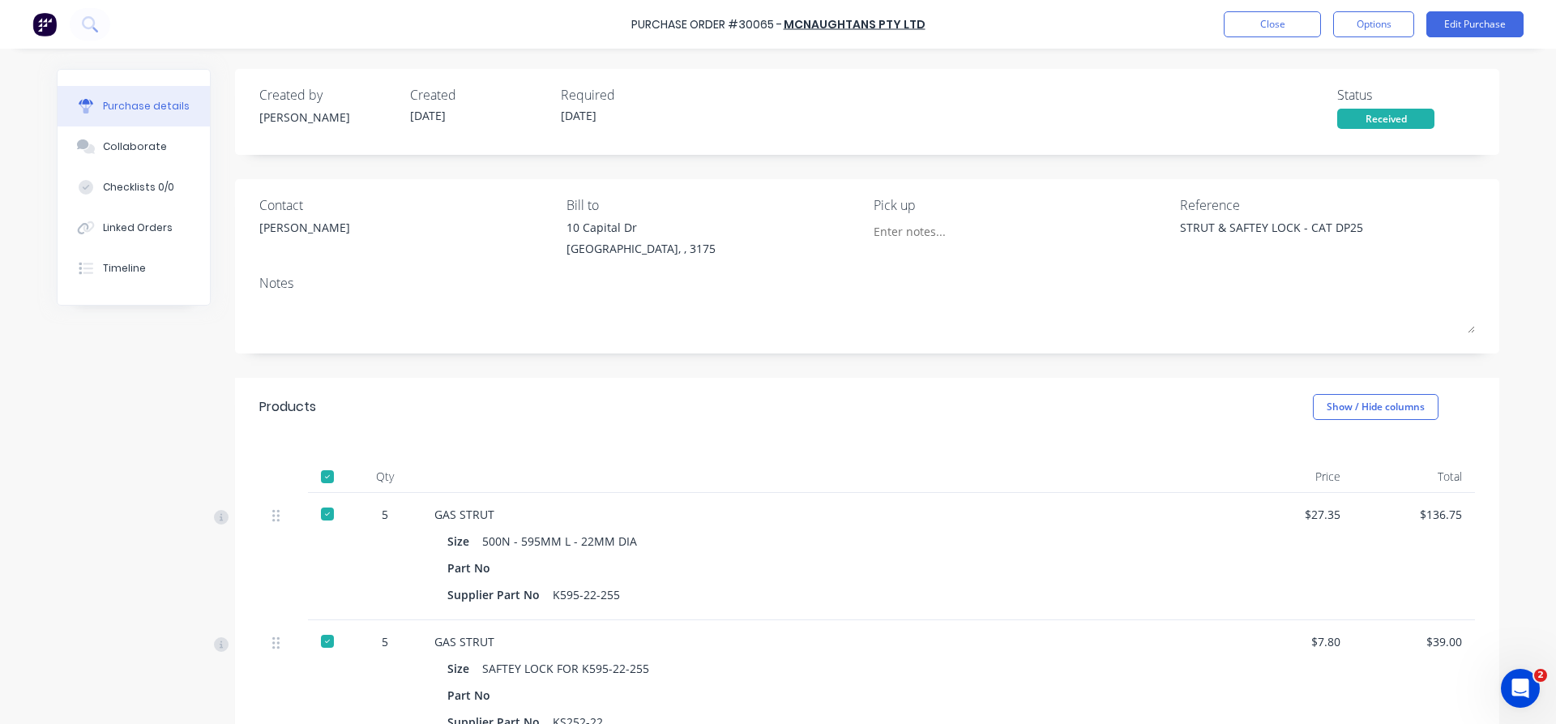
scroll to position [352, 0]
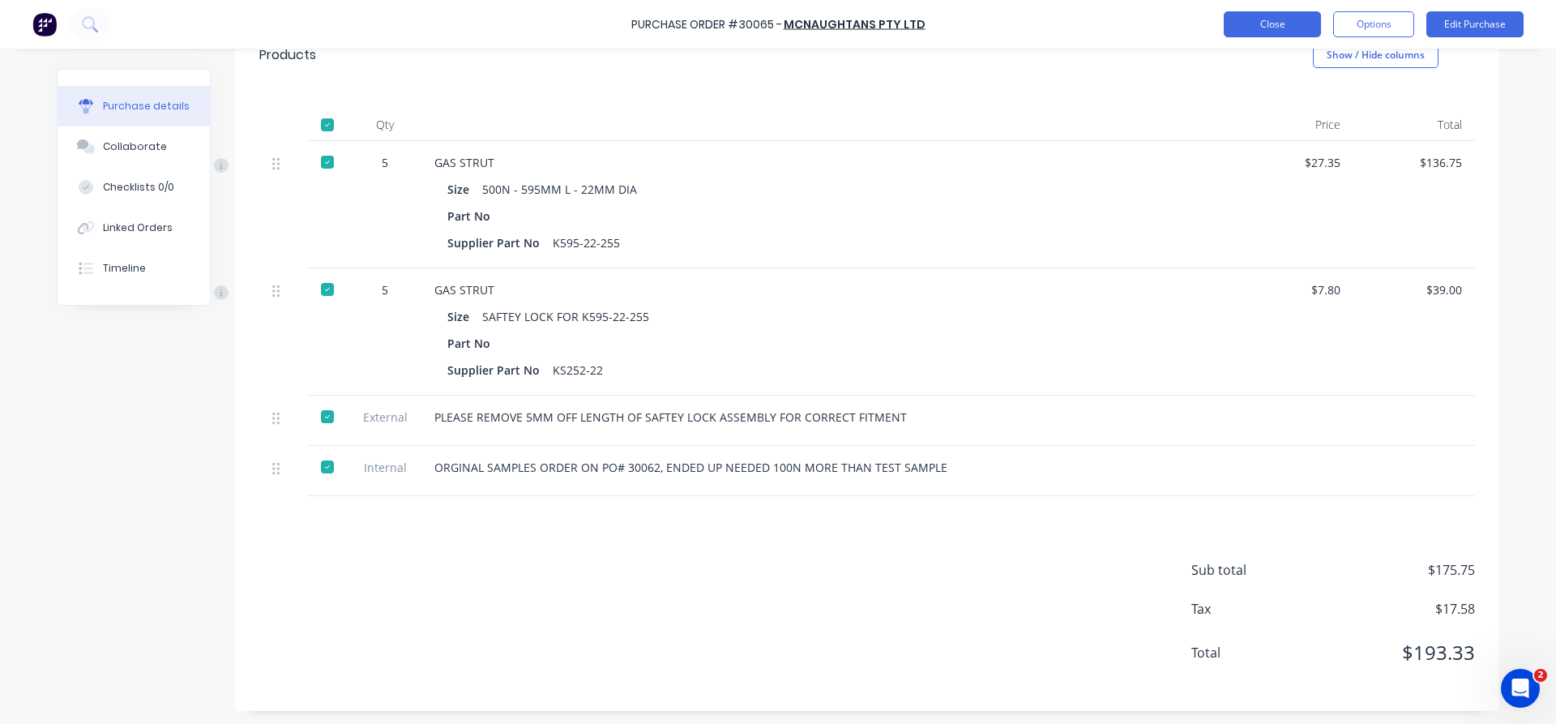
click at [1277, 32] on button "Close" at bounding box center [1272, 24] width 97 height 26
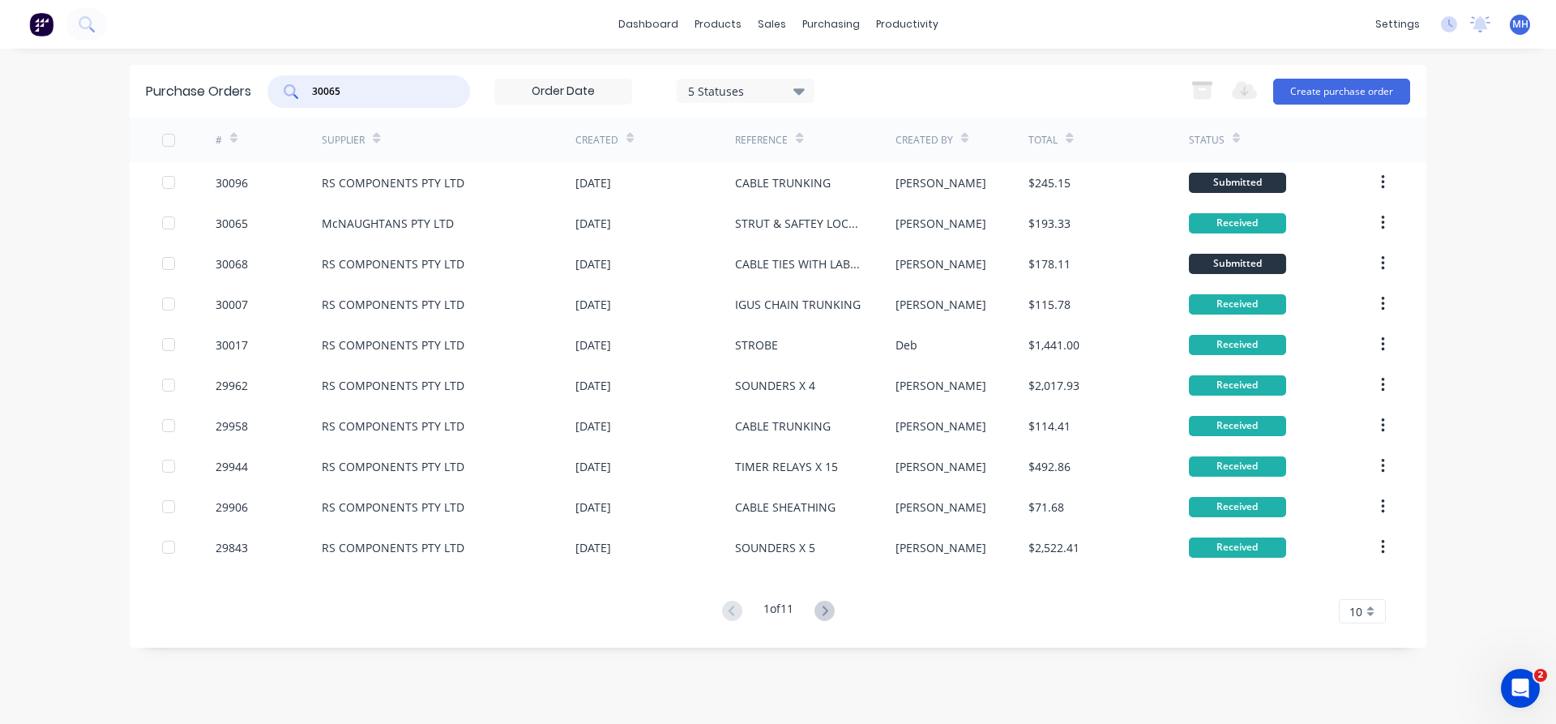
click at [364, 84] on input "30065" at bounding box center [377, 91] width 135 height 16
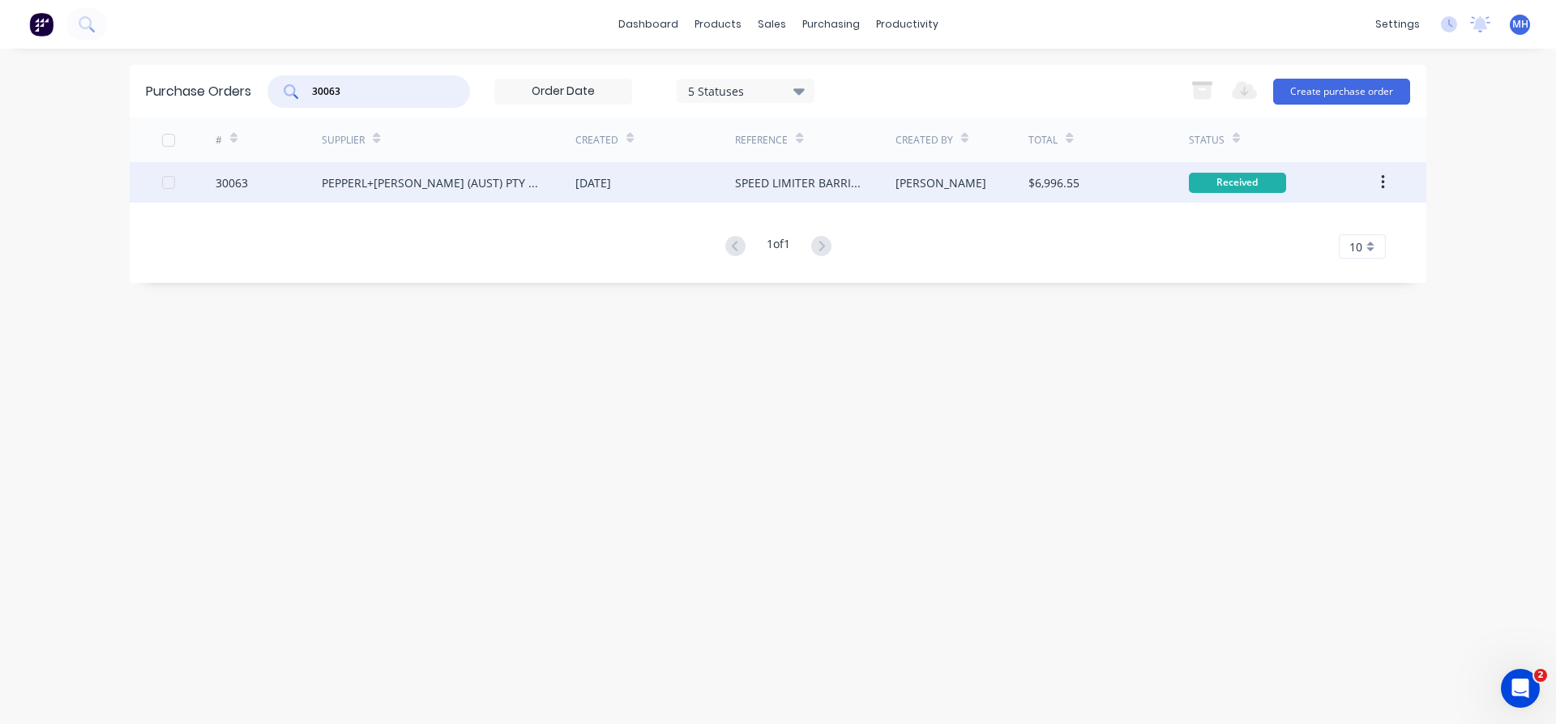
type input "30063"
click at [392, 189] on div "PEPPERL+[PERSON_NAME] (AUST) PTY LTD" at bounding box center [432, 182] width 221 height 17
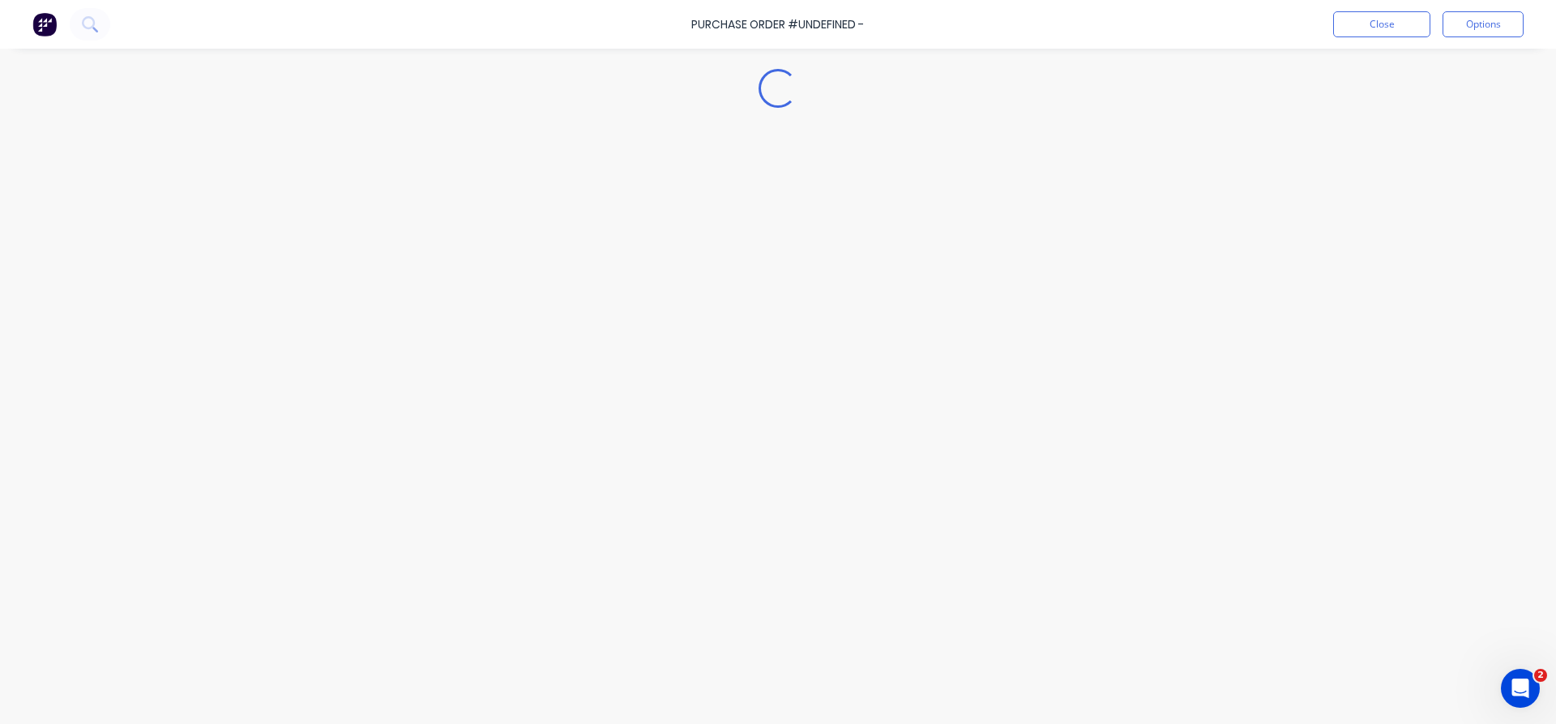
type textarea "x"
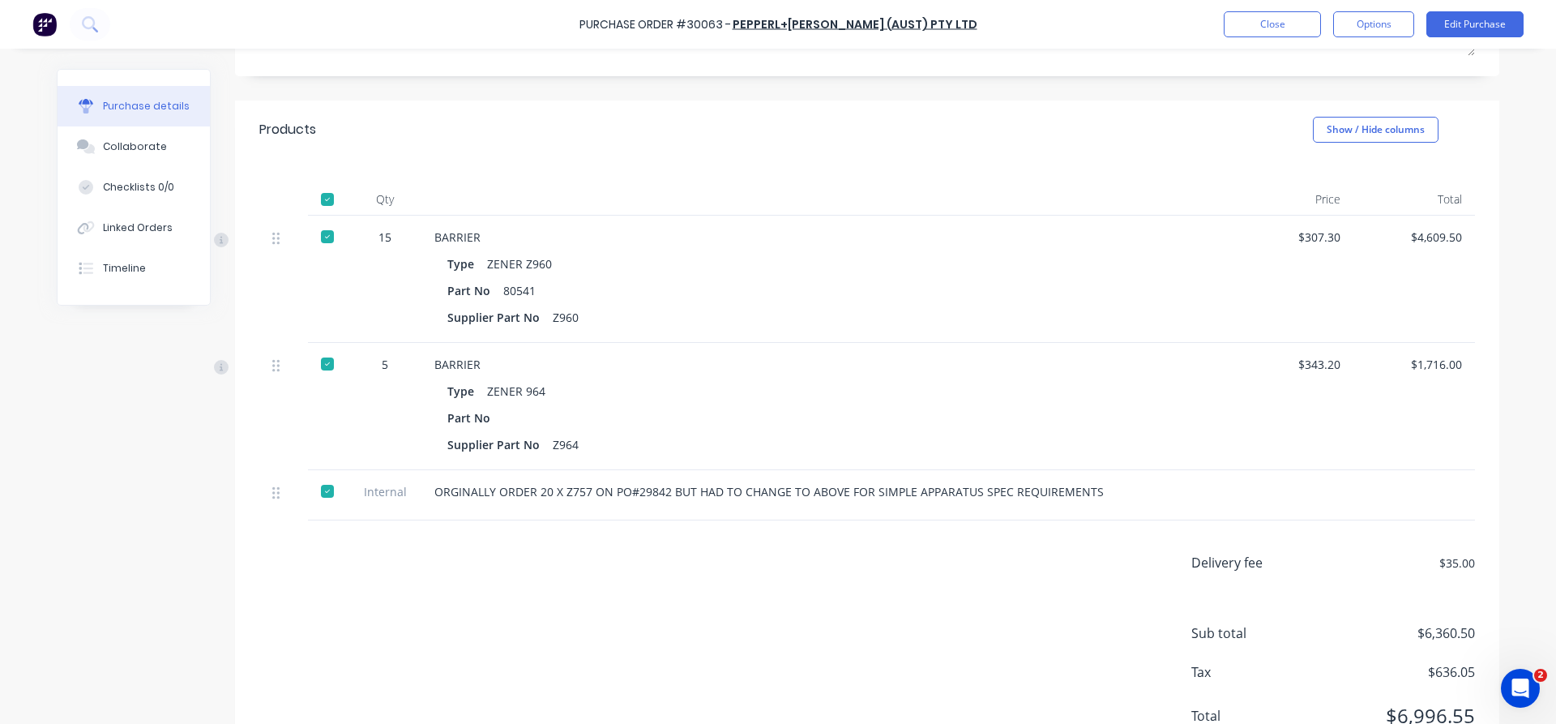
scroll to position [248, 0]
